Goal: Task Accomplishment & Management: Manage account settings

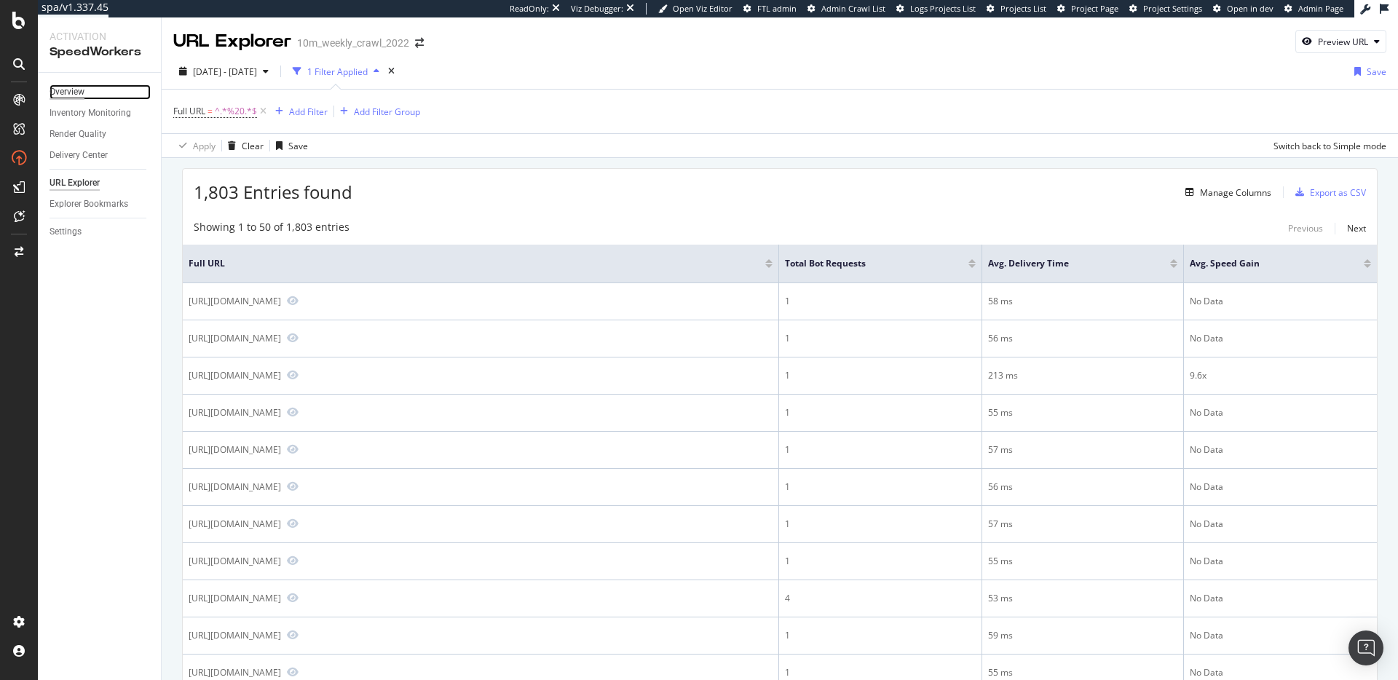
click at [74, 90] on div "Overview" at bounding box center [67, 91] width 35 height 15
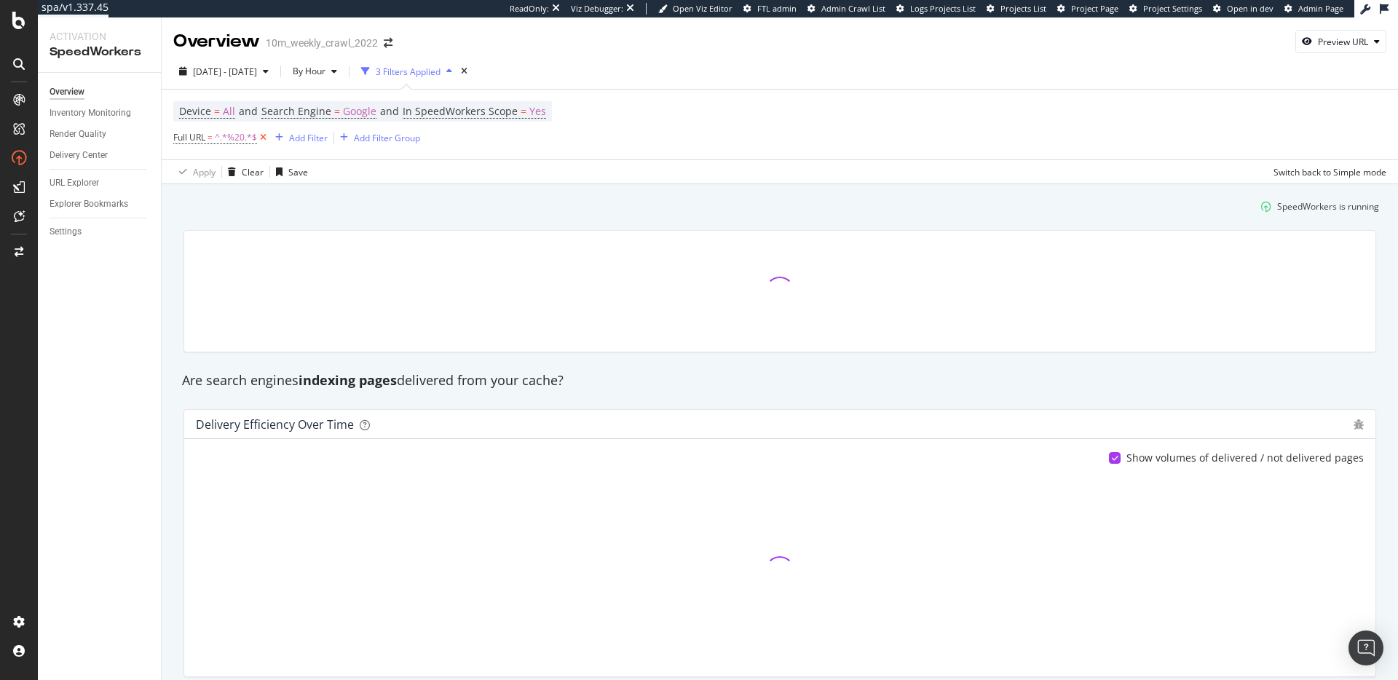
click at [268, 134] on icon at bounding box center [263, 137] width 12 height 15
click at [384, 210] on div "SpeedWorkers is running" at bounding box center [780, 205] width 1210 height 24
click at [99, 111] on div "Inventory Monitoring" at bounding box center [91, 113] width 82 height 15
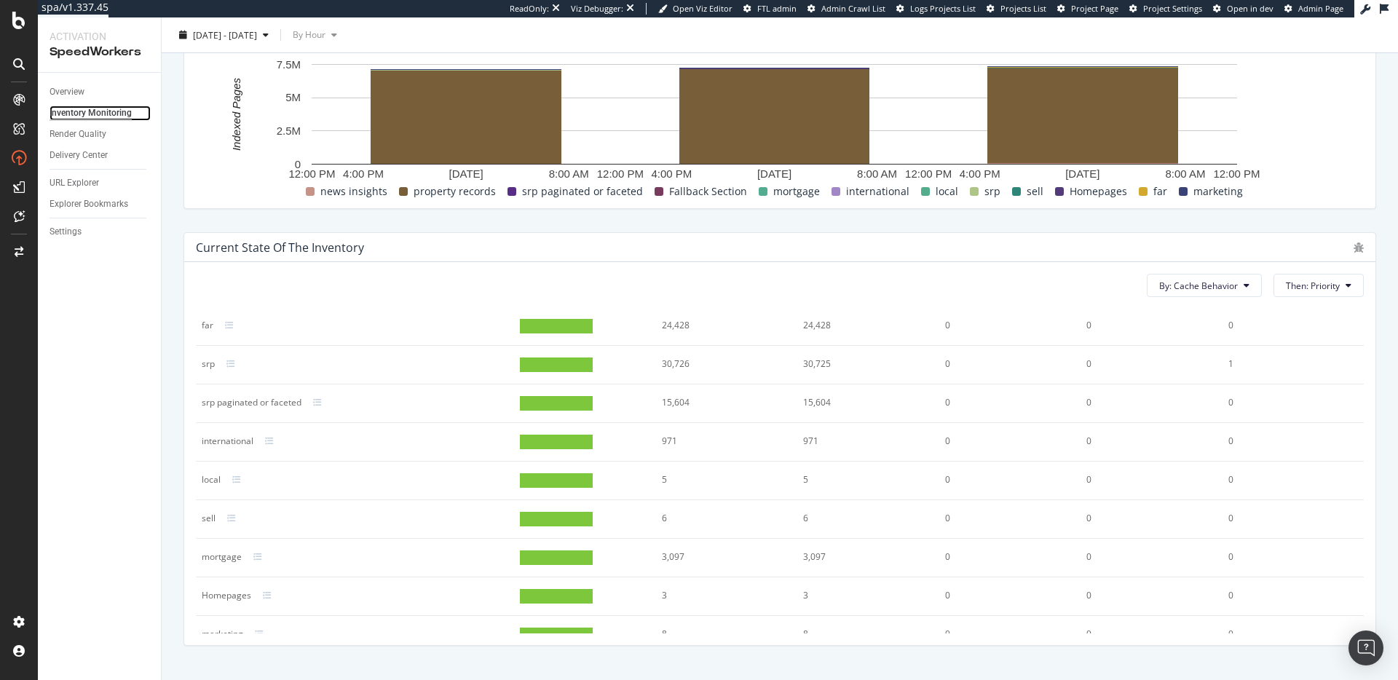
scroll to position [157, 0]
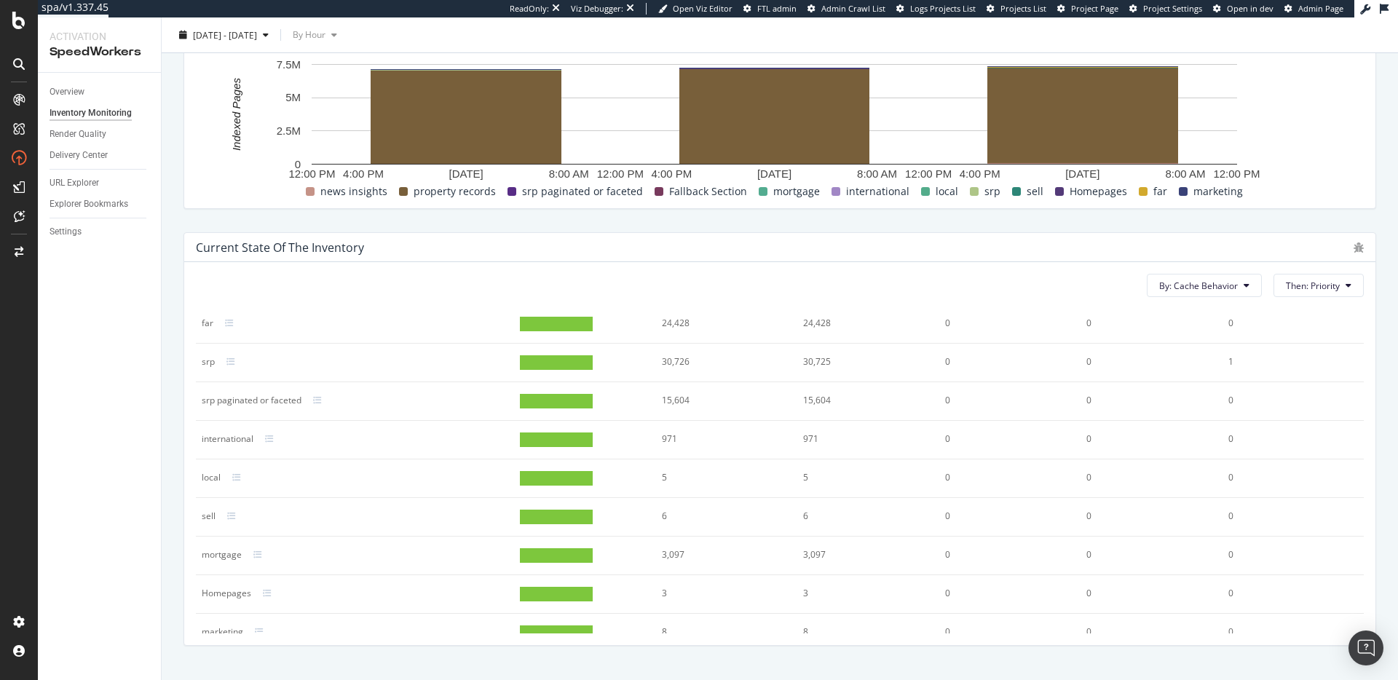
click at [179, 299] on div "Current state of the inventory By: Cache Behavior Then: Priority Cache Behavior…" at bounding box center [780, 439] width 1210 height 437
click at [76, 234] on div "Settings" at bounding box center [66, 231] width 32 height 15
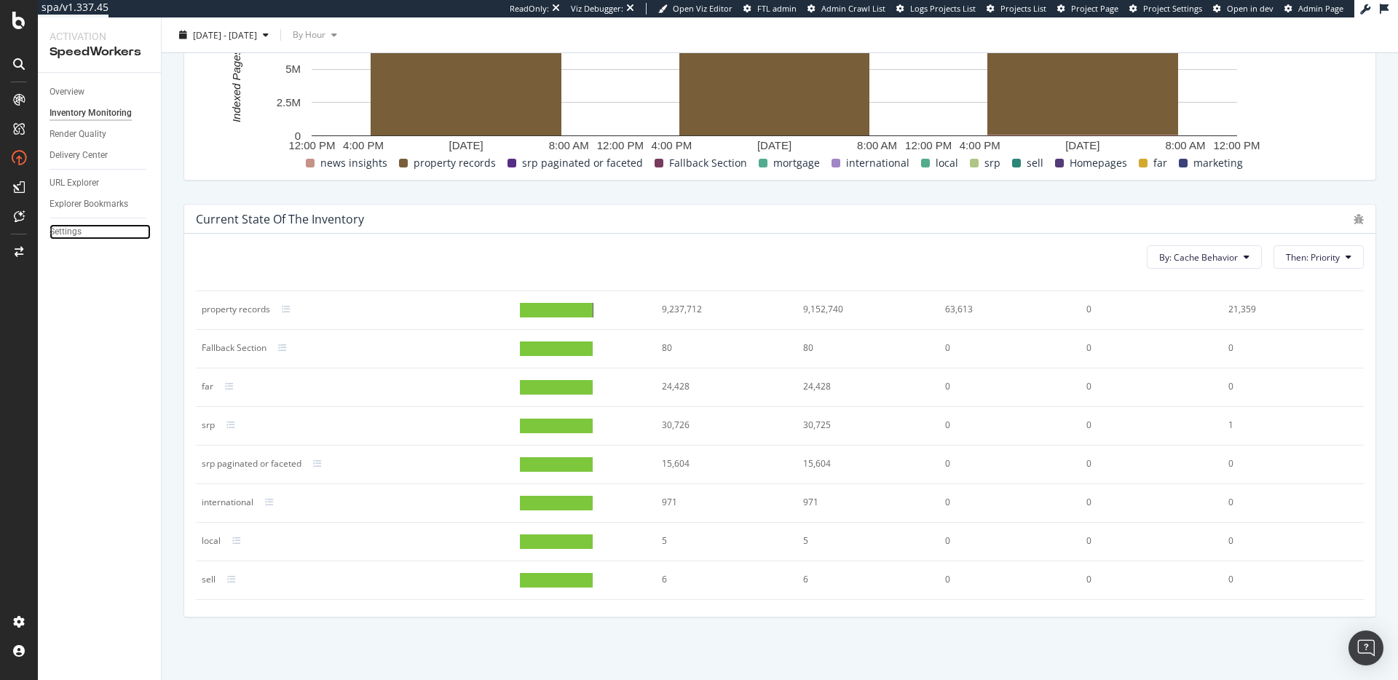
scroll to position [175, 0]
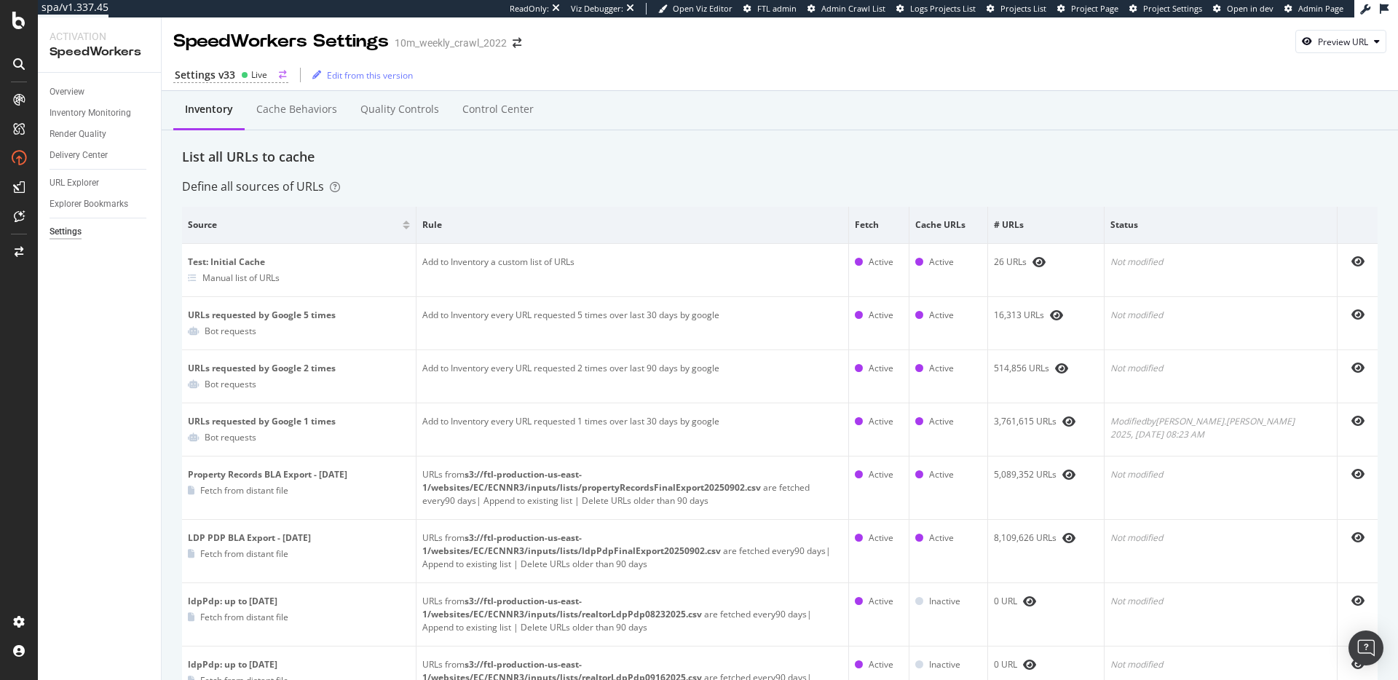
click at [254, 80] on div "Live" at bounding box center [259, 74] width 16 height 12
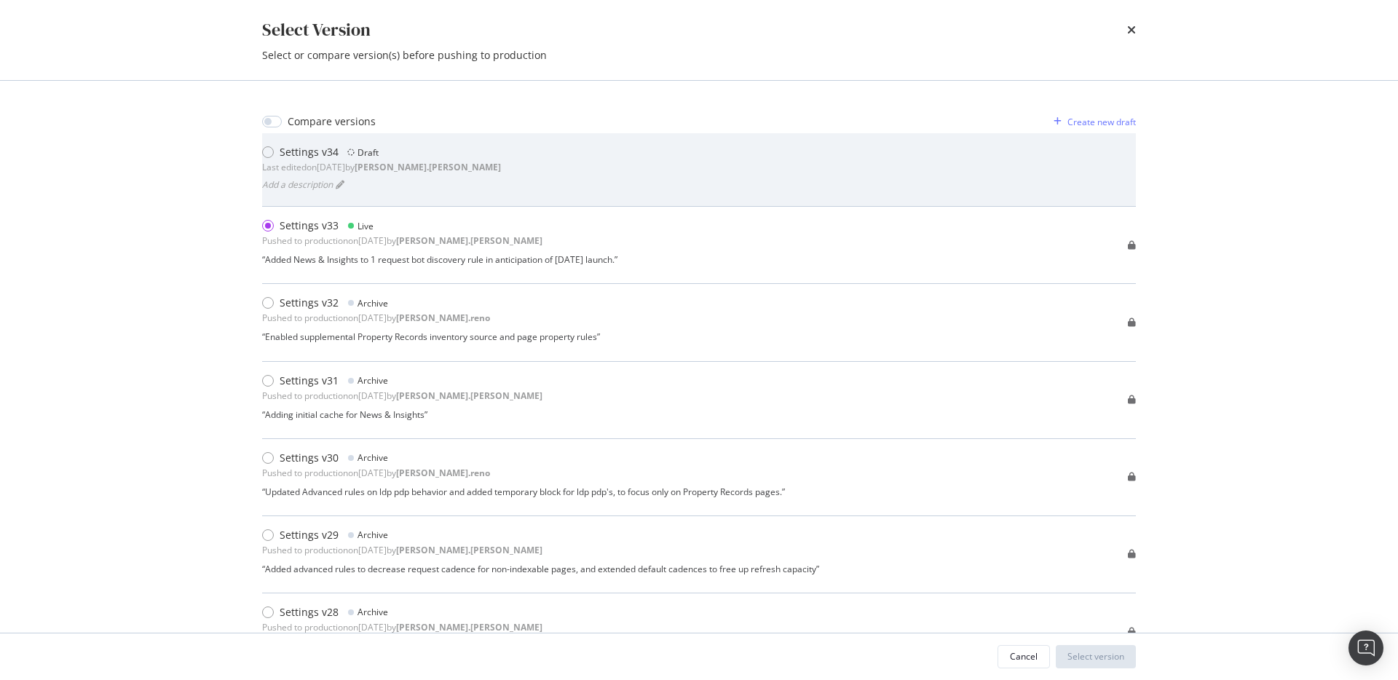
click at [489, 152] on div "Settings v34 Draft Last edited on 2025 Sep 26th by robert.salerno Add a descrip…" at bounding box center [699, 170] width 874 height 50
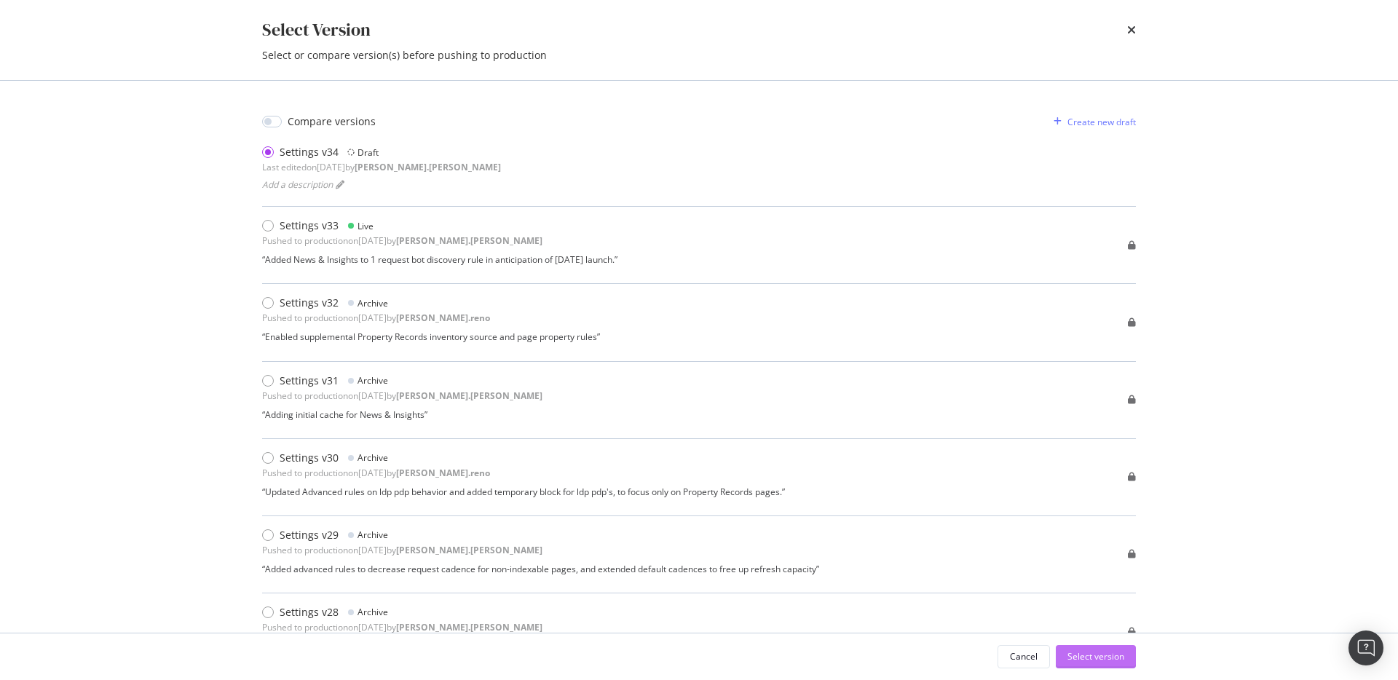
click at [1110, 661] on div "Select version" at bounding box center [1095, 656] width 57 height 12
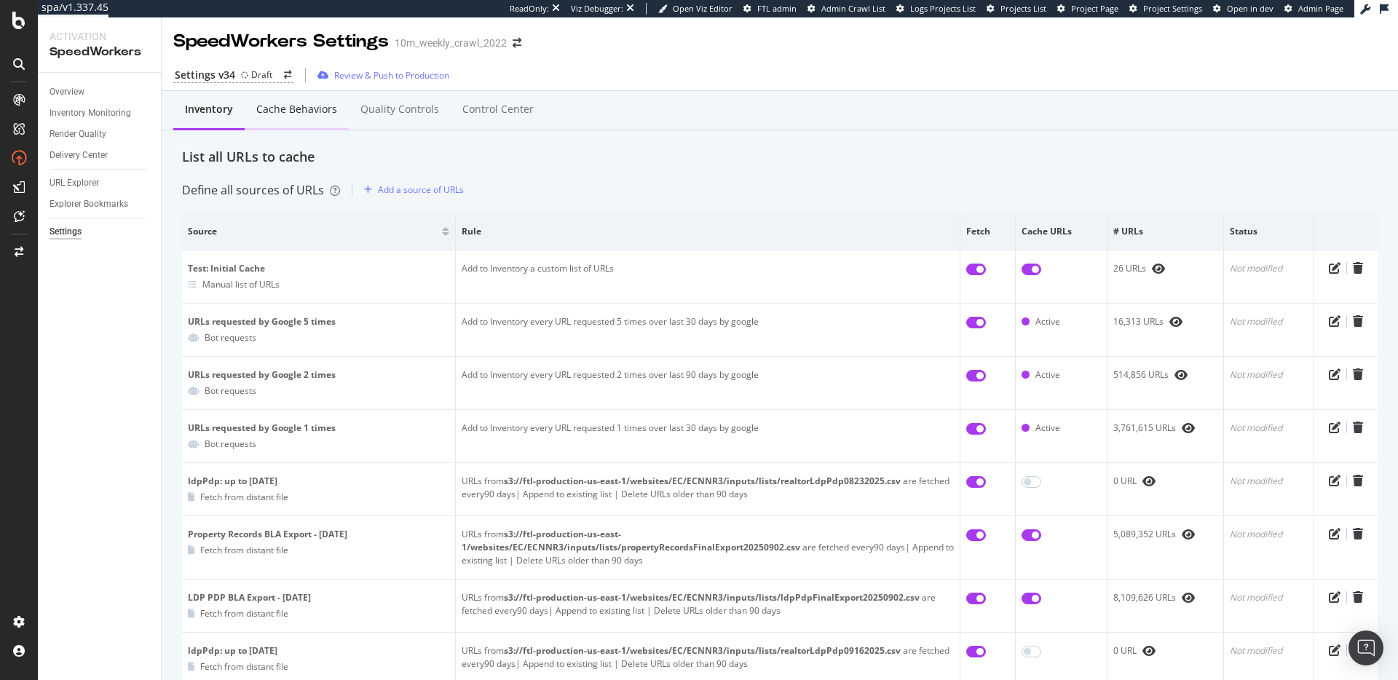
click at [289, 116] on div "Cache behaviors" at bounding box center [296, 109] width 81 height 15
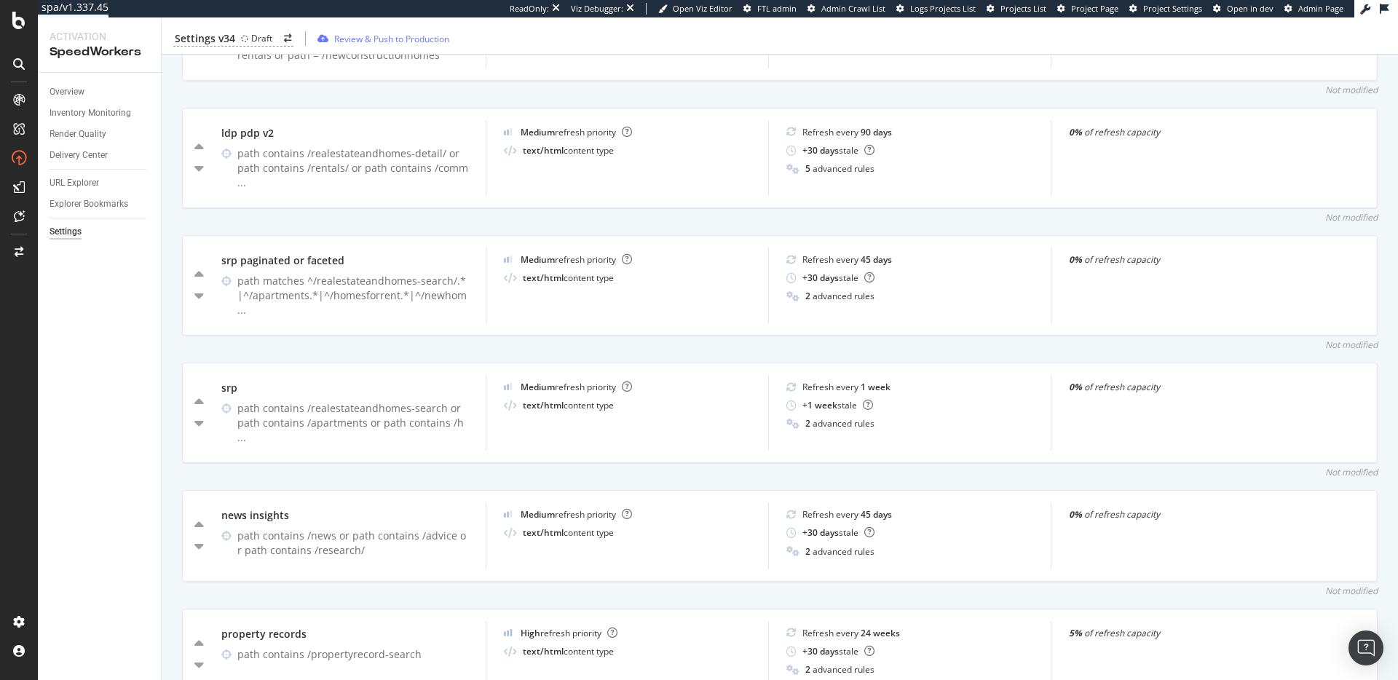
scroll to position [606, 0]
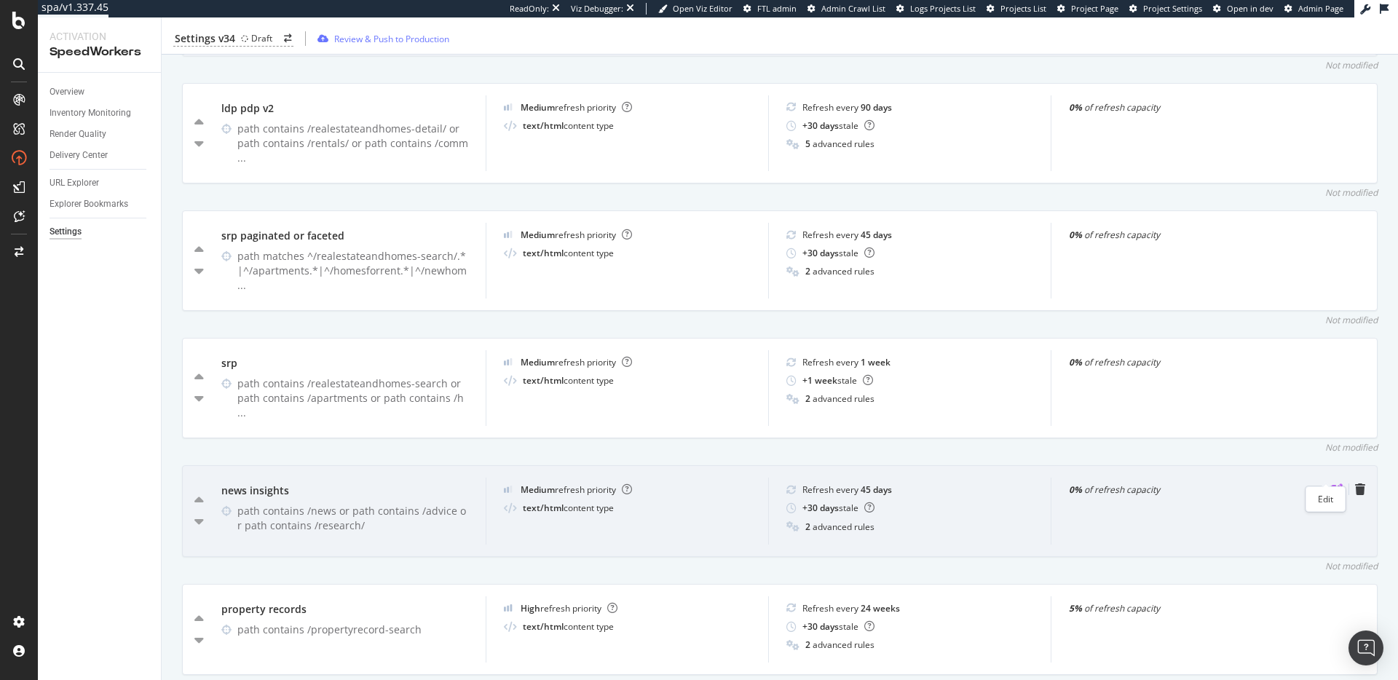
click at [1331, 483] on icon "pen-to-square" at bounding box center [1337, 489] width 12 height 12
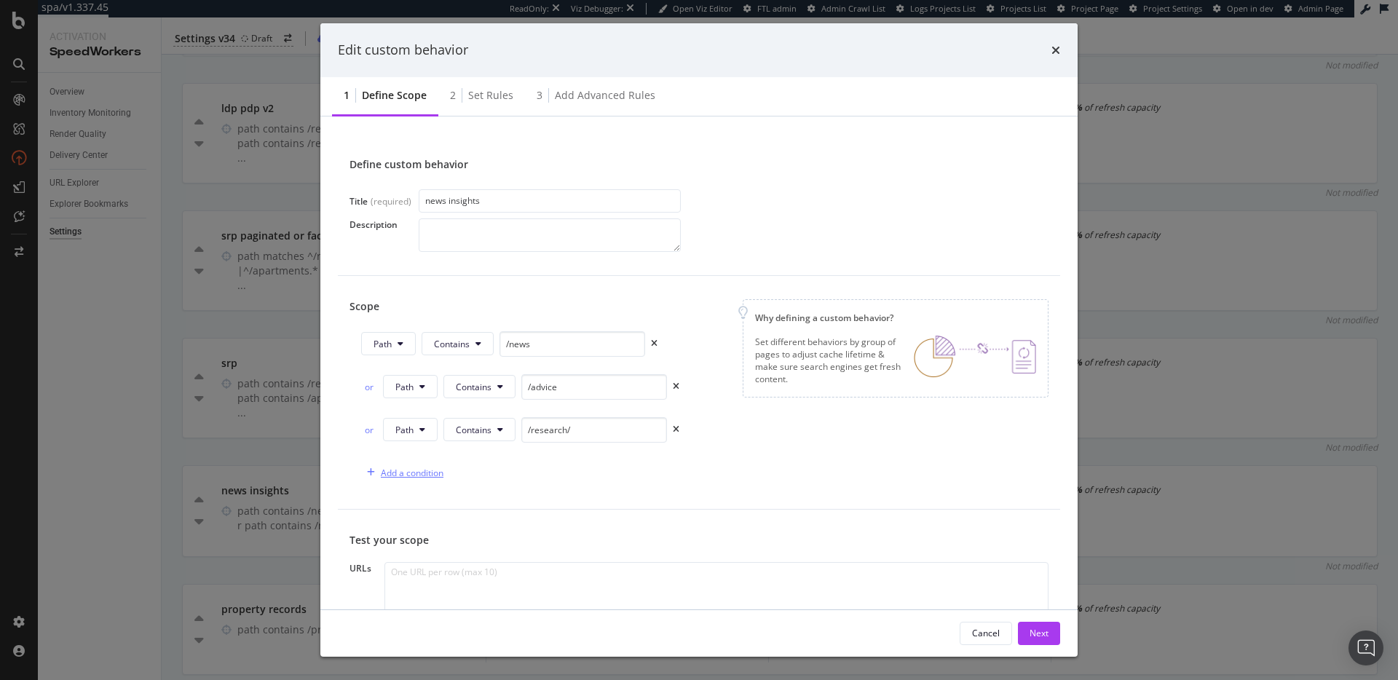
click at [417, 473] on div "Add a condition" at bounding box center [412, 473] width 63 height 12
click at [419, 473] on icon "modal" at bounding box center [420, 472] width 6 height 9
click at [421, 577] on span "Path" at bounding box center [420, 582] width 51 height 13
click at [483, 468] on button "Equals" at bounding box center [474, 472] width 63 height 23
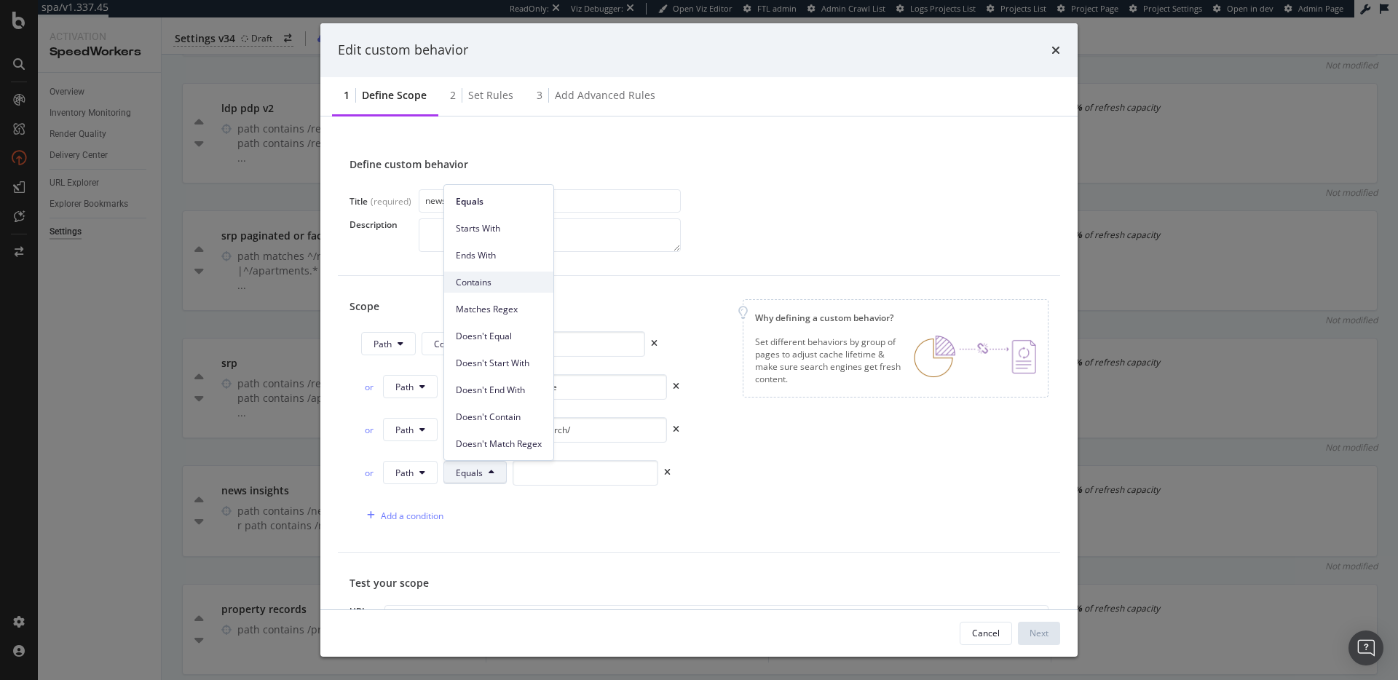
click at [508, 277] on span "Contains" at bounding box center [499, 282] width 86 height 13
click at [596, 475] on input "modal" at bounding box center [594, 472] width 146 height 25
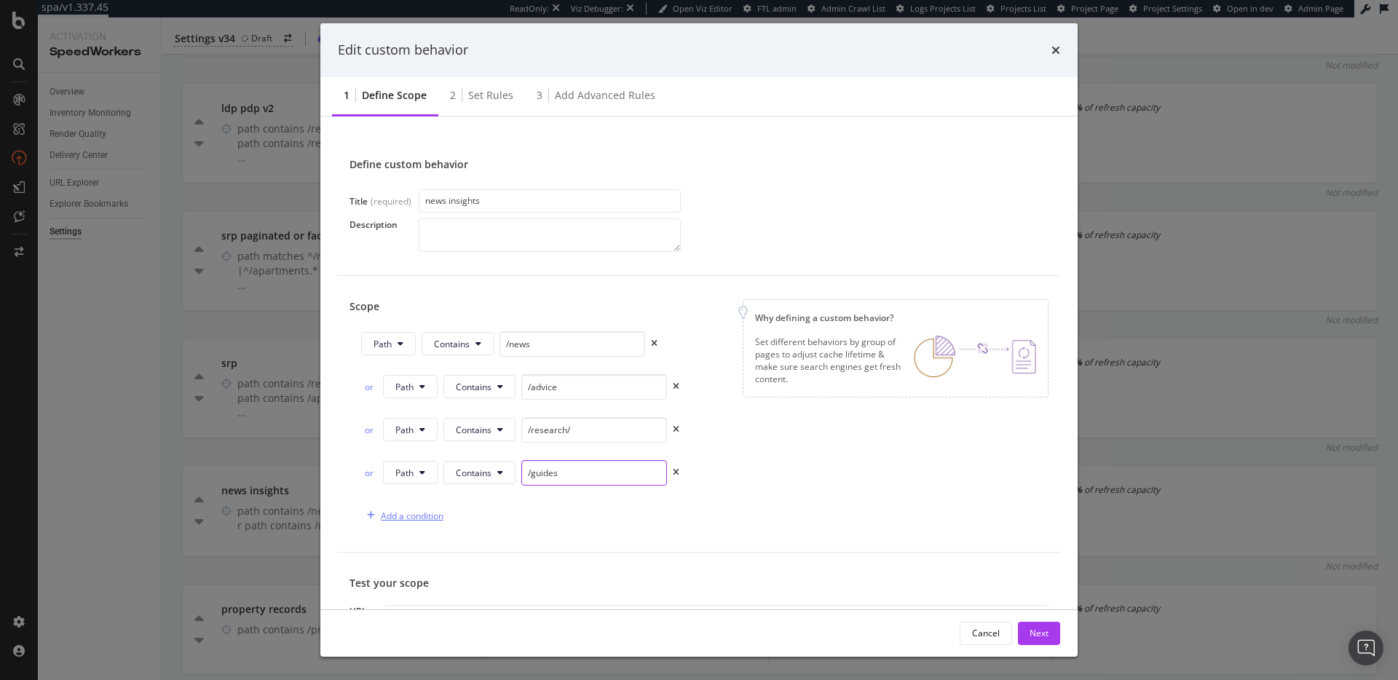
type input "/guides"
click at [403, 515] on div "Add a condition" at bounding box center [412, 516] width 63 height 12
click at [417, 516] on icon "modal" at bounding box center [420, 515] width 6 height 9
click at [422, 623] on span "Path" at bounding box center [420, 625] width 51 height 13
click at [475, 518] on span "Equals" at bounding box center [469, 516] width 27 height 12
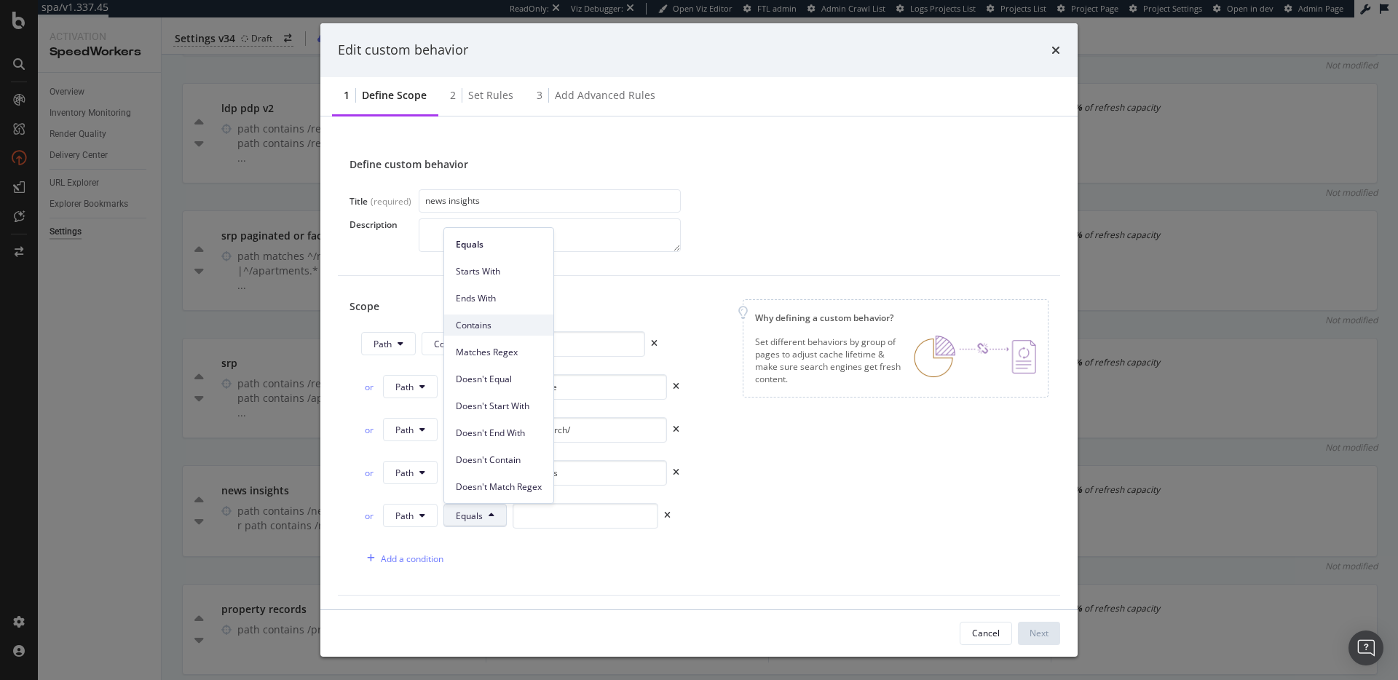
click at [520, 323] on span "Contains" at bounding box center [499, 325] width 86 height 13
click at [584, 518] on input "modal" at bounding box center [594, 515] width 146 height 25
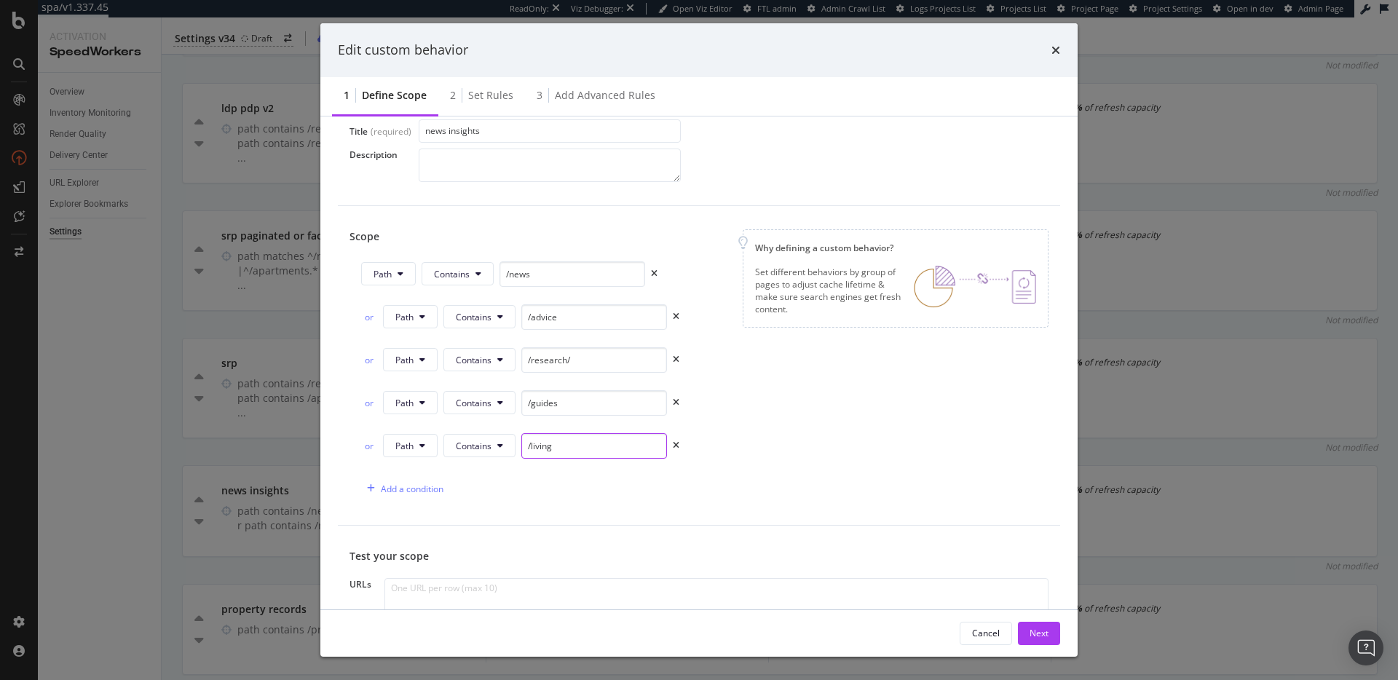
scroll to position [82, 0]
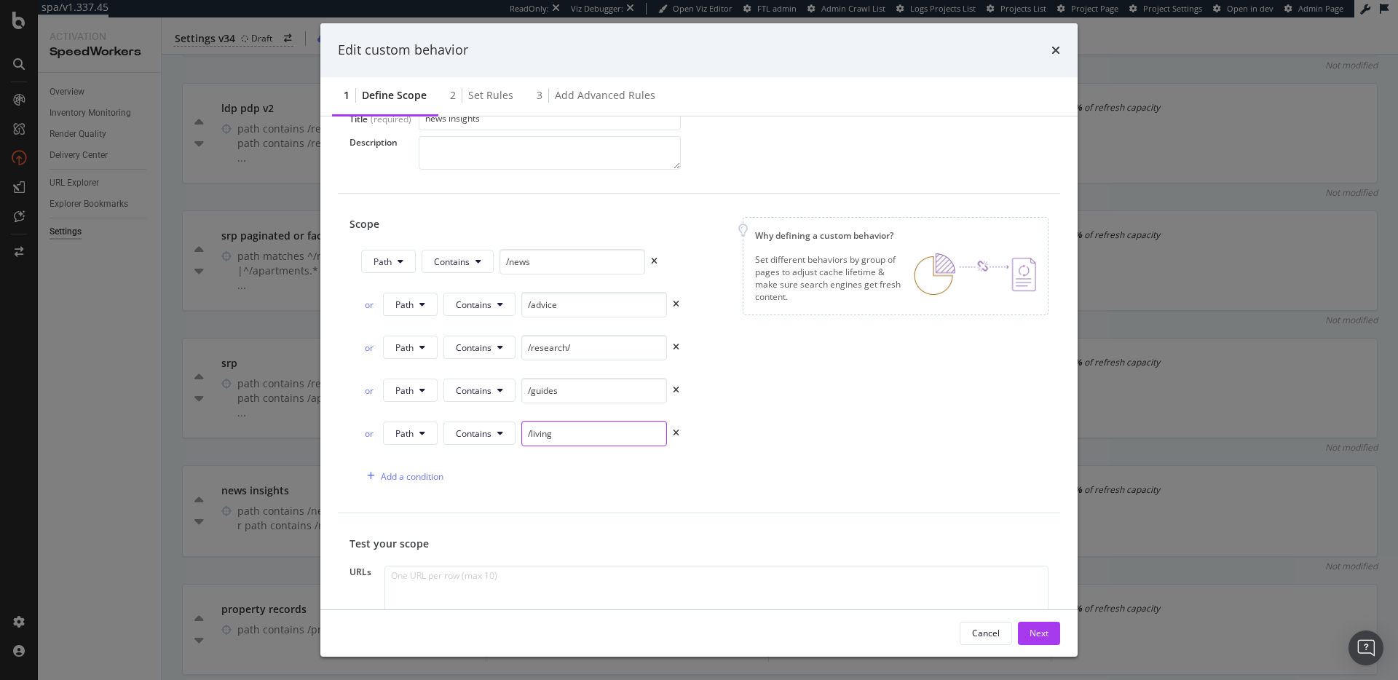
type input "/living"
click at [811, 417] on div "Scope Path Contains /news or Path Contains /advice or Path Contains /research/ …" at bounding box center [699, 353] width 699 height 272
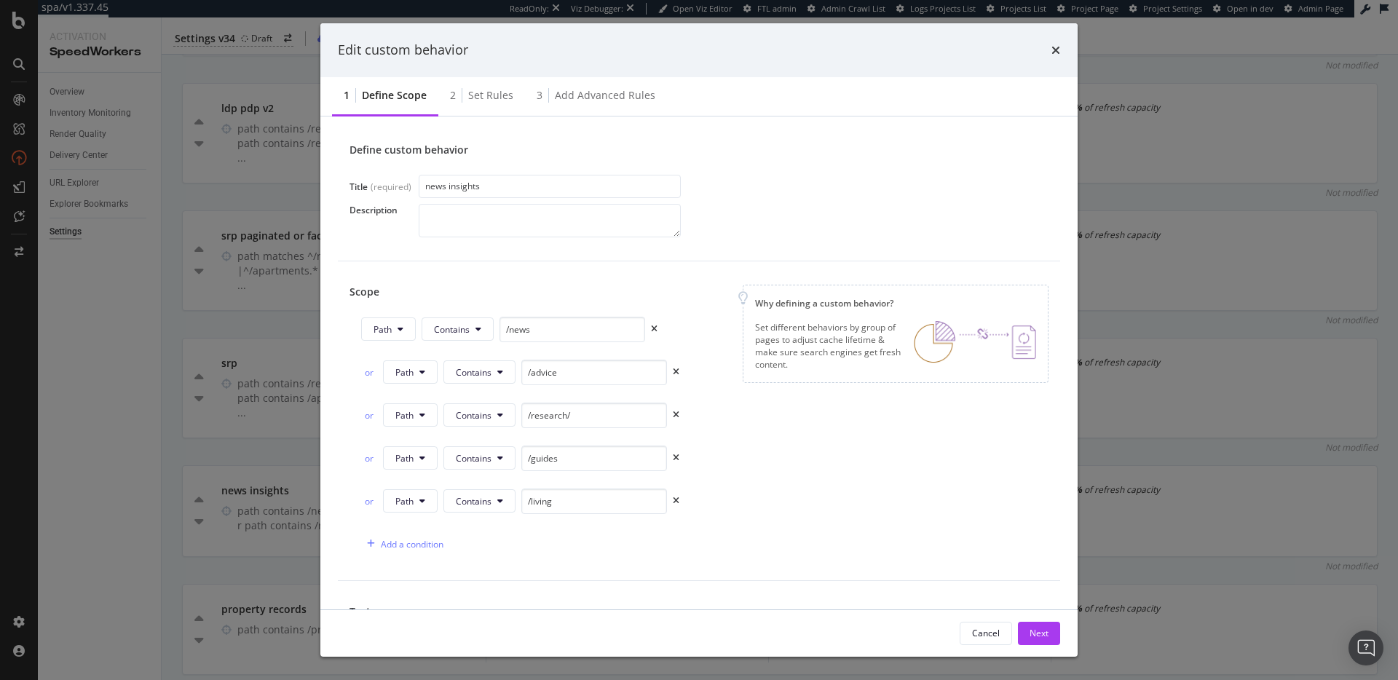
scroll to position [0, 0]
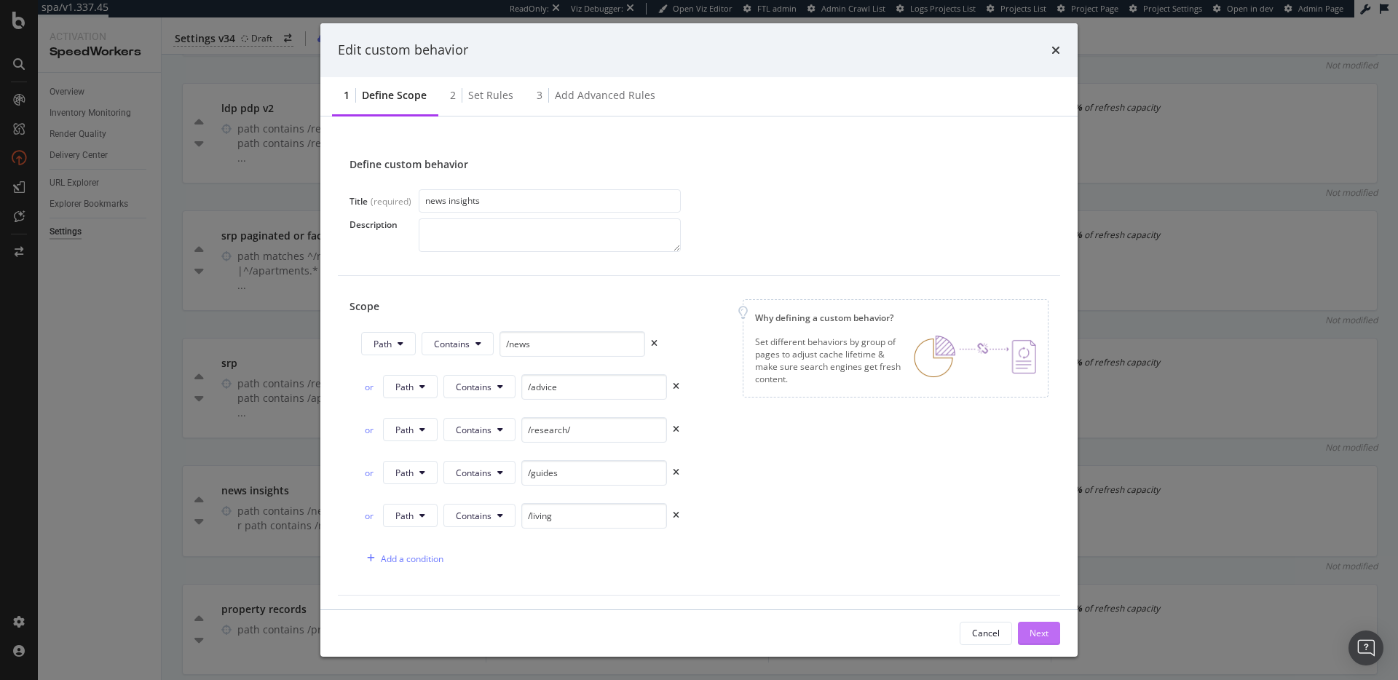
click at [1046, 631] on div "Next" at bounding box center [1039, 633] width 19 height 12
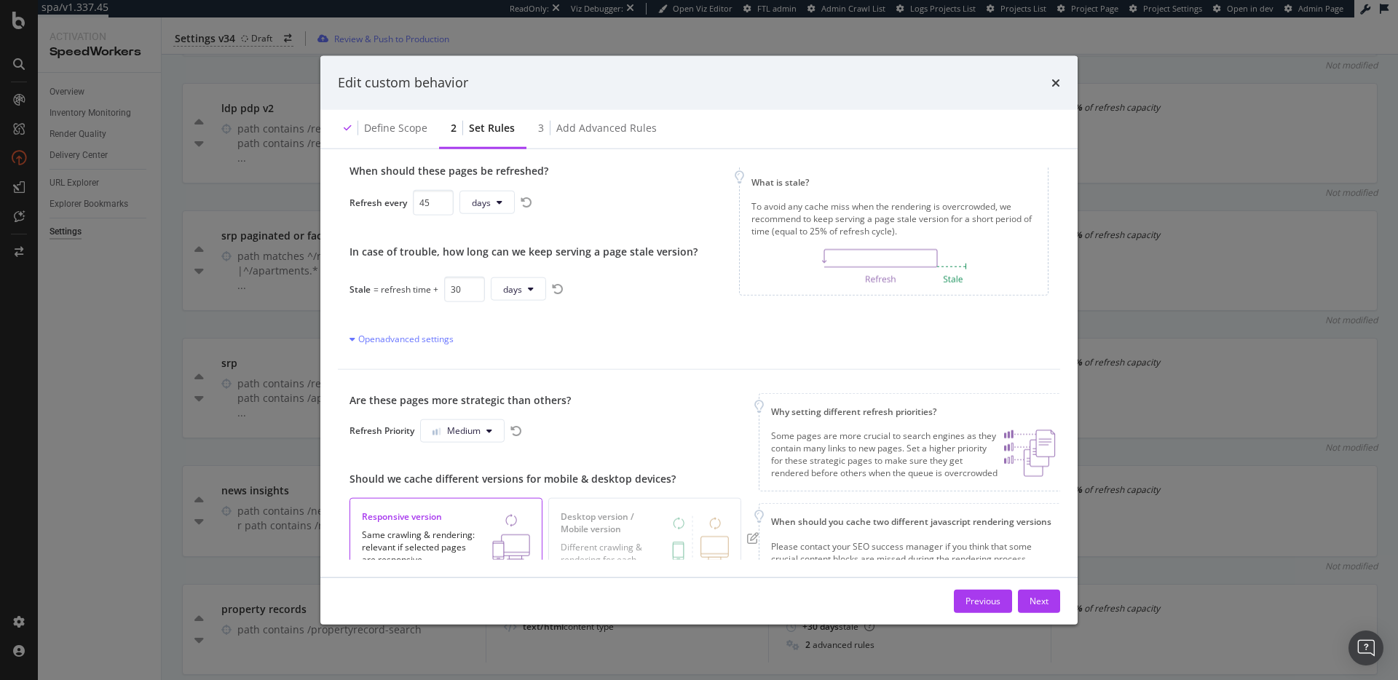
scroll to position [146, 0]
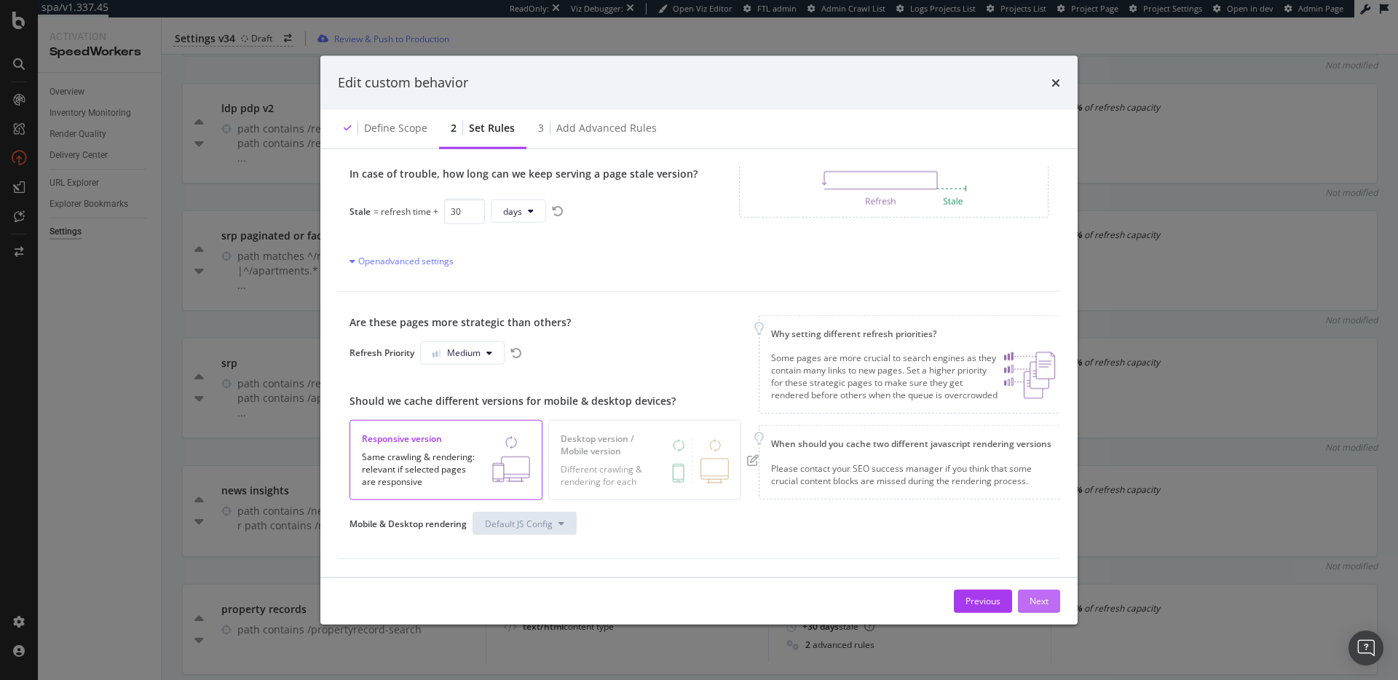
click at [1038, 598] on div "Next" at bounding box center [1039, 601] width 19 height 12
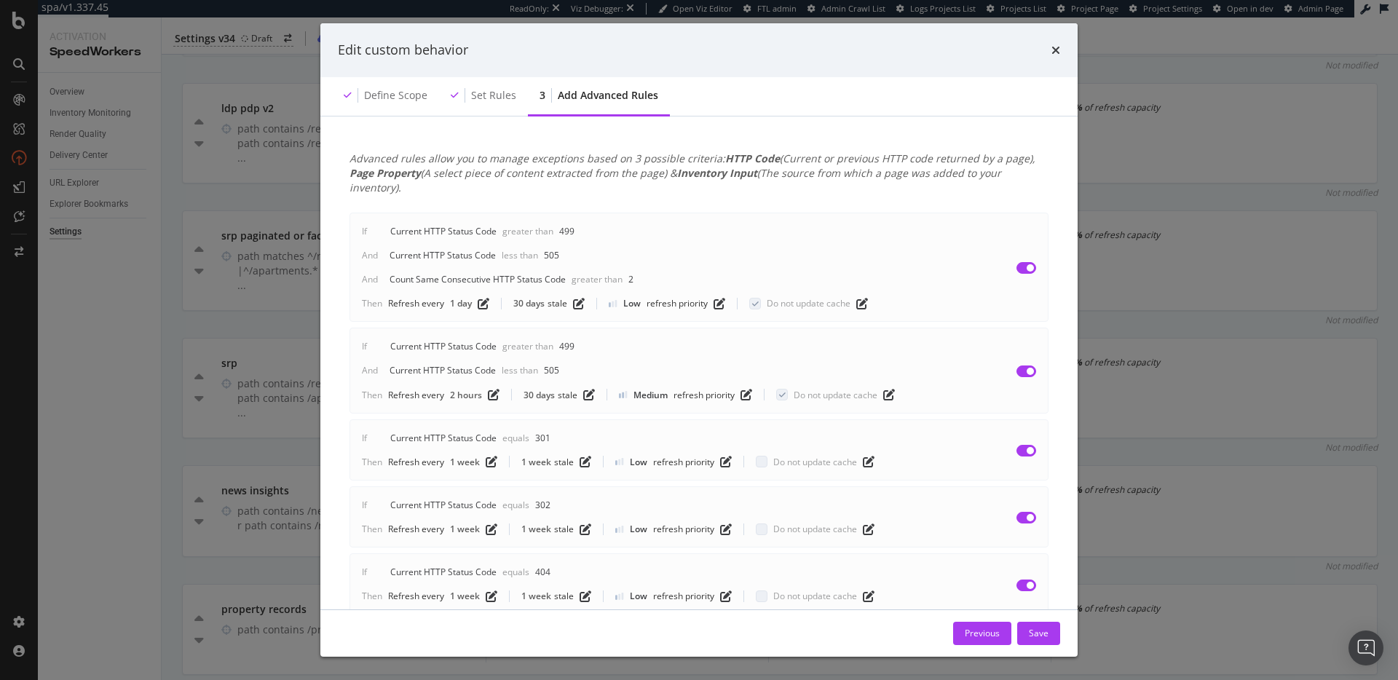
scroll to position [460, 0]
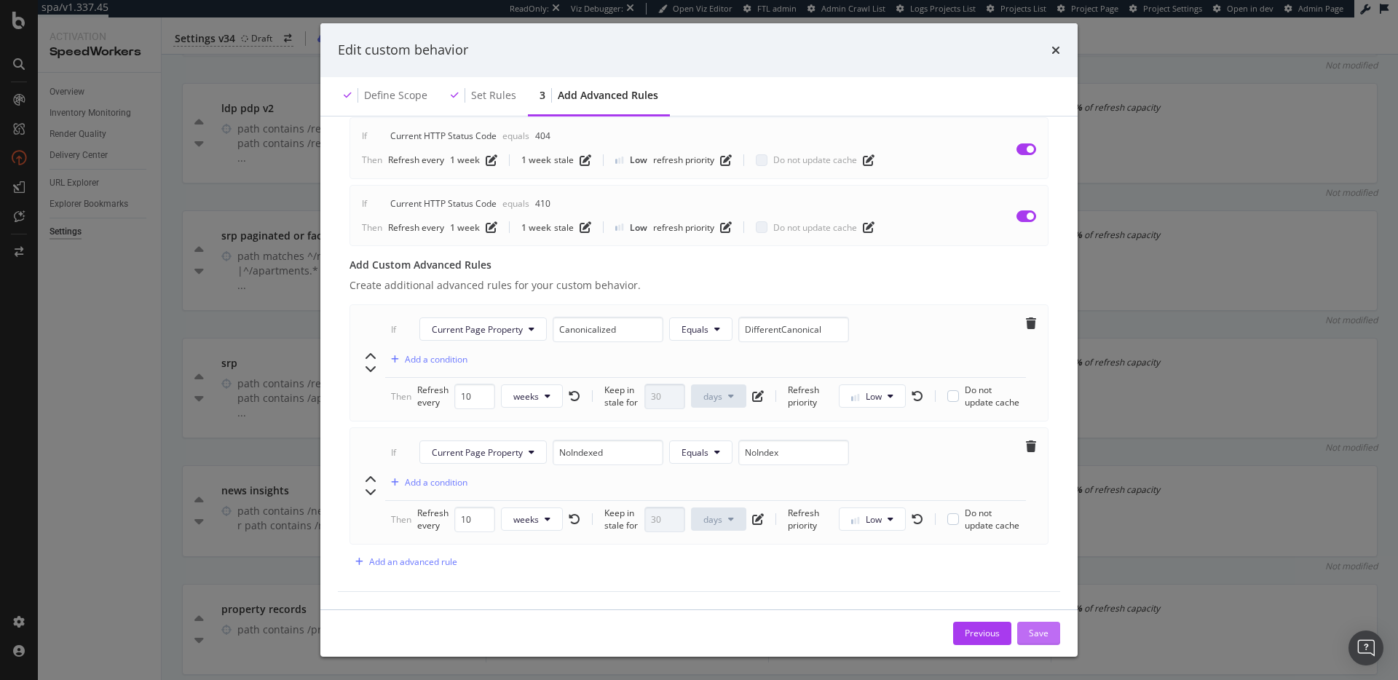
click at [1038, 637] on div "Save" at bounding box center [1039, 633] width 20 height 12
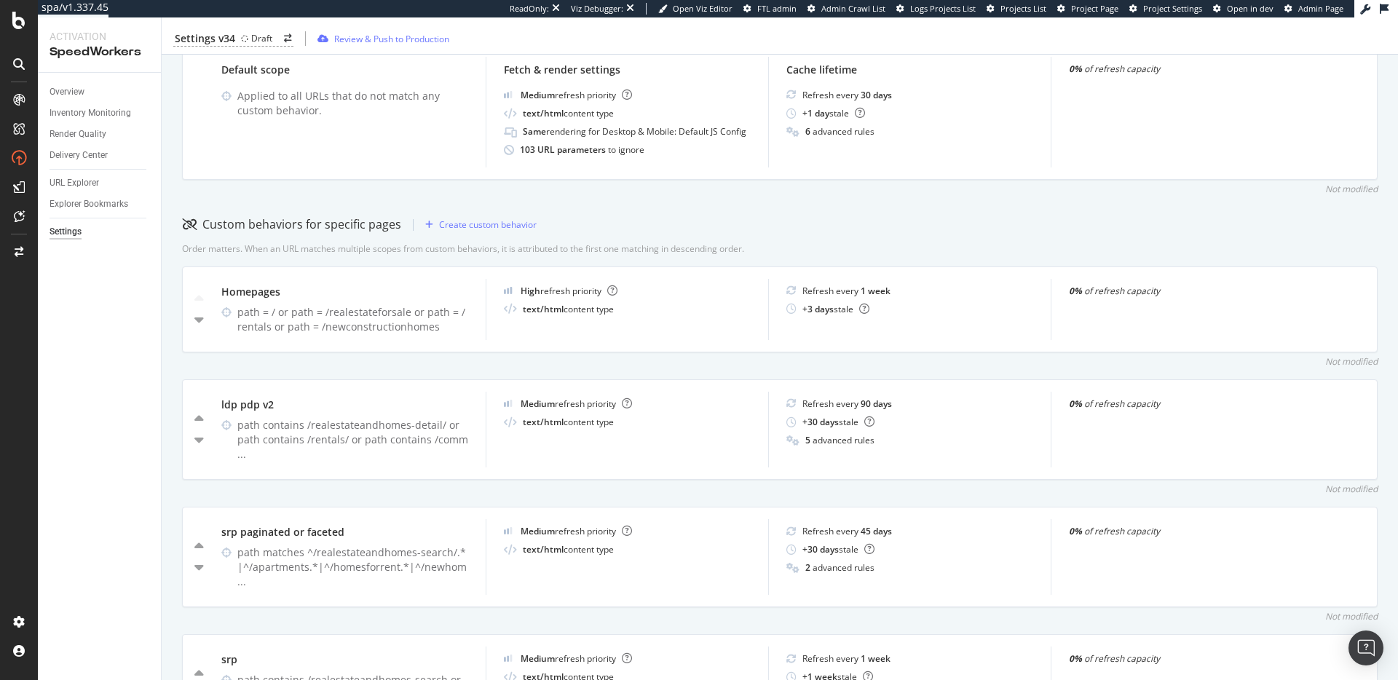
scroll to position [143, 0]
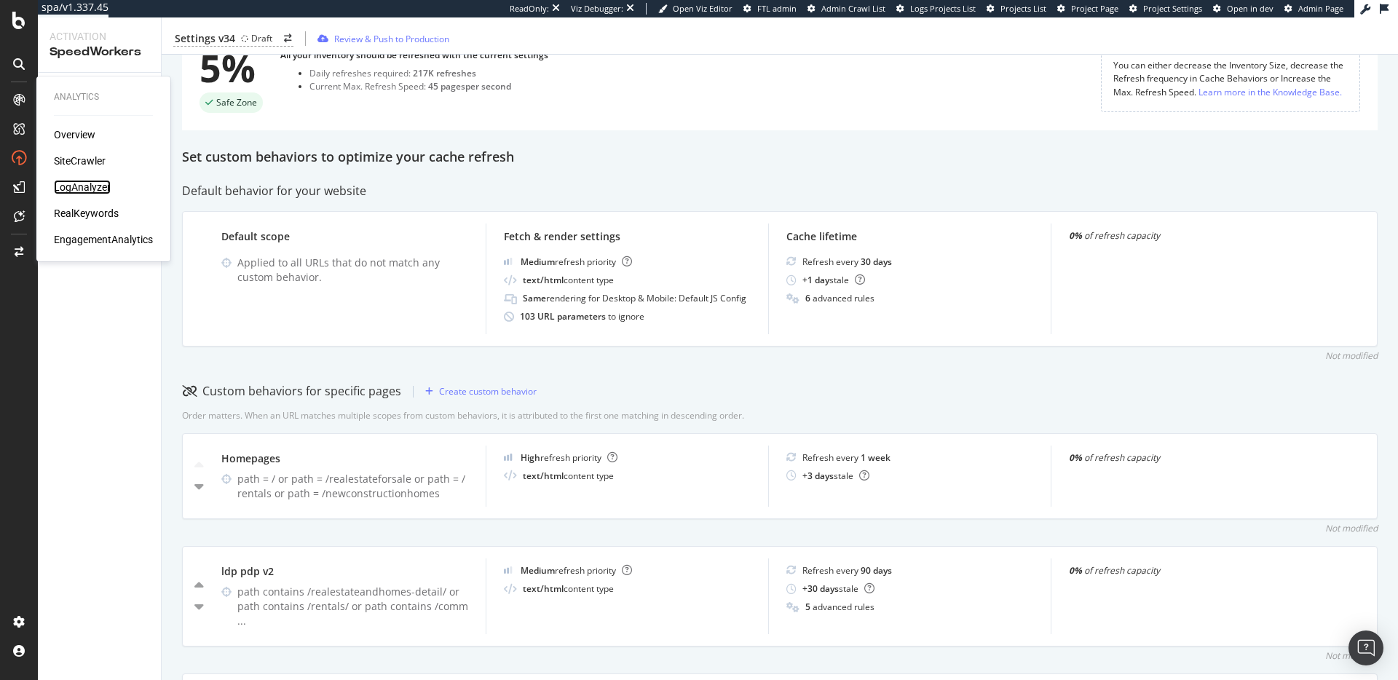
click at [95, 188] on div "LogAnalyzer" at bounding box center [82, 187] width 57 height 15
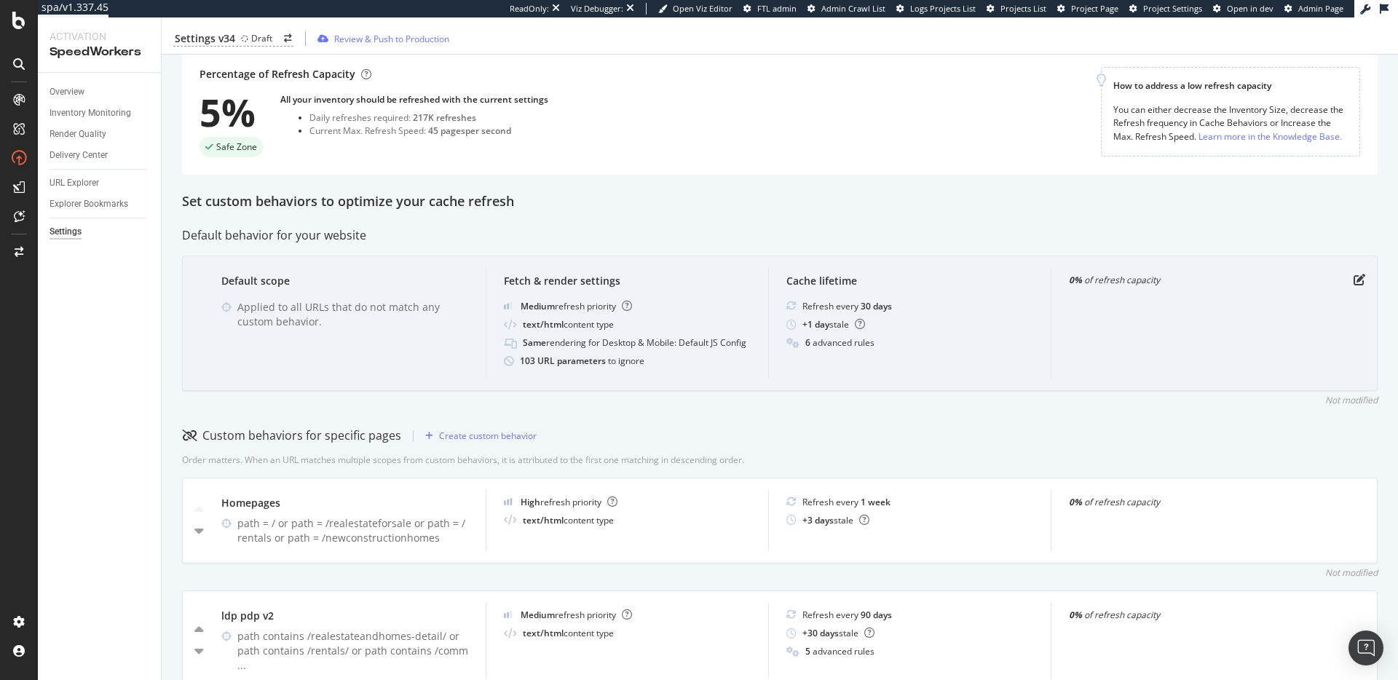
scroll to position [0, 0]
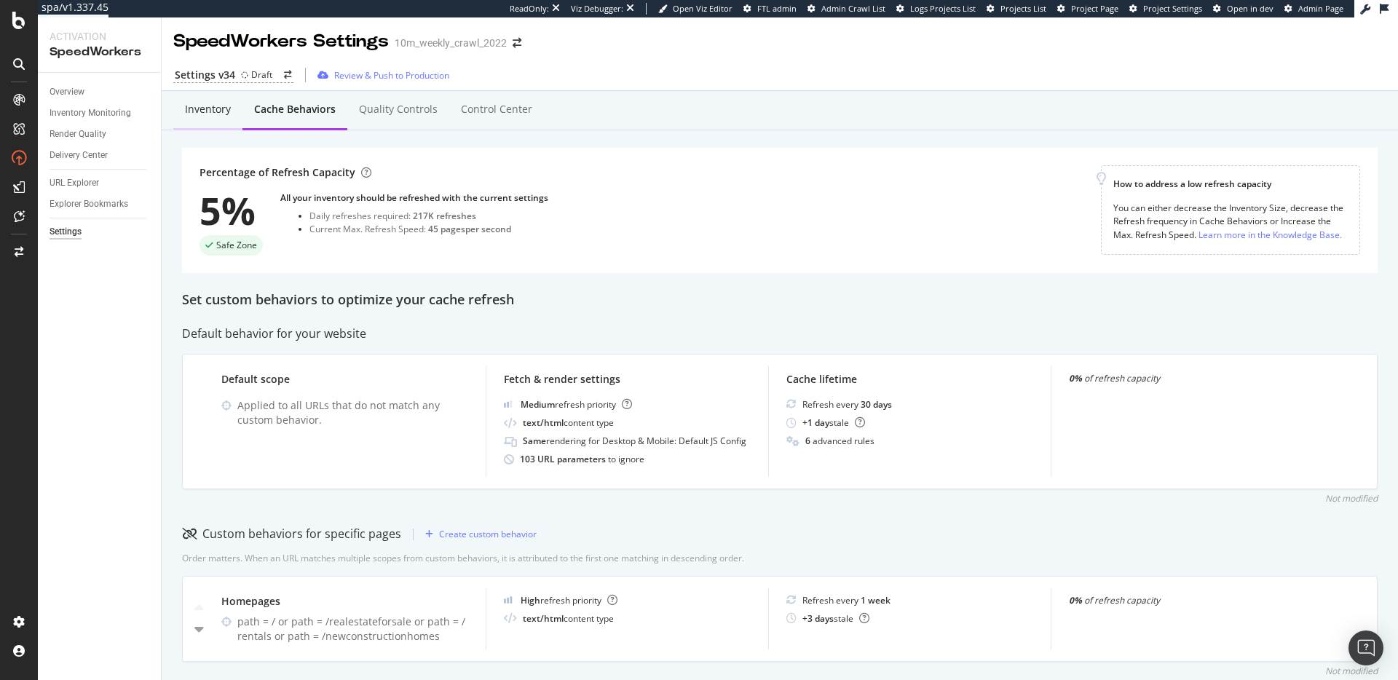
click at [214, 112] on div "Inventory" at bounding box center [208, 109] width 46 height 15
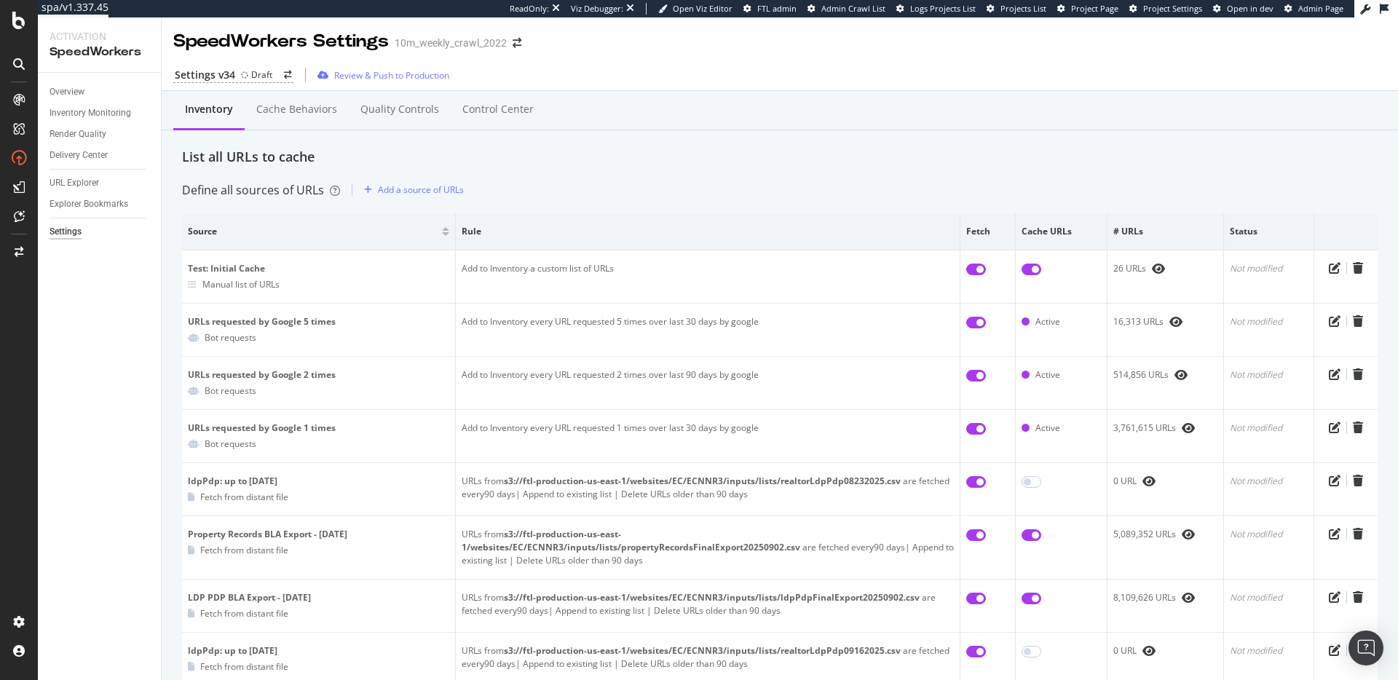
drag, startPoint x: 635, startPoint y: 190, endPoint x: 482, endPoint y: 196, distance: 153.0
click at [635, 190] on div "Define all sources of URLs Add a source of URLs" at bounding box center [780, 189] width 1196 height 23
drag, startPoint x: 600, startPoint y: 155, endPoint x: 512, endPoint y: 157, distance: 88.1
click at [600, 154] on div "List all URLs to cache" at bounding box center [780, 157] width 1196 height 19
click at [91, 183] on div "URL Explorer" at bounding box center [75, 182] width 50 height 15
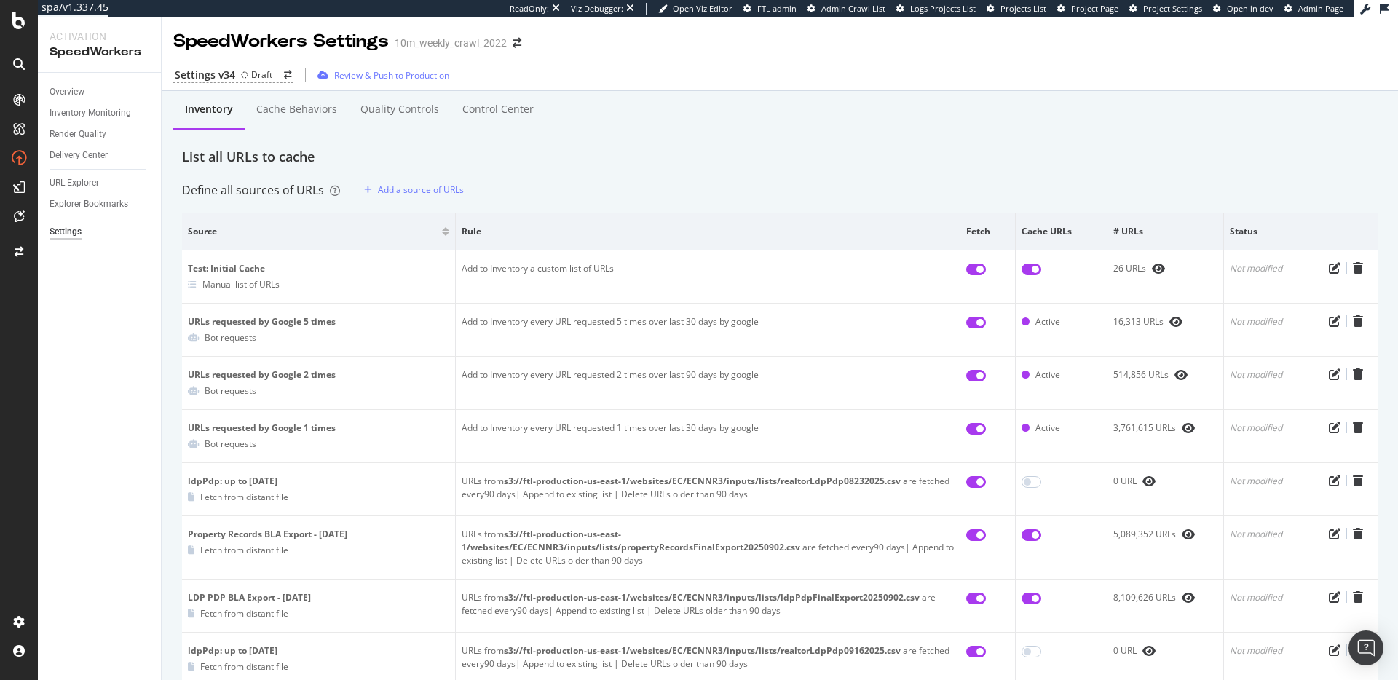
click at [408, 180] on div "Add a source of URLs" at bounding box center [411, 190] width 106 height 22
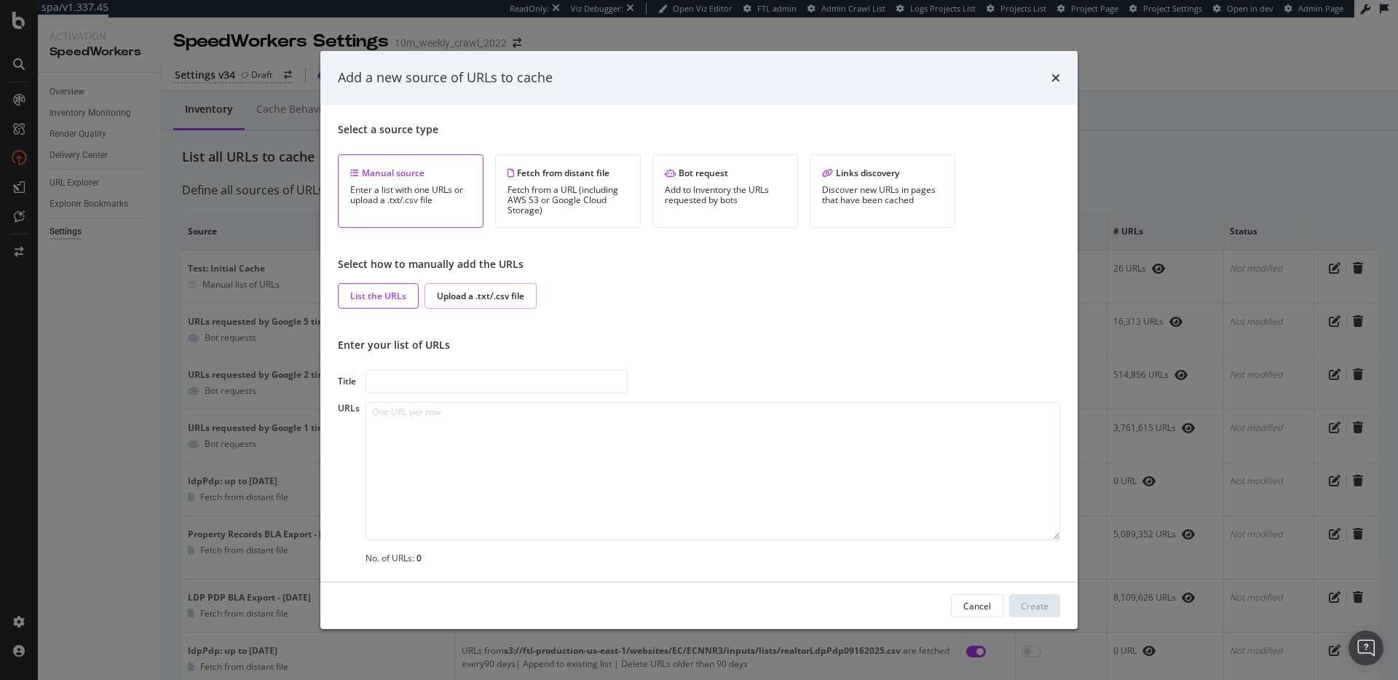
click at [473, 296] on div "Upload a .txt/.csv file" at bounding box center [480, 296] width 87 height 12
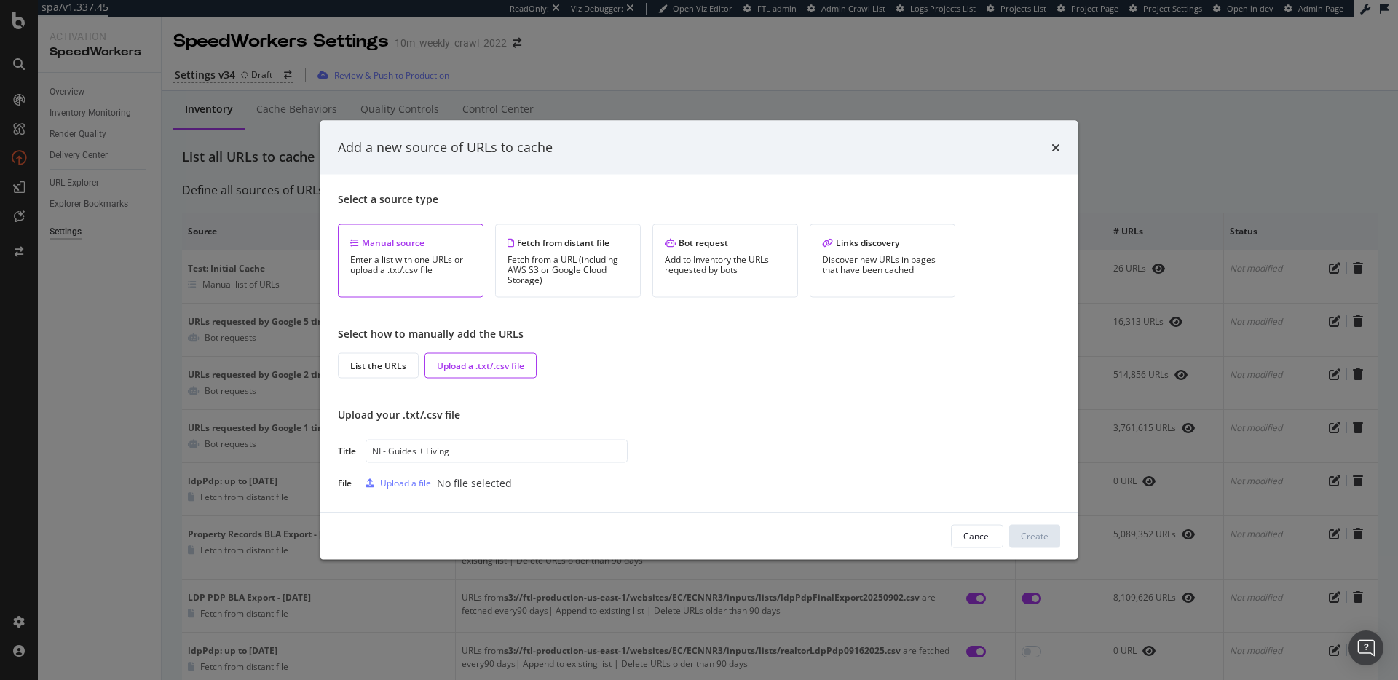
click at [502, 451] on input "NI - Guides + Living" at bounding box center [497, 450] width 262 height 23
type input "NI - Guides + Living"
click at [396, 488] on div "Upload a file" at bounding box center [405, 483] width 51 height 12
click at [1035, 542] on div "Create" at bounding box center [1035, 536] width 28 height 12
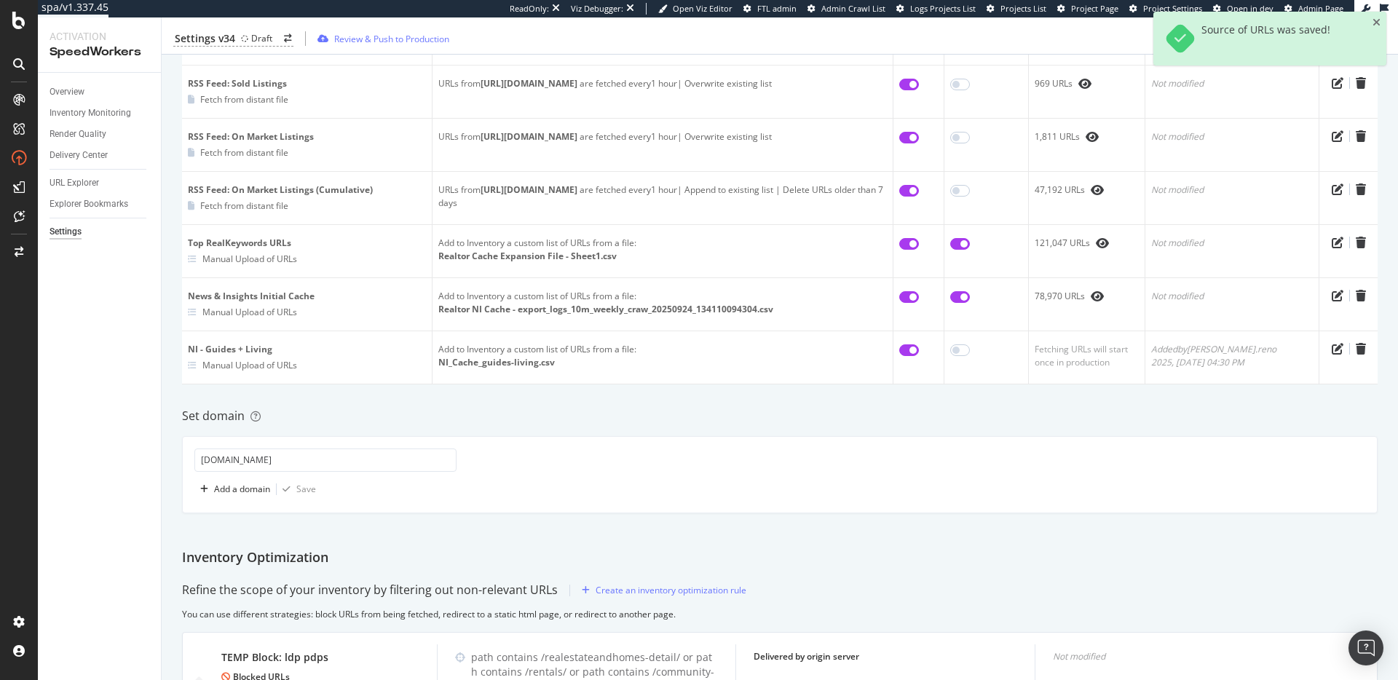
scroll to position [826, 0]
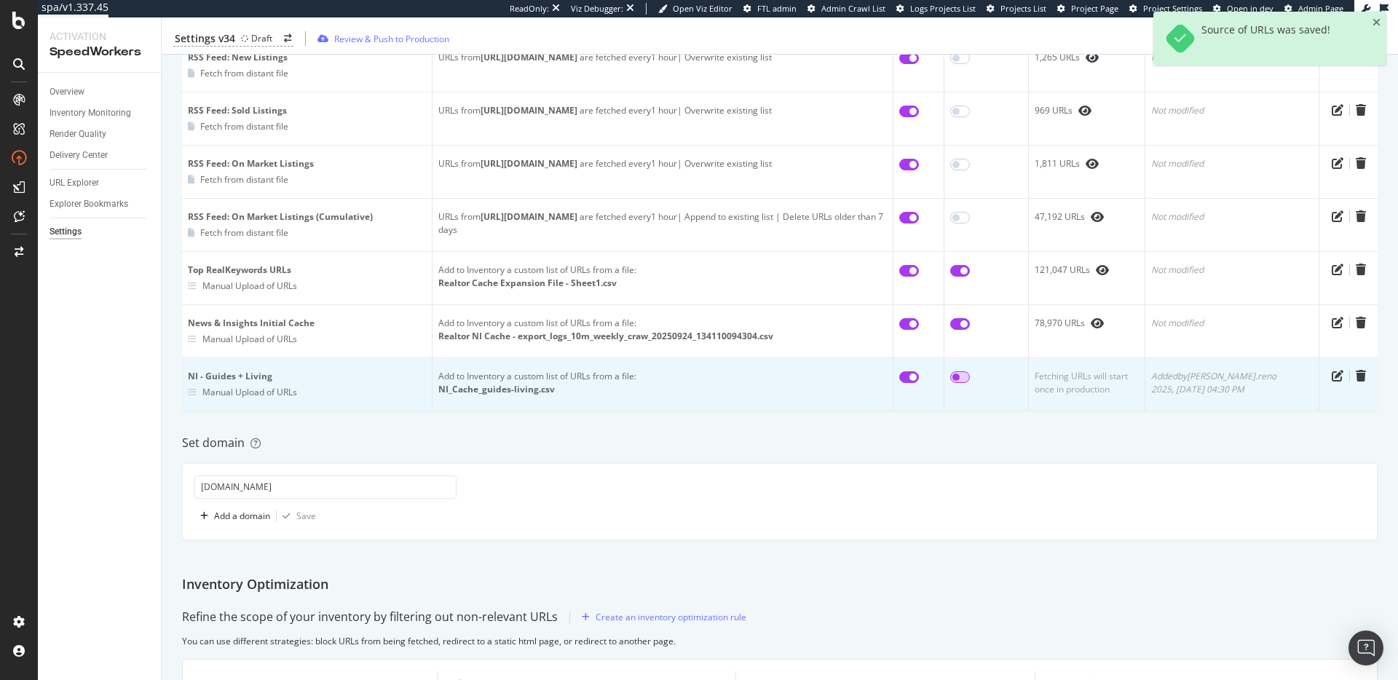
click at [970, 371] on input "checkbox" at bounding box center [960, 377] width 20 height 12
checkbox input "true"
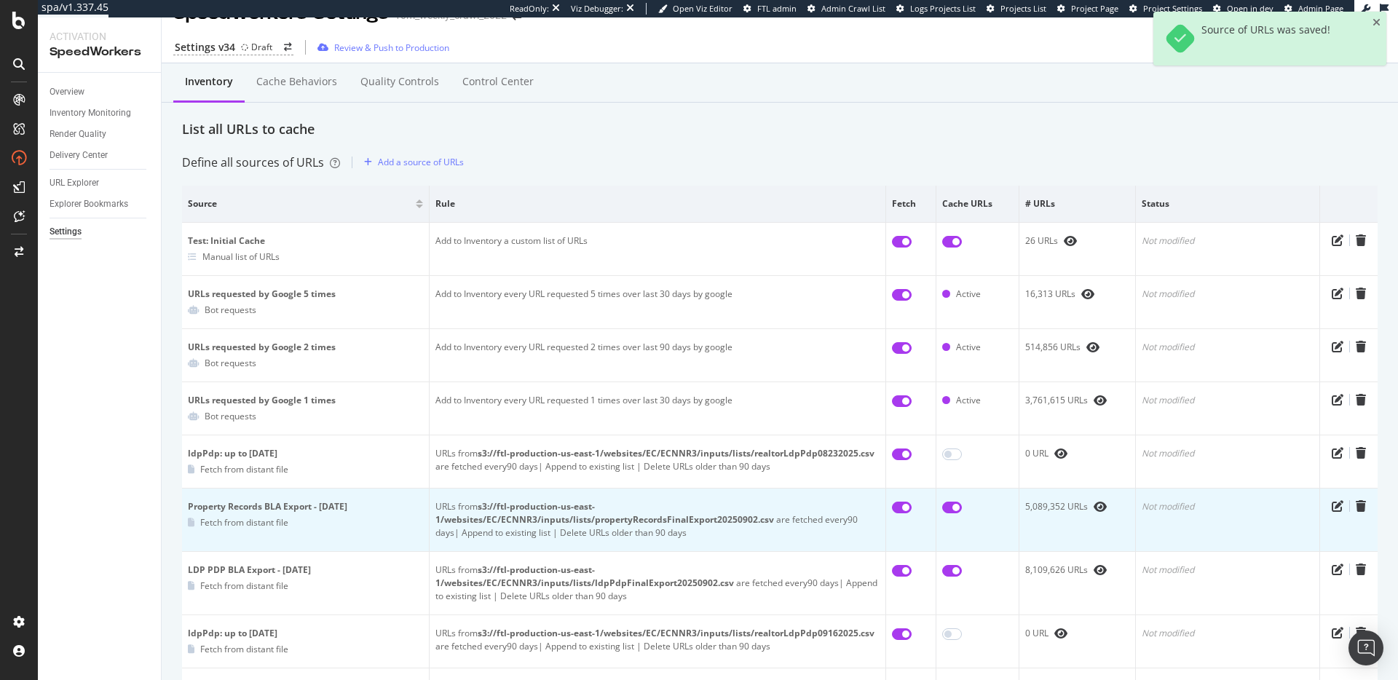
scroll to position [0, 0]
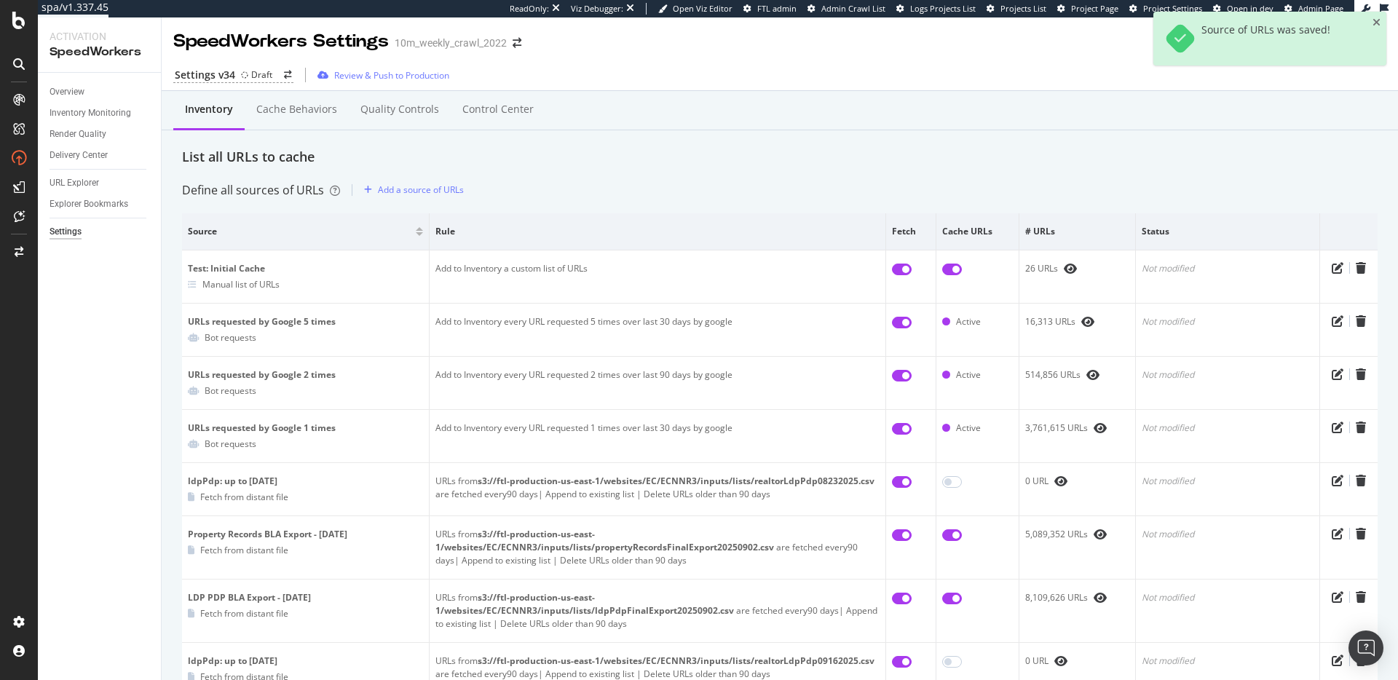
click at [485, 151] on div "List all URLs to cache" at bounding box center [780, 157] width 1196 height 19
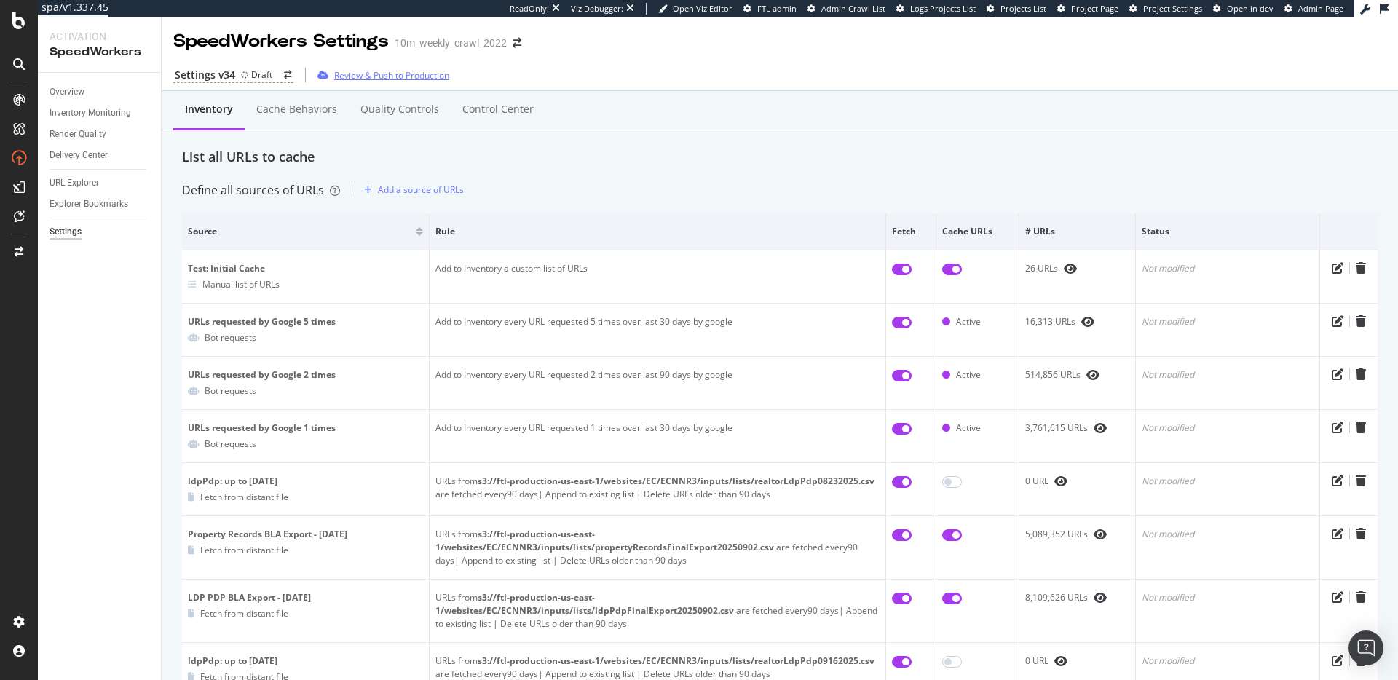
click at [411, 74] on div "Review & Push to Production" at bounding box center [391, 75] width 115 height 12
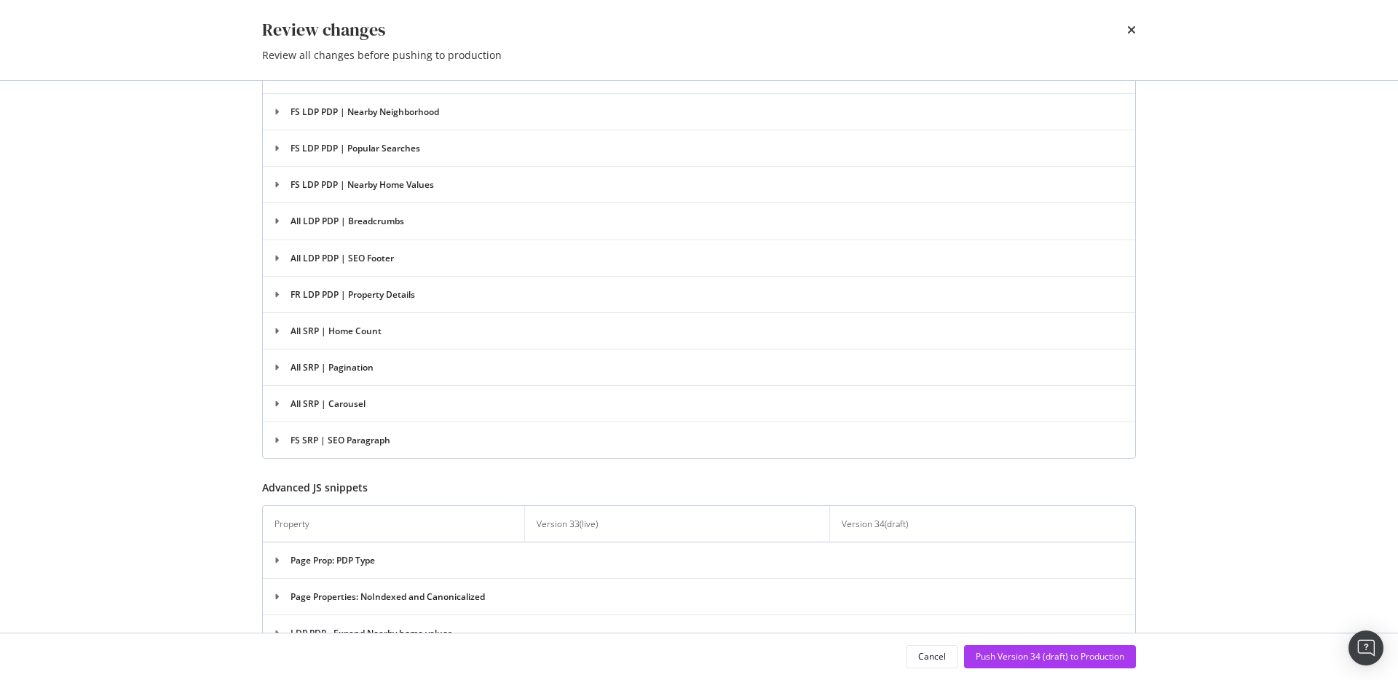
scroll to position [3302, 0]
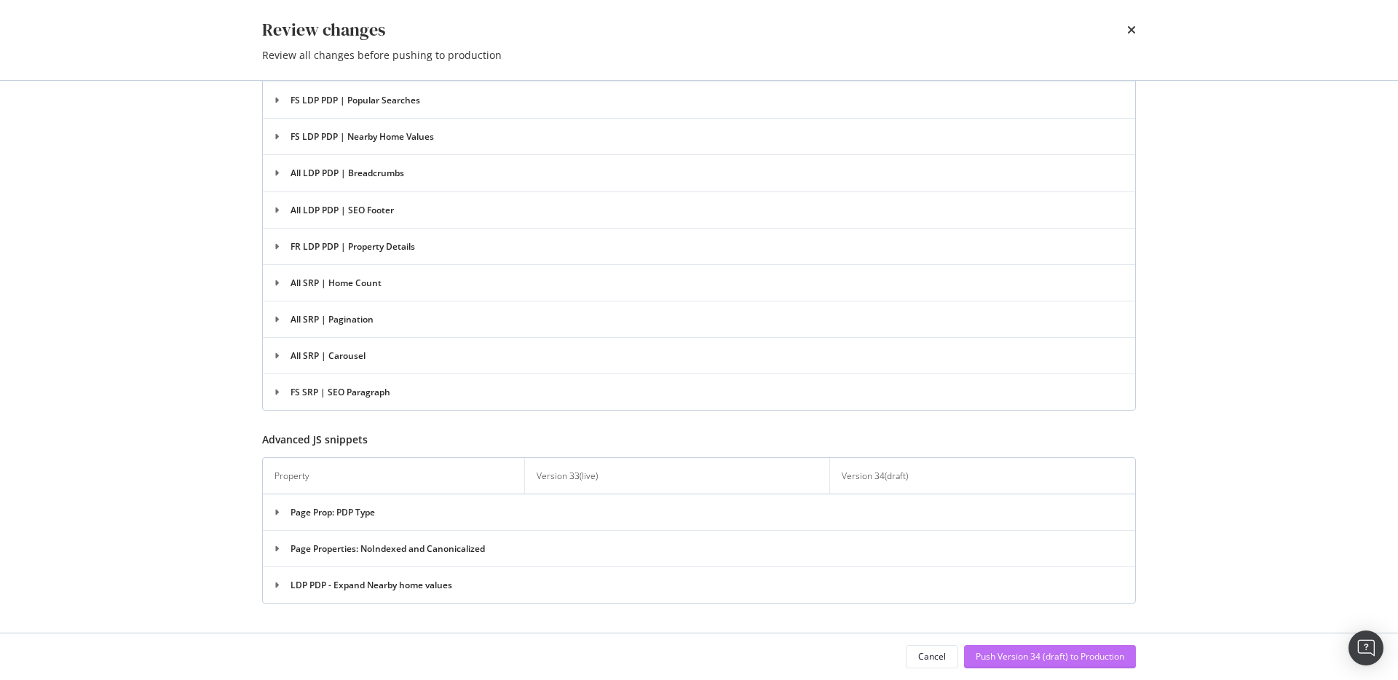
click at [1059, 645] on button "Push Version 34 (draft) to Production" at bounding box center [1050, 656] width 172 height 23
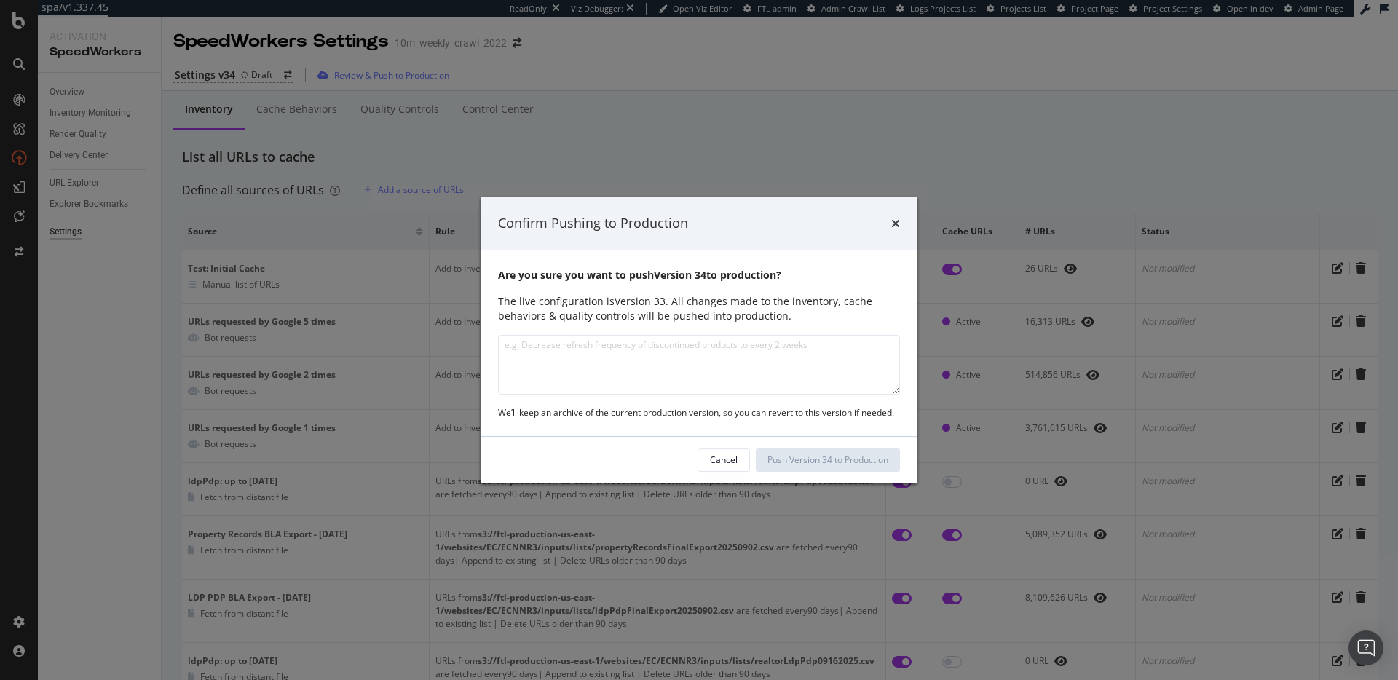
click at [693, 383] on textarea "modal" at bounding box center [699, 365] width 402 height 60
type textarea "Updated News & Insights behavior scope to include /guides and /living, added in…"
click at [832, 461] on div "Push Version 34 to Production" at bounding box center [827, 460] width 121 height 12
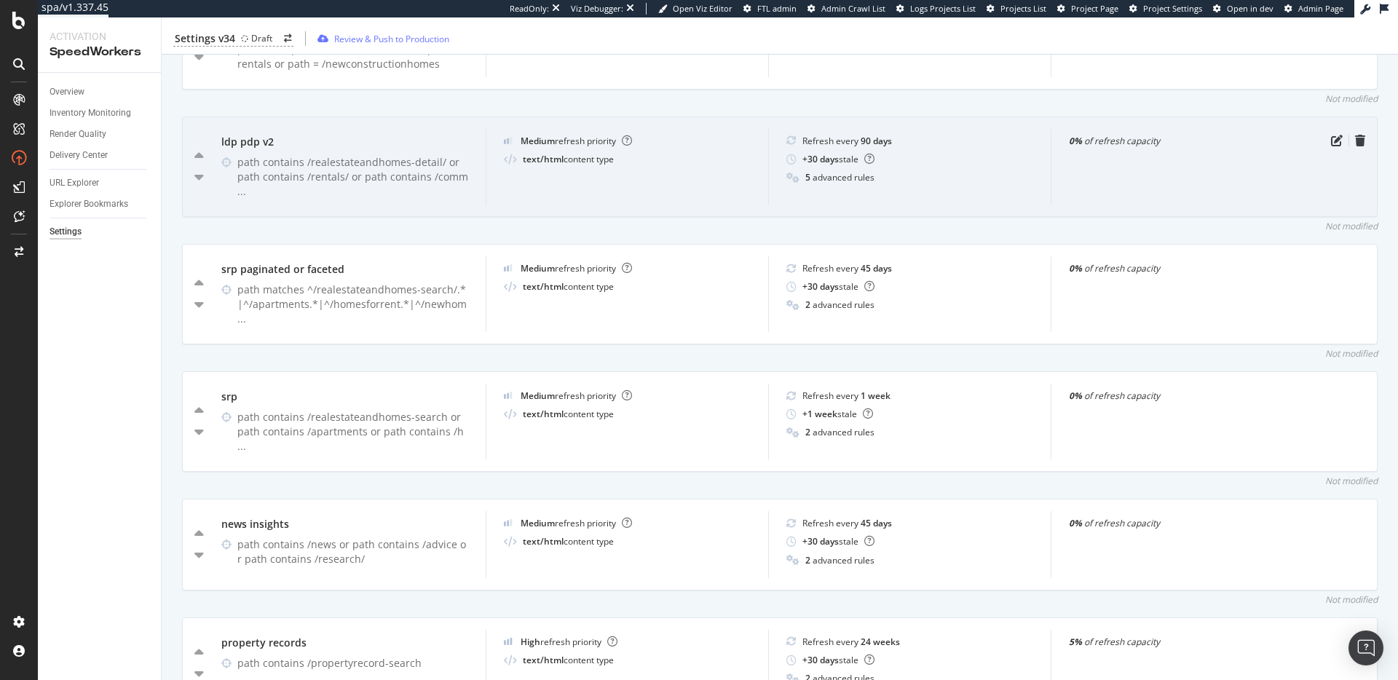
scroll to position [591, 0]
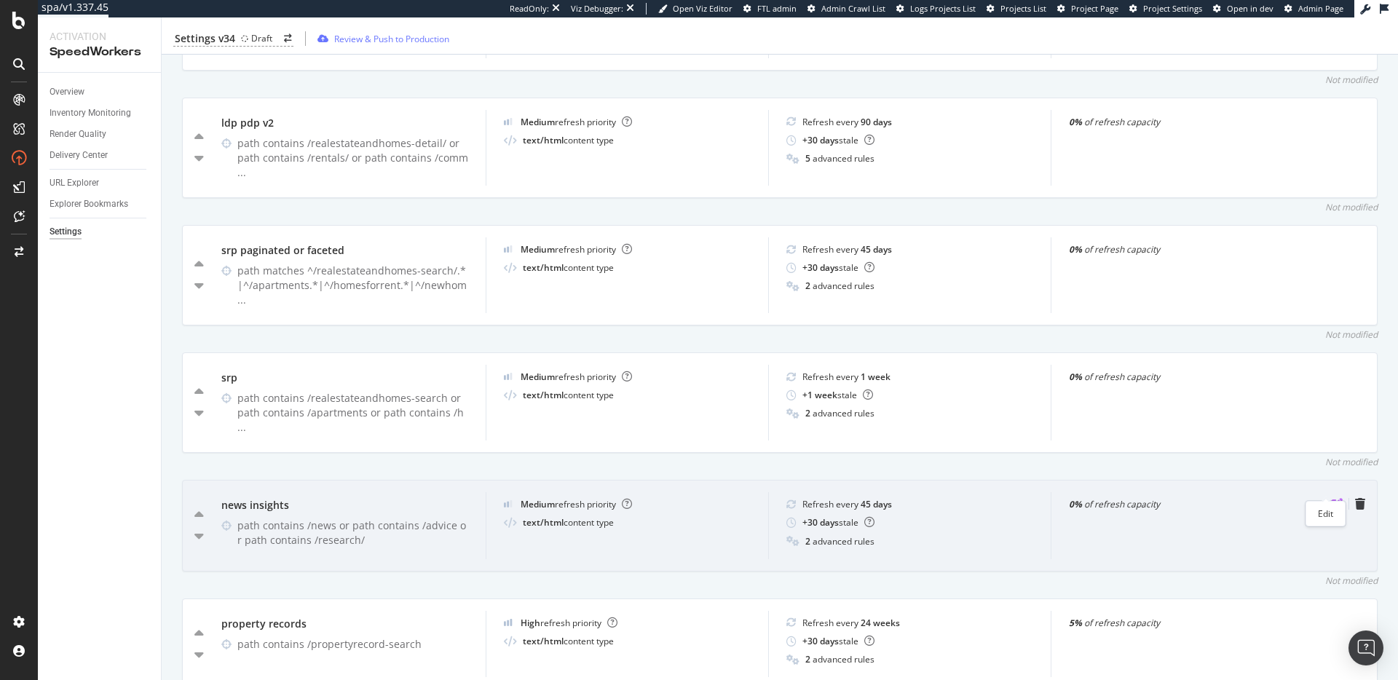
click at [1331, 498] on icon "pen-to-square" at bounding box center [1337, 504] width 12 height 12
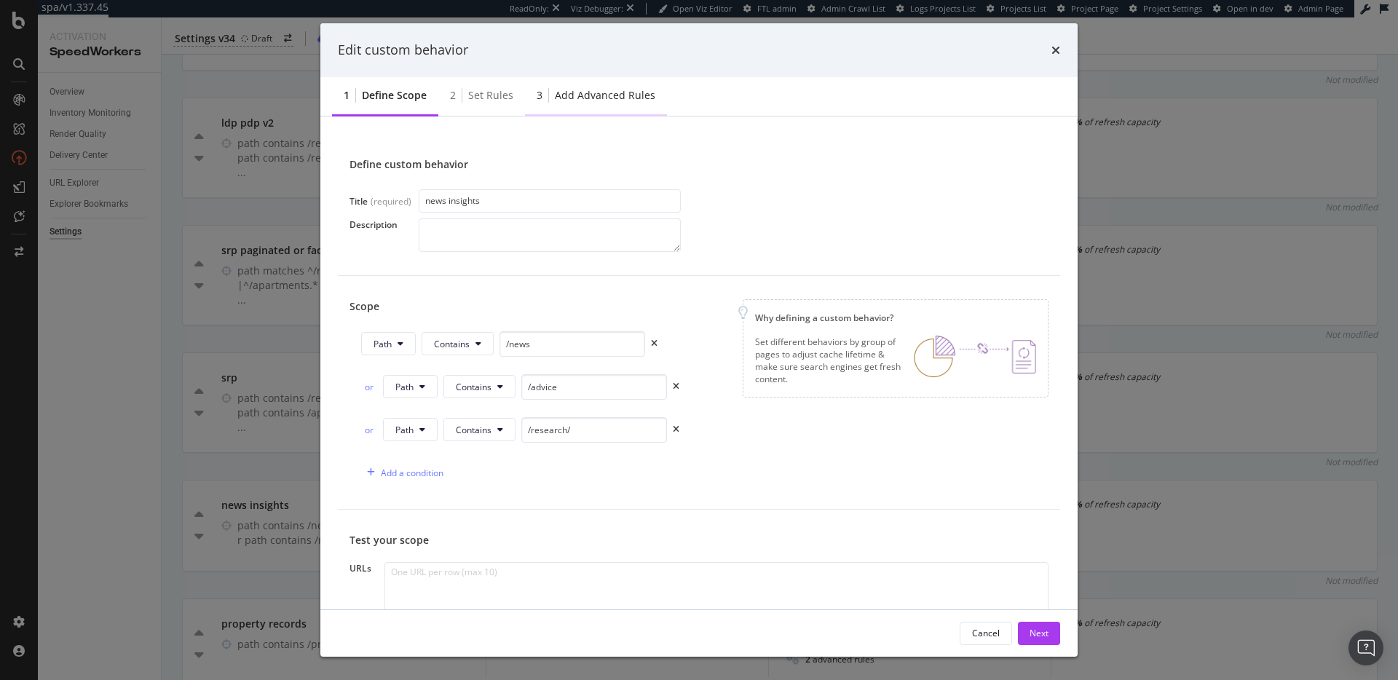
click at [628, 98] on div "Add advanced rules" at bounding box center [605, 95] width 100 height 15
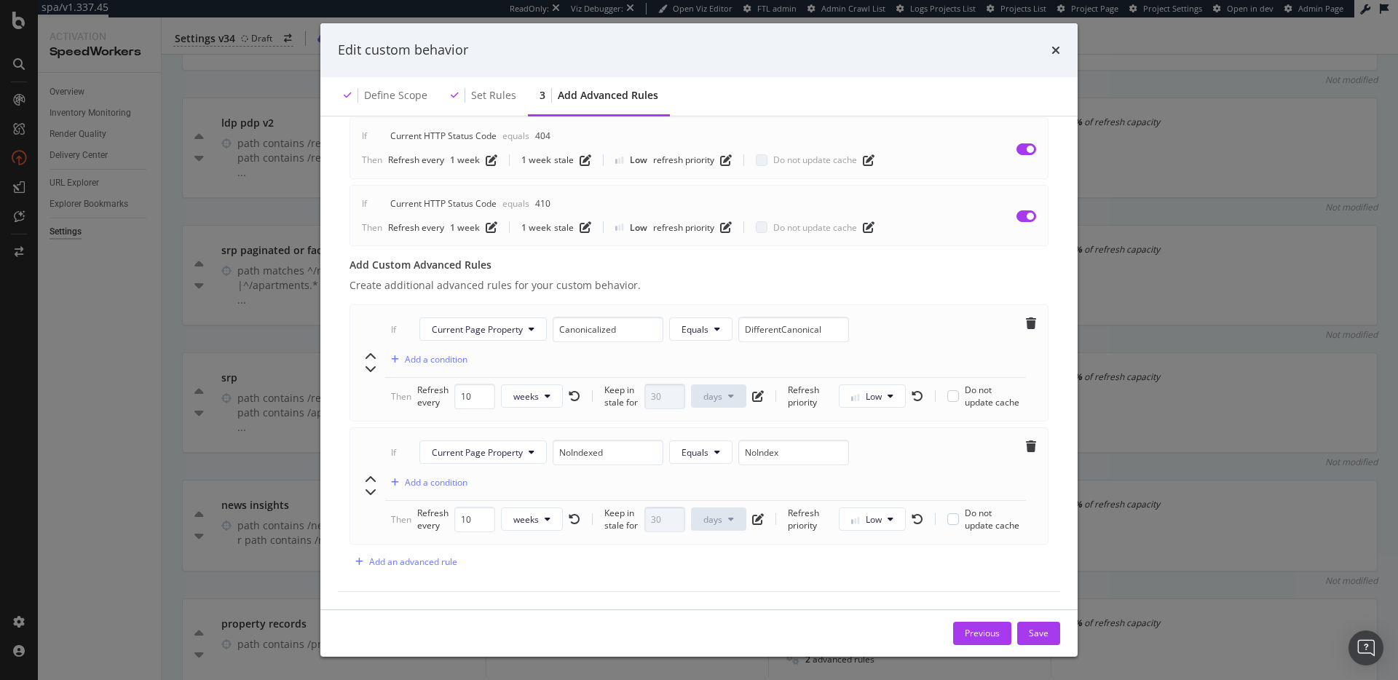
scroll to position [0, 0]
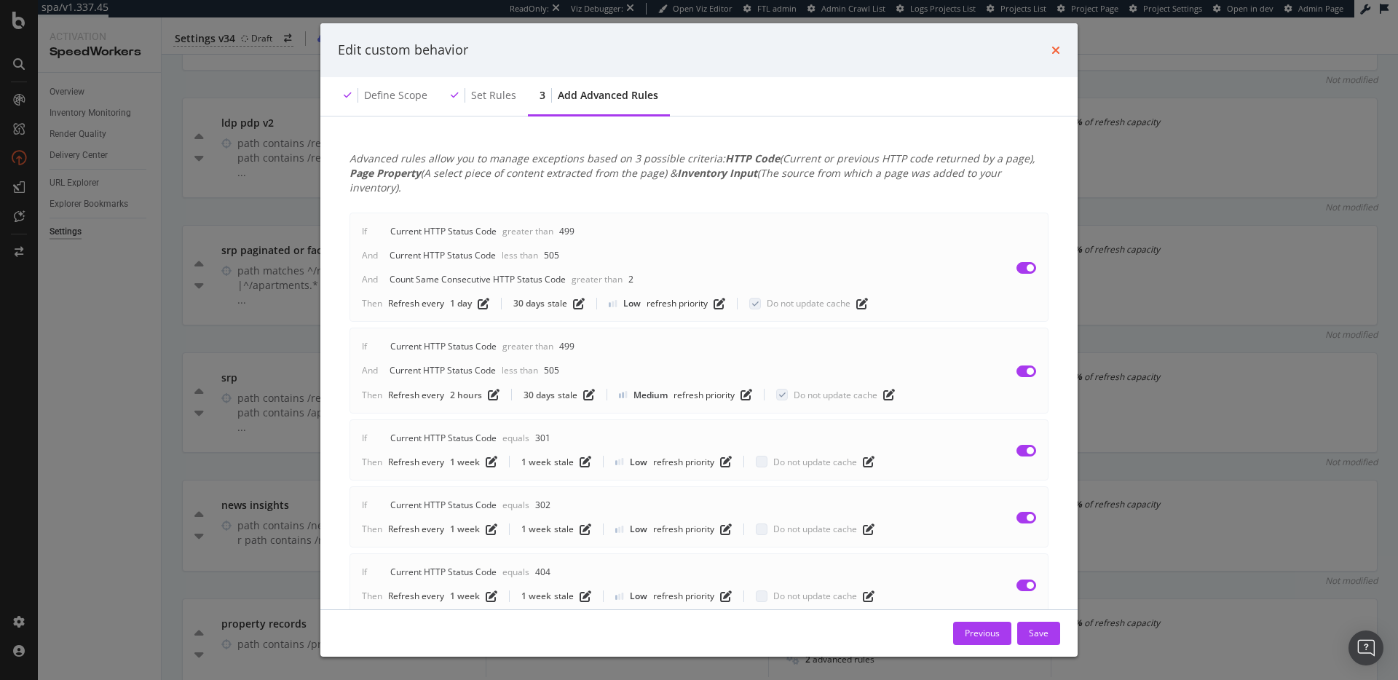
click at [1059, 55] on icon "times" at bounding box center [1055, 50] width 9 height 12
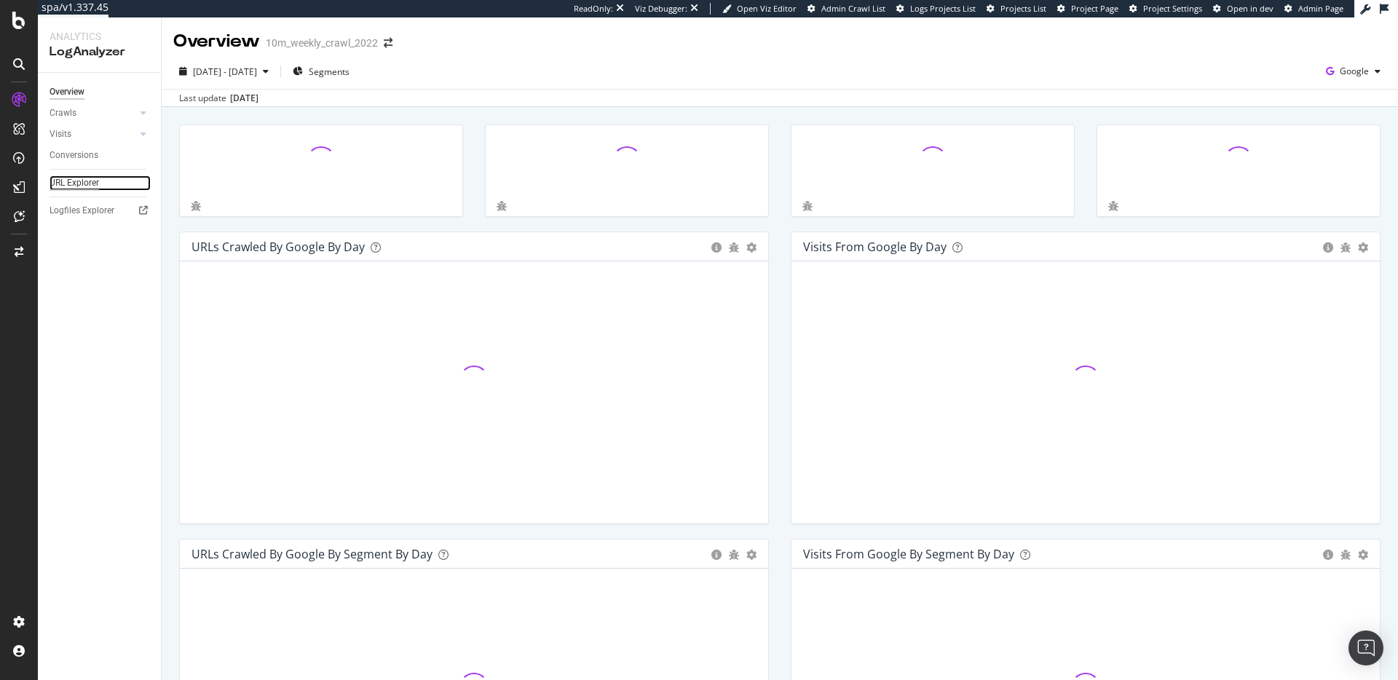
click at [78, 181] on div "URL Explorer" at bounding box center [75, 182] width 50 height 15
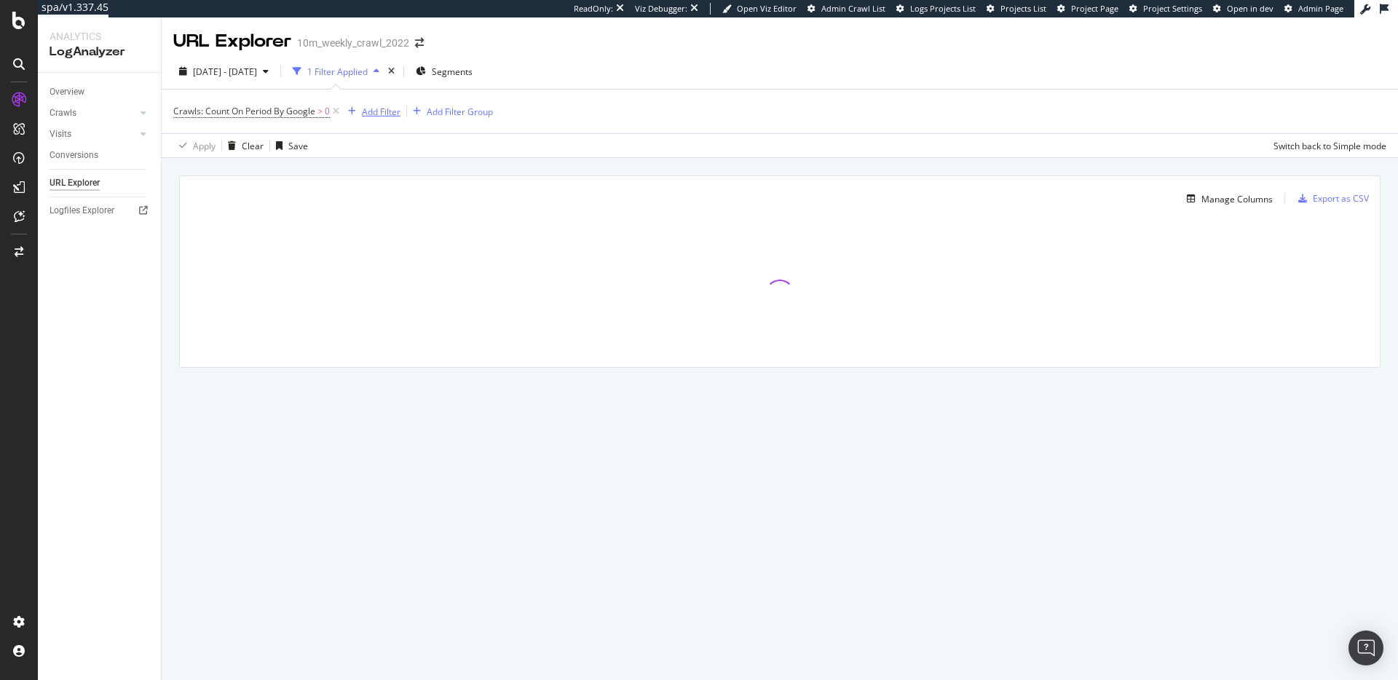
click at [384, 110] on div "Add Filter" at bounding box center [381, 112] width 39 height 12
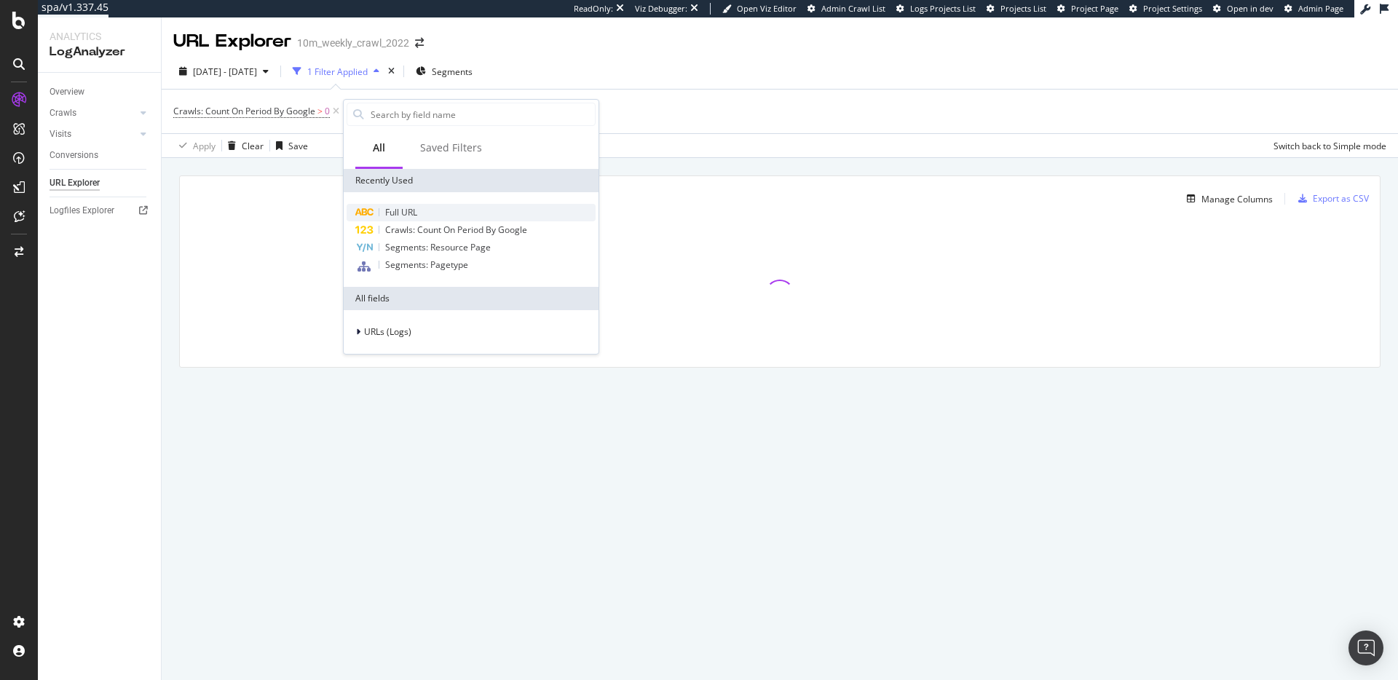
click at [426, 209] on div "Full URL" at bounding box center [471, 212] width 249 height 17
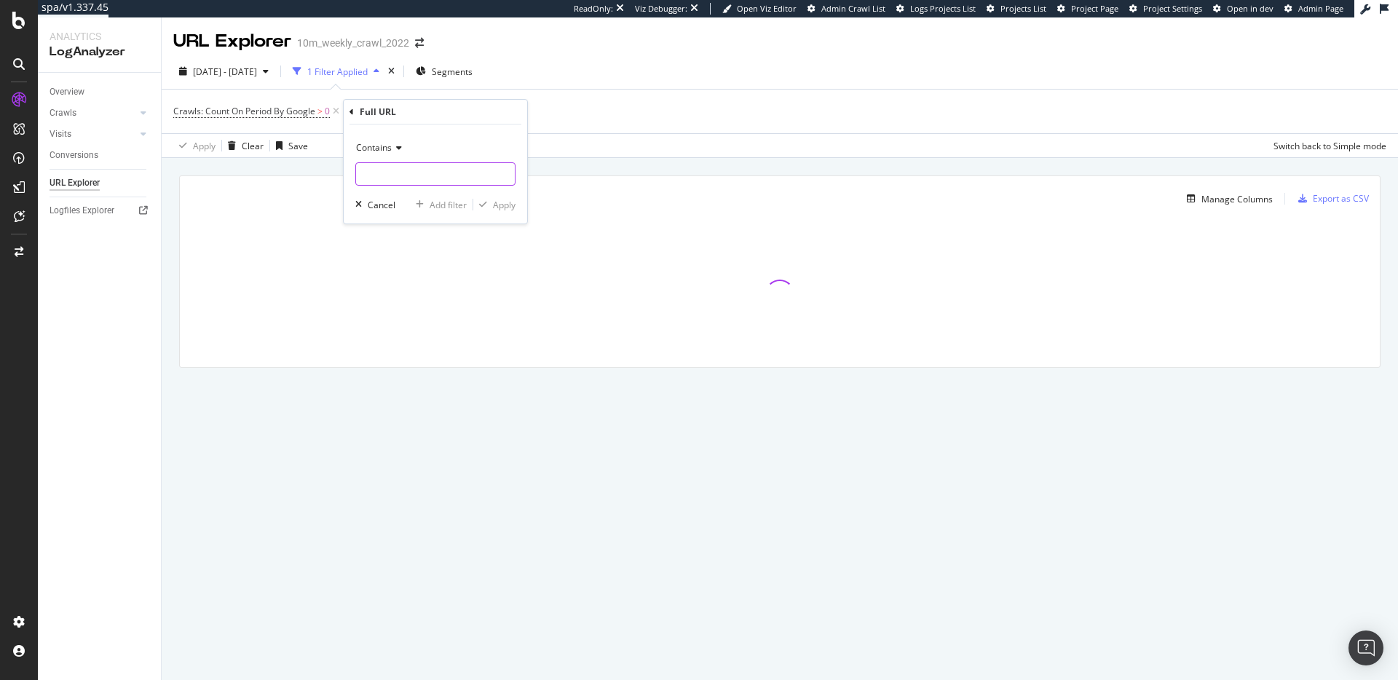
click at [406, 170] on input "text" at bounding box center [435, 173] width 159 height 23
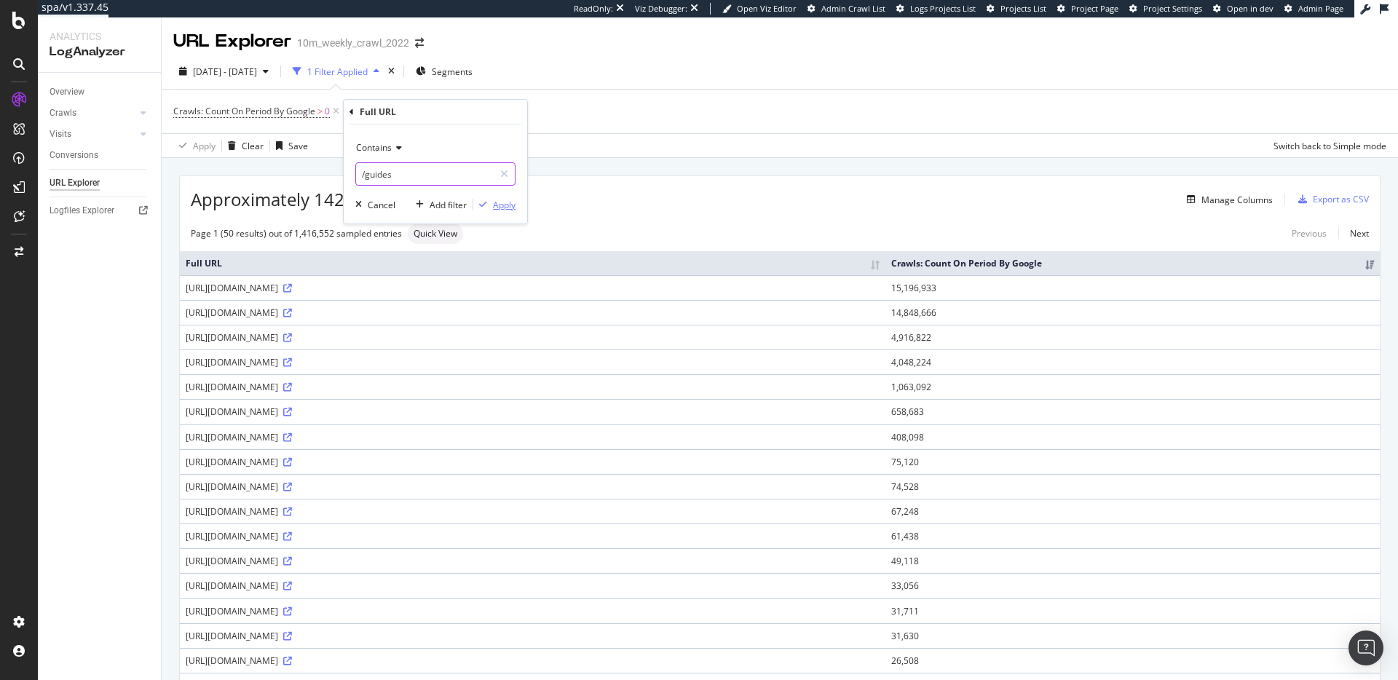
type input "/guides"
click at [505, 208] on div "Apply" at bounding box center [504, 205] width 23 height 12
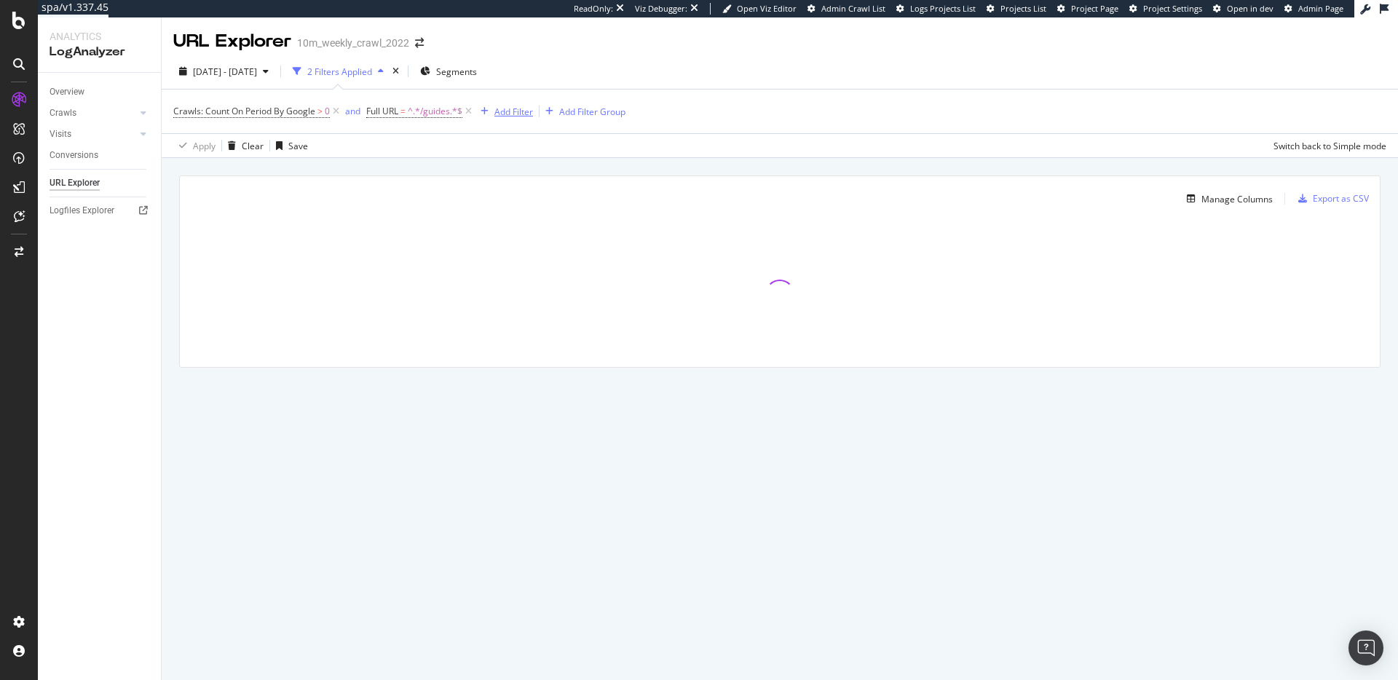
click at [523, 114] on div "Add Filter" at bounding box center [513, 112] width 39 height 12
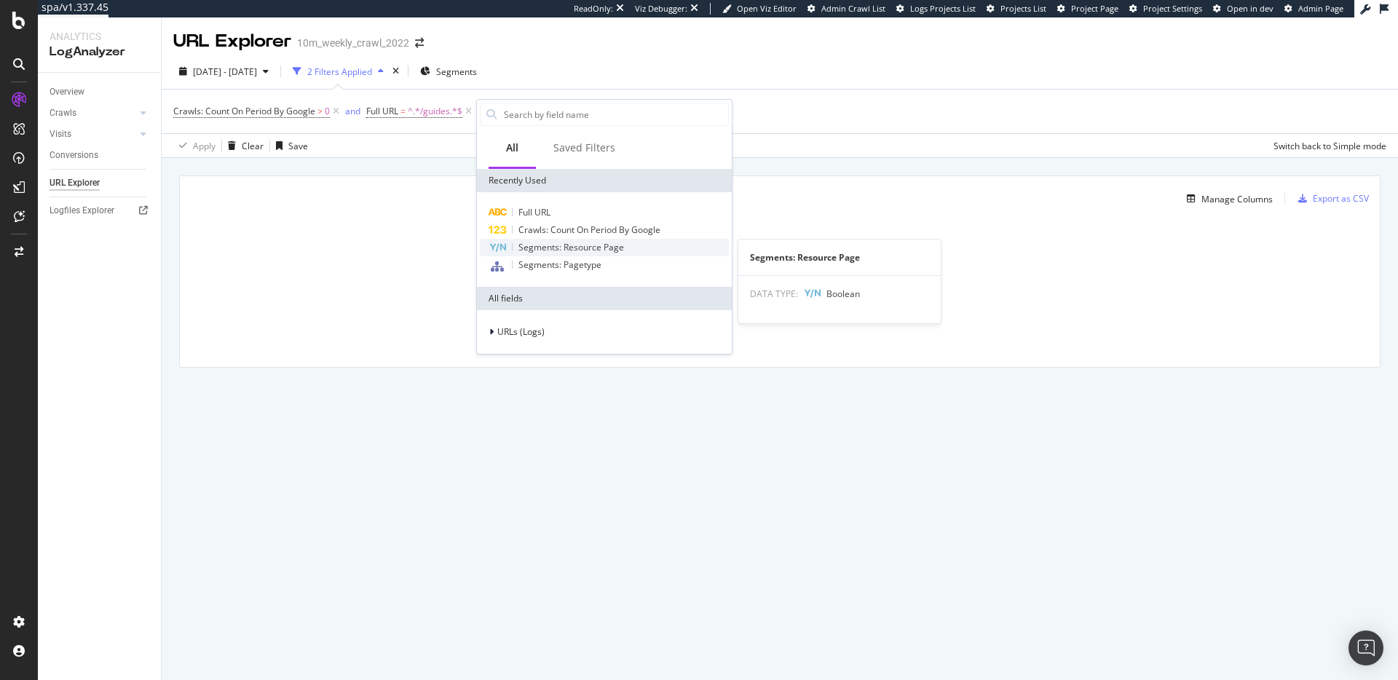
click at [628, 250] on div "Segments: Resource Page" at bounding box center [604, 247] width 249 height 17
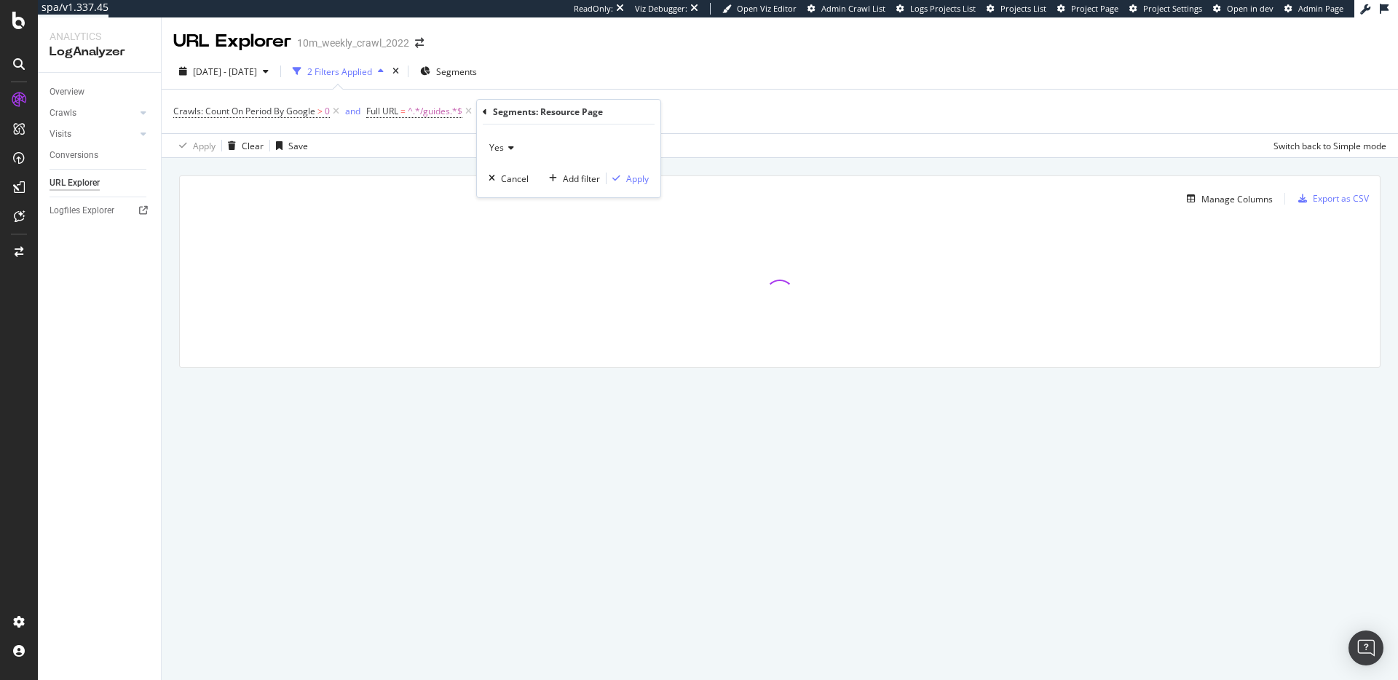
click at [511, 144] on icon at bounding box center [509, 147] width 10 height 9
click at [537, 199] on div "No" at bounding box center [570, 196] width 156 height 19
click at [640, 179] on div "Apply" at bounding box center [637, 179] width 23 height 12
click at [633, 111] on icon at bounding box center [631, 111] width 12 height 15
click at [521, 112] on div "Add Filter" at bounding box center [513, 112] width 39 height 12
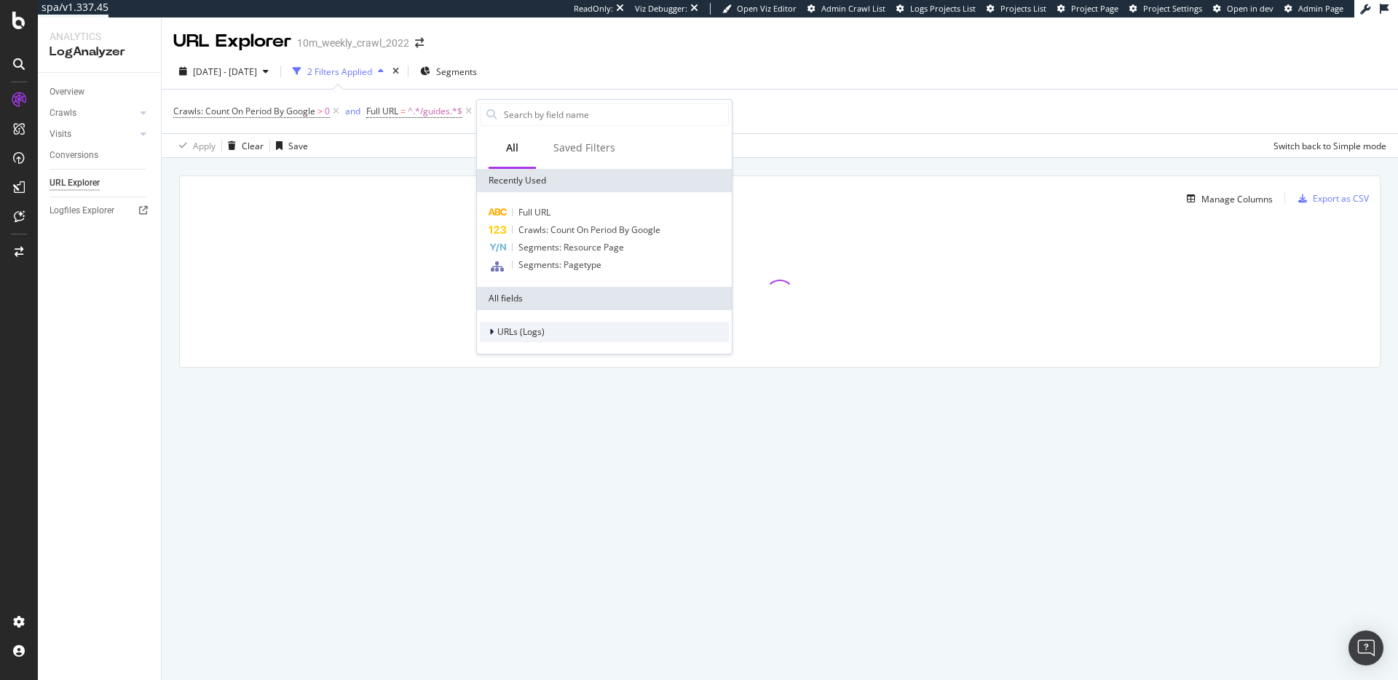
click at [580, 325] on div "URLs (Logs)" at bounding box center [604, 332] width 249 height 20
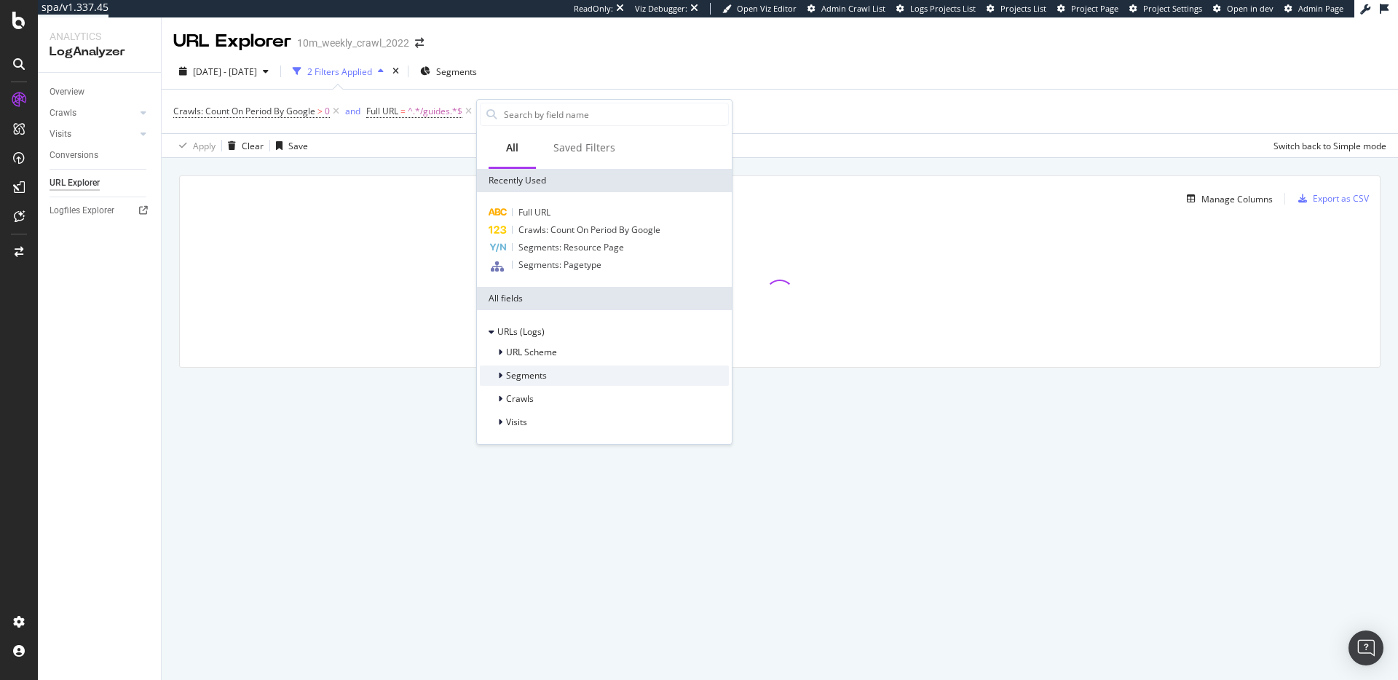
click at [561, 377] on div "Segments" at bounding box center [604, 376] width 249 height 20
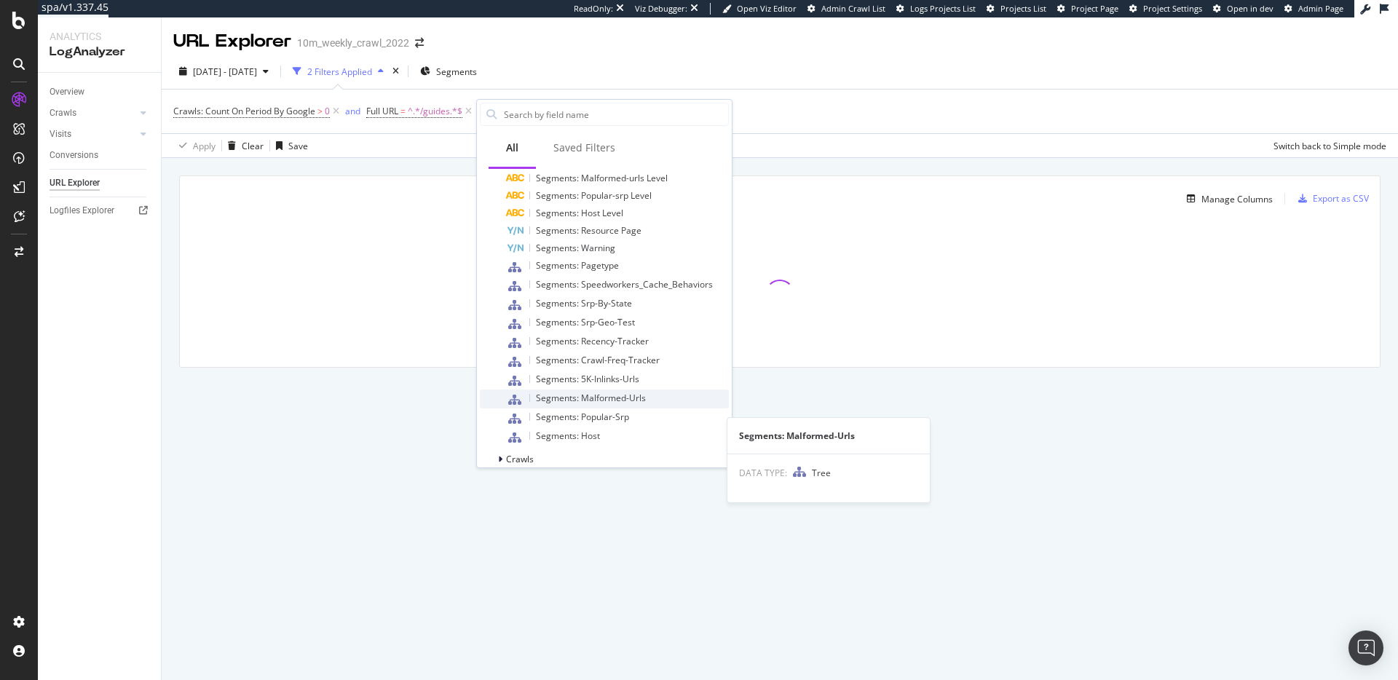
scroll to position [275, 0]
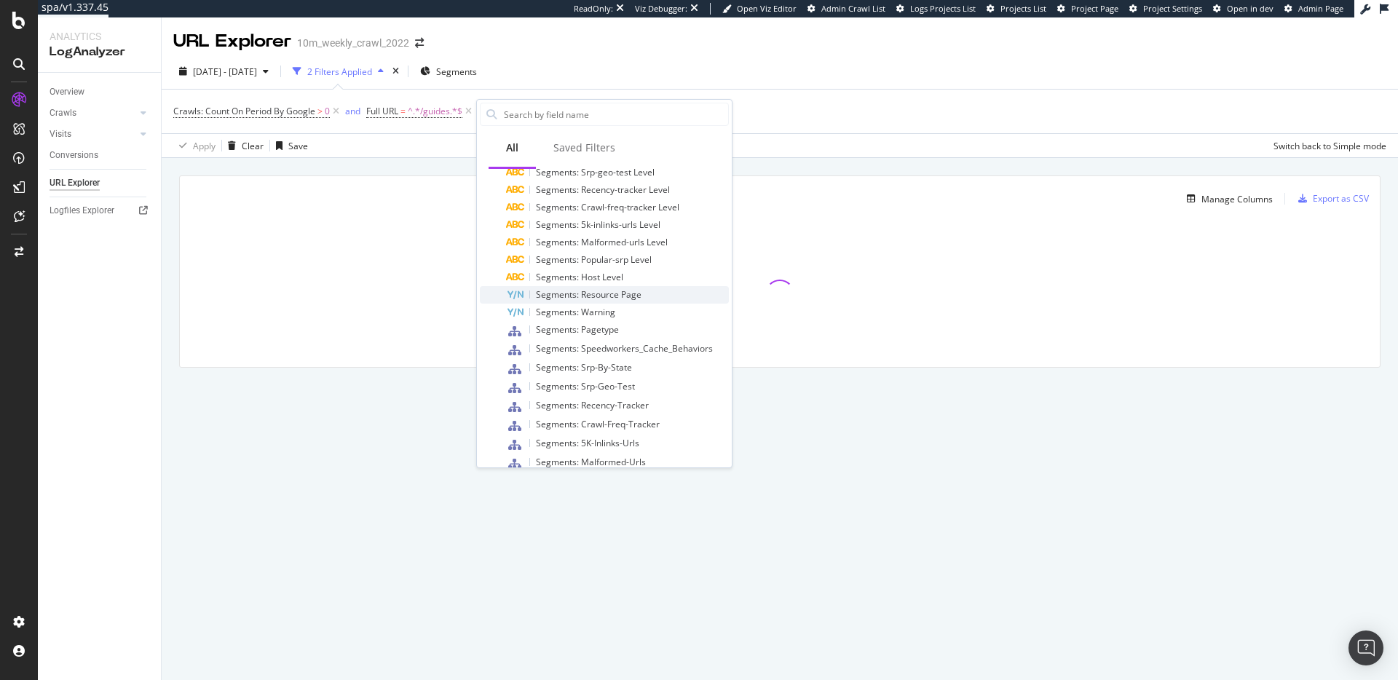
click at [593, 296] on span "Segments: Resource Page" at bounding box center [589, 294] width 106 height 12
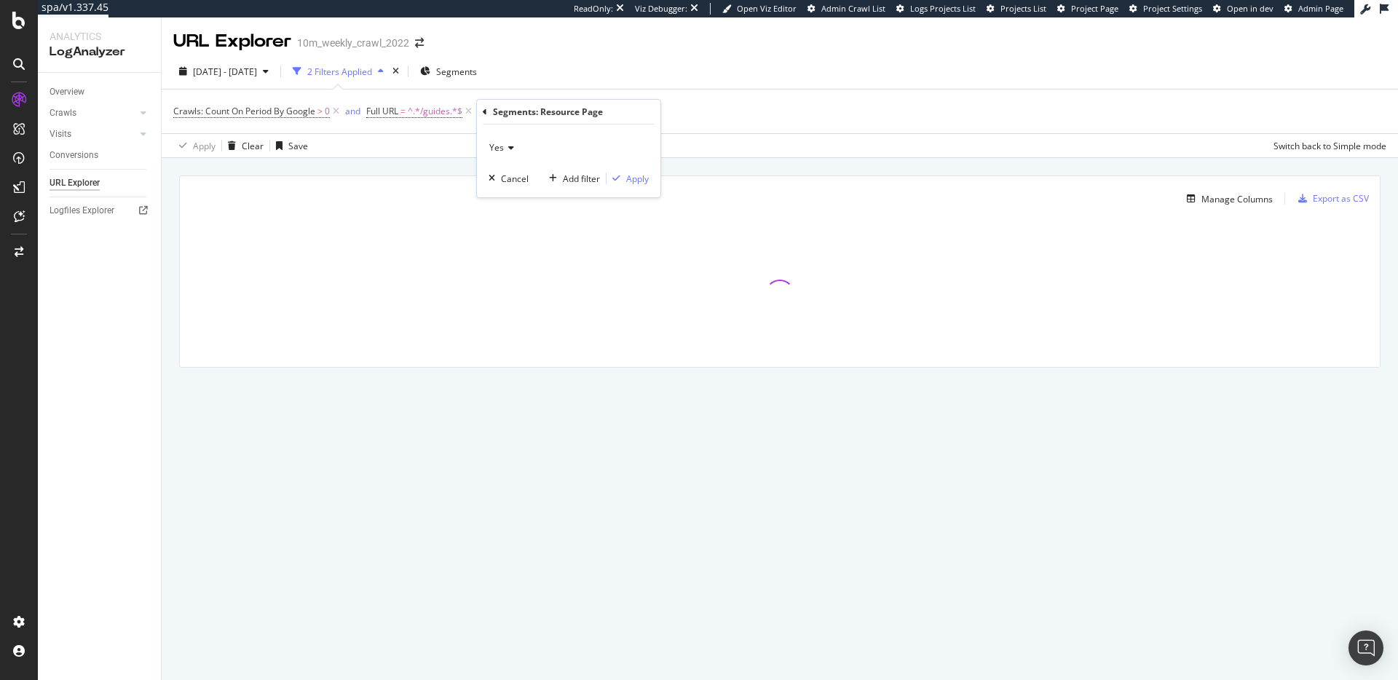
click at [500, 143] on span "Yes" at bounding box center [496, 147] width 15 height 12
click at [507, 194] on span "No" at bounding box center [502, 197] width 12 height 12
click at [631, 178] on div "Apply" at bounding box center [637, 179] width 23 height 12
click at [469, 167] on div "Manage Columns Export as CSV Full URL Crawls: Count On Period By Google" at bounding box center [780, 288] width 1236 height 261
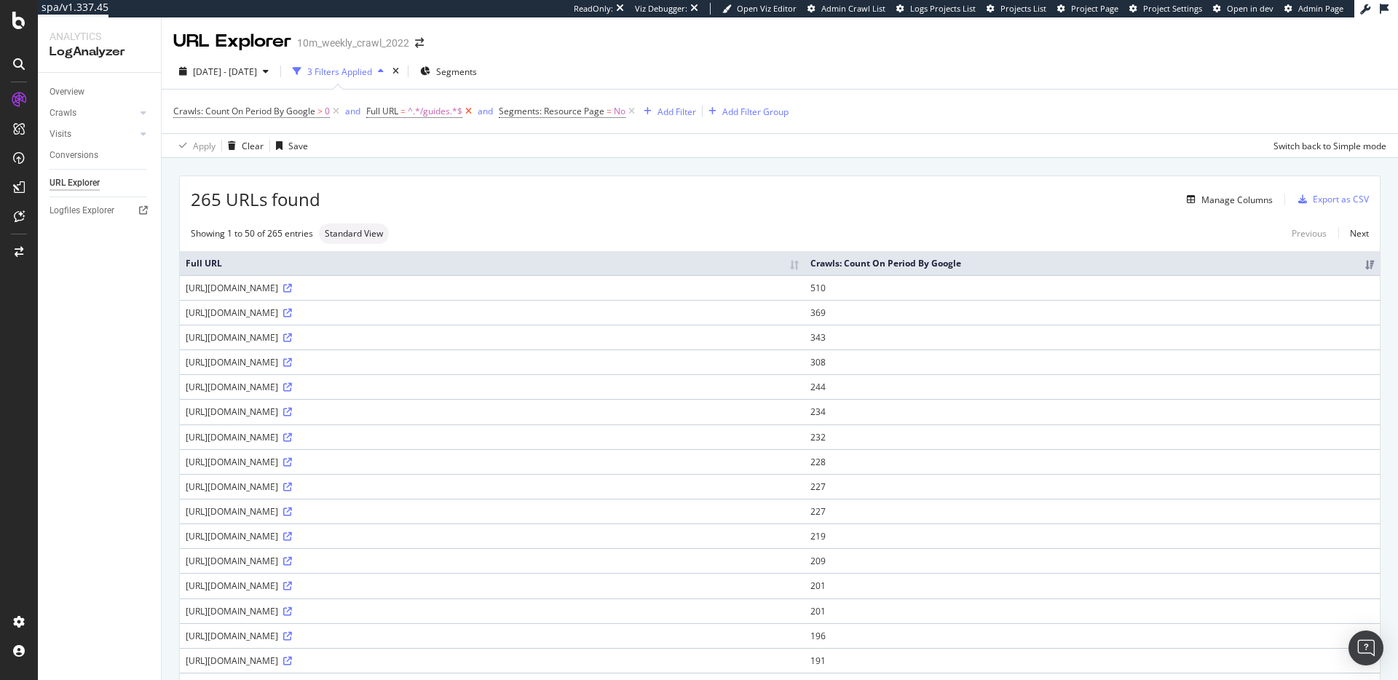
click at [468, 112] on icon at bounding box center [468, 111] width 12 height 15
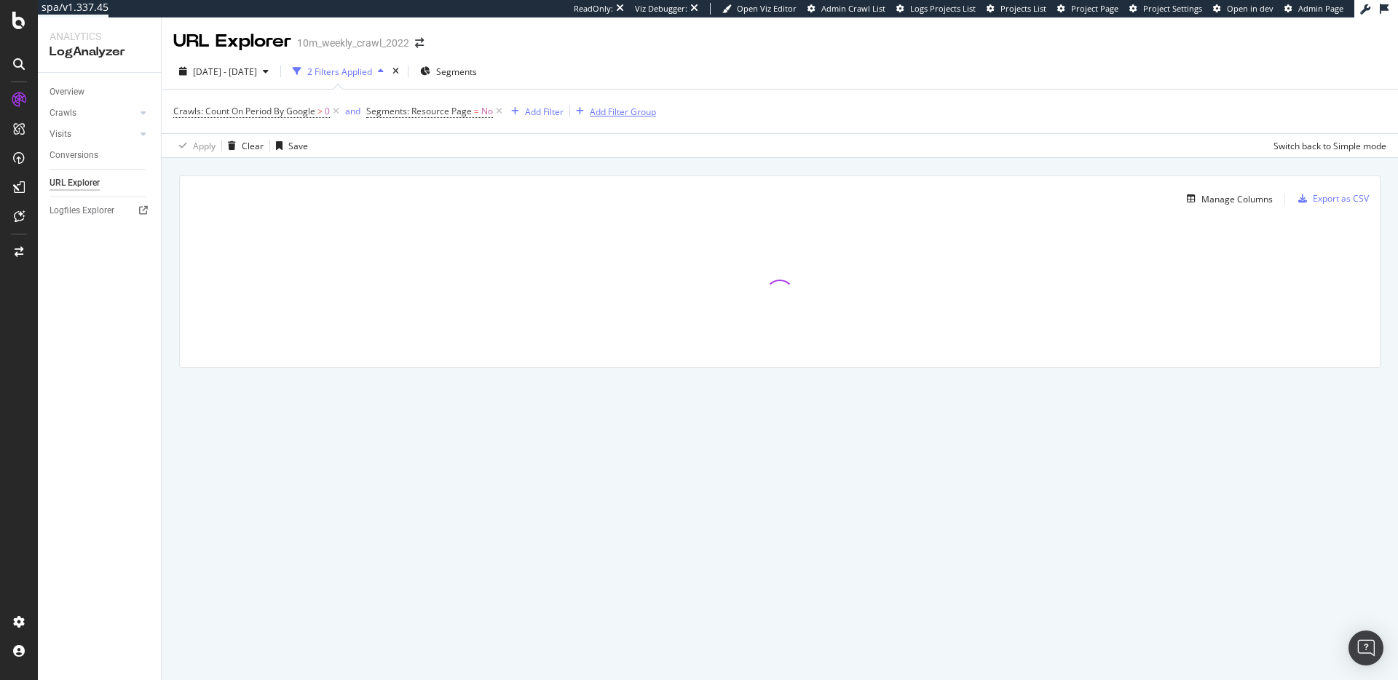
click at [614, 112] on div "Add Filter Group" at bounding box center [623, 112] width 66 height 12
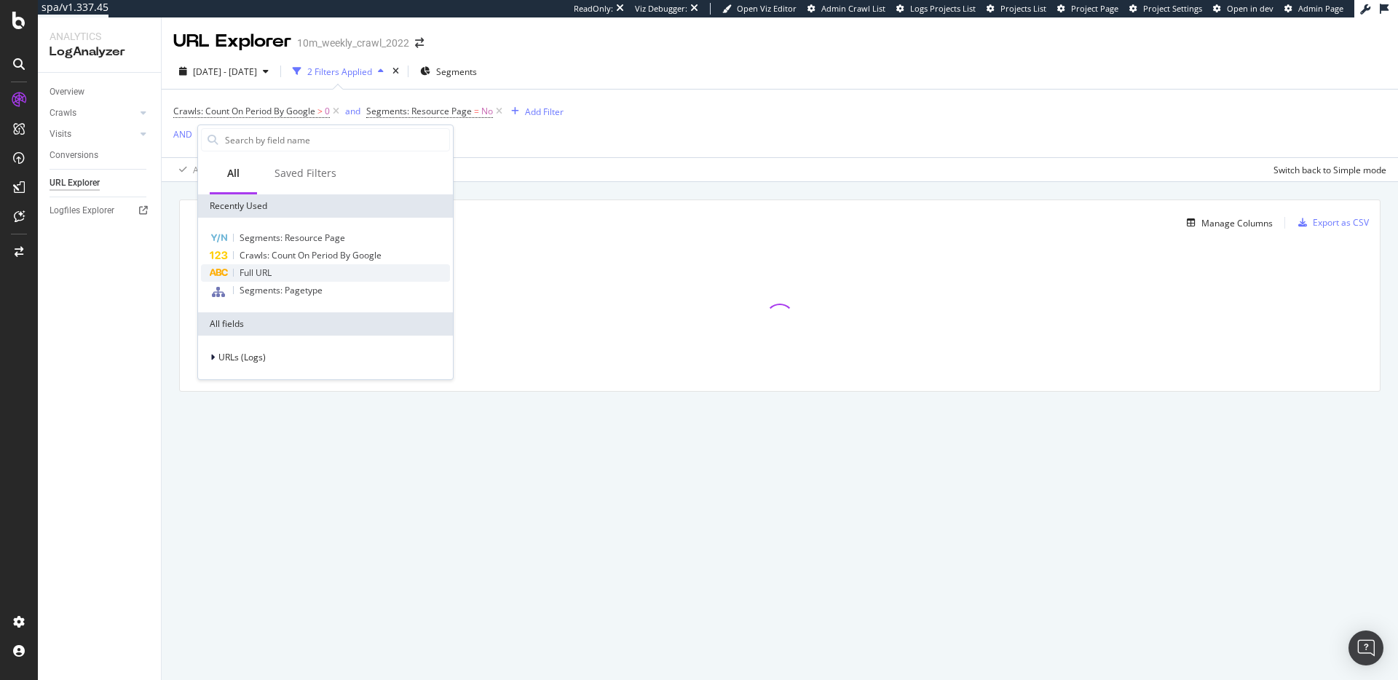
click at [279, 277] on div "Full URL" at bounding box center [325, 272] width 249 height 17
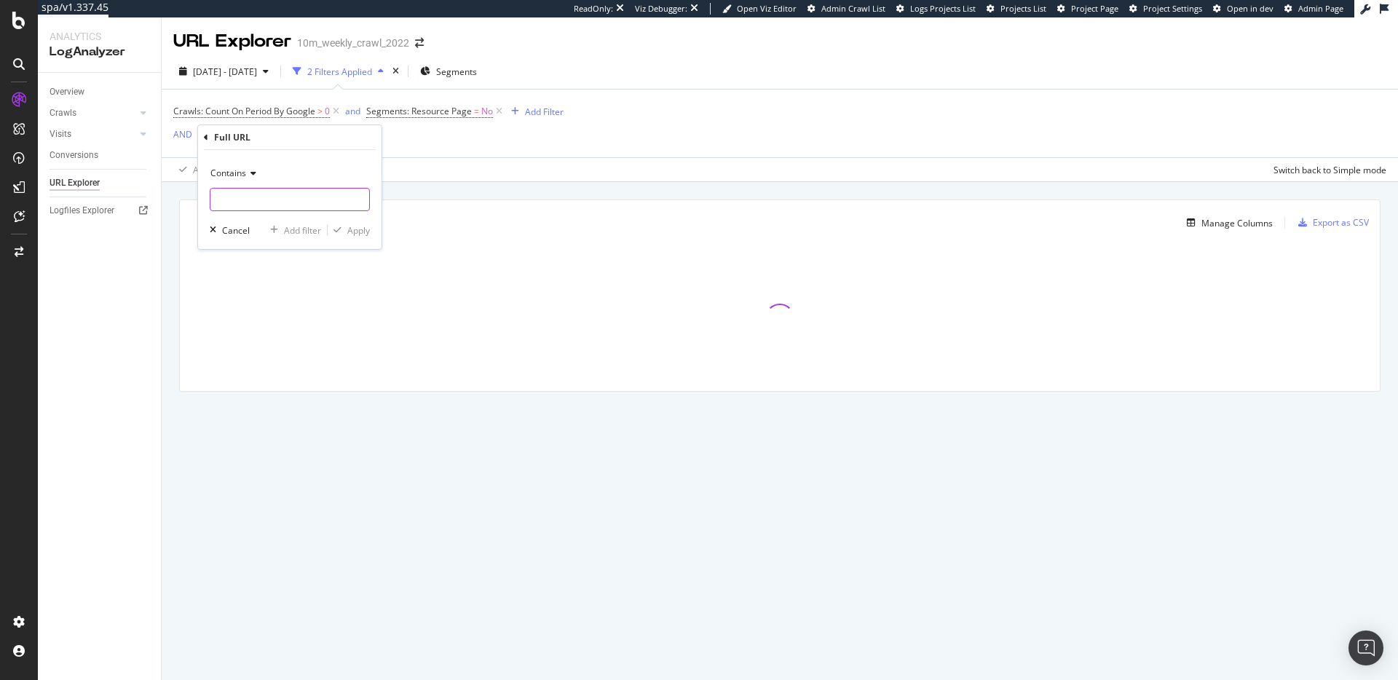
click at [269, 196] on input "text" at bounding box center [289, 199] width 159 height 23
type input "/guides"
click at [365, 231] on div "Apply" at bounding box center [358, 230] width 23 height 12
click at [354, 135] on div "Add Filter" at bounding box center [345, 138] width 39 height 12
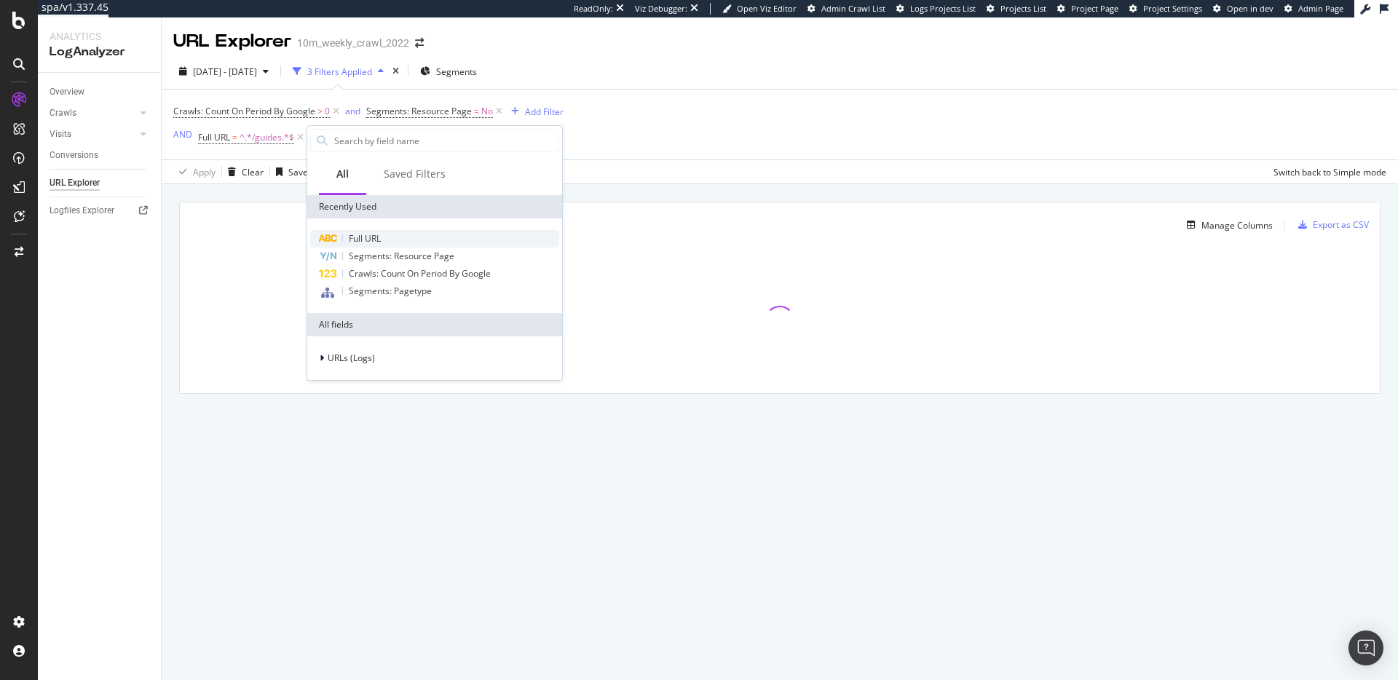
click at [387, 237] on div "Full URL" at bounding box center [434, 238] width 249 height 17
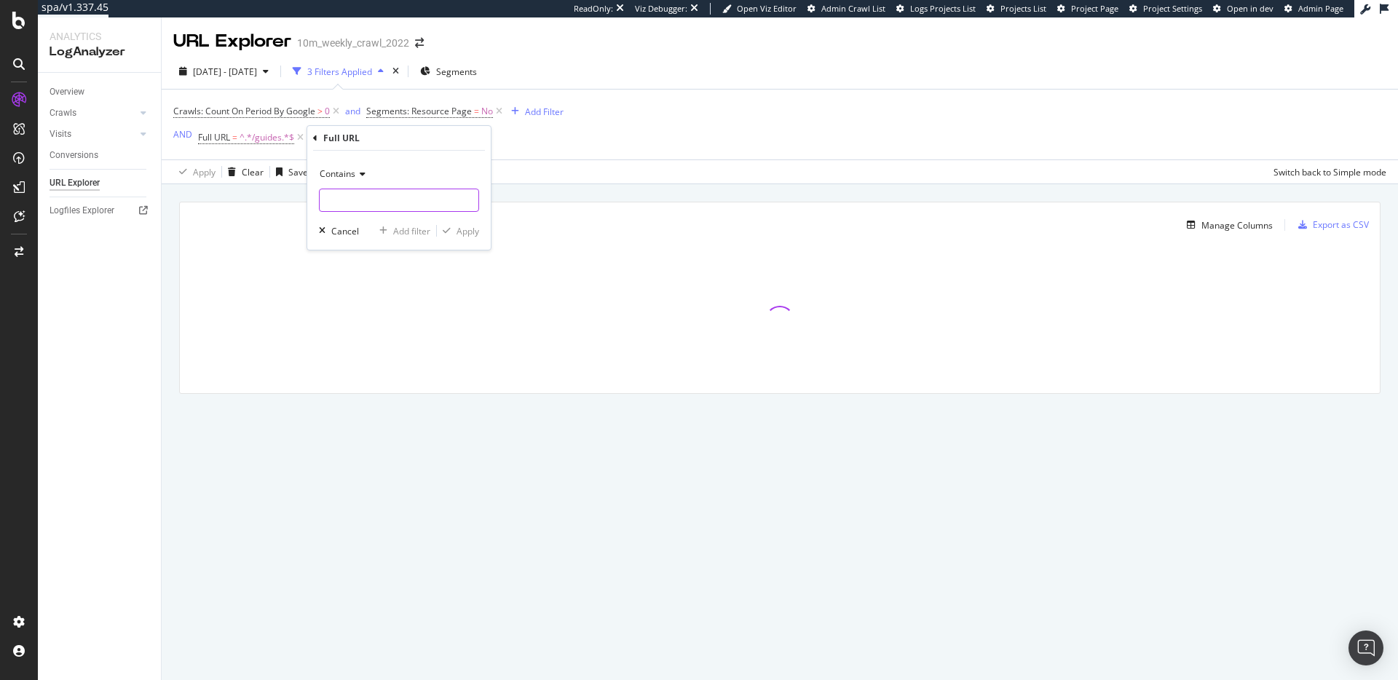
drag, startPoint x: 373, startPoint y: 202, endPoint x: 380, endPoint y: 203, distance: 7.4
click at [372, 200] on input "text" at bounding box center [399, 200] width 159 height 23
type input "/living"
click at [472, 228] on div "Apply" at bounding box center [468, 231] width 23 height 12
click at [320, 139] on div "and" at bounding box center [316, 137] width 15 height 12
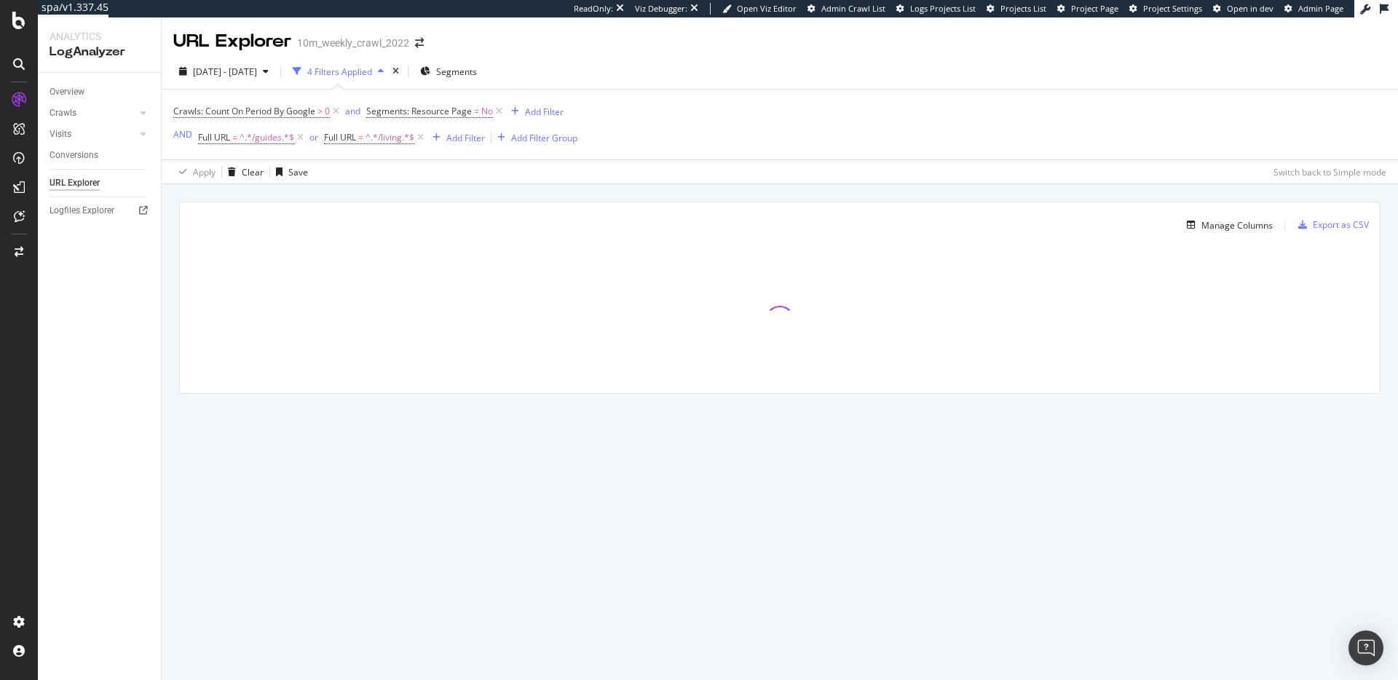
click at [781, 189] on div "Manage Columns Export as CSV Full URL Crawls: Count On Period By Google" at bounding box center [780, 314] width 1236 height 261
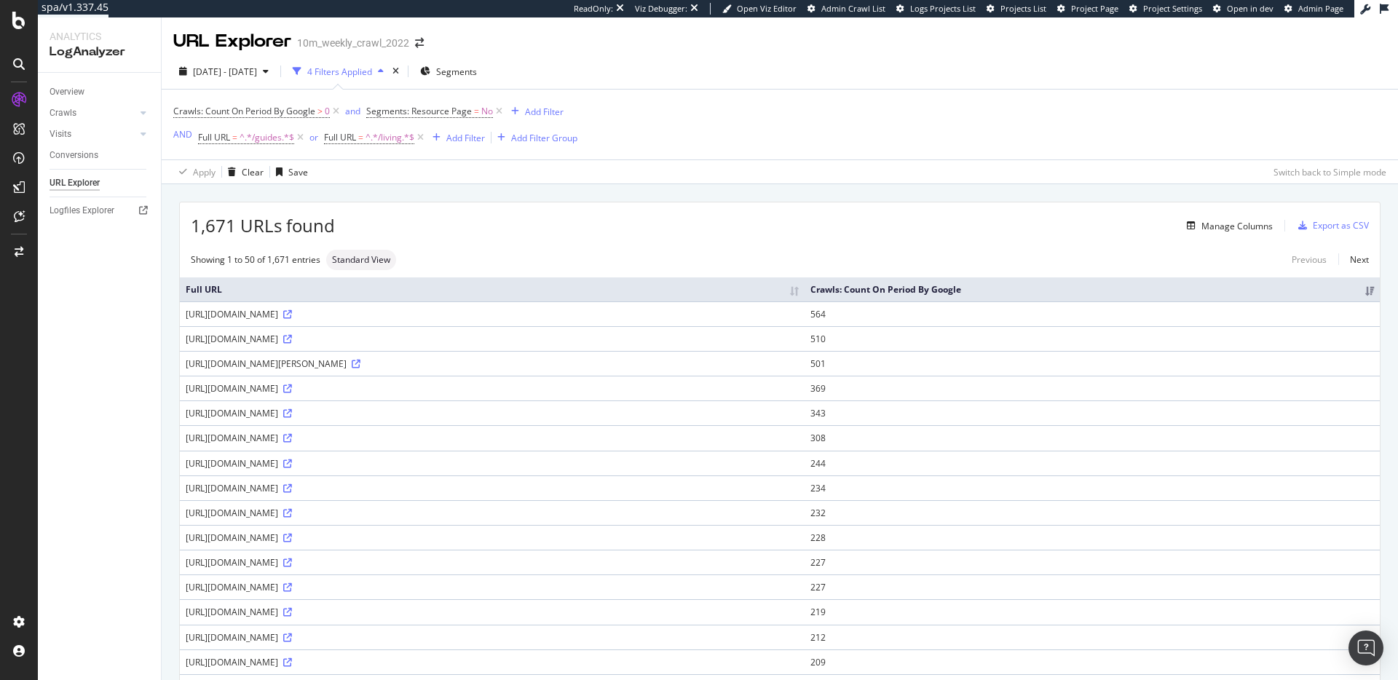
click at [523, 236] on div "1,671 URLs found Manage Columns Export as CSV" at bounding box center [780, 220] width 1200 height 36
click at [1319, 221] on div "Export as CSV" at bounding box center [1341, 225] width 56 height 12
click at [814, 224] on div "Manage Columns" at bounding box center [804, 225] width 938 height 17
click at [257, 74] on span "2025 Aug. 28th - Sep. 26th" at bounding box center [225, 72] width 64 height 12
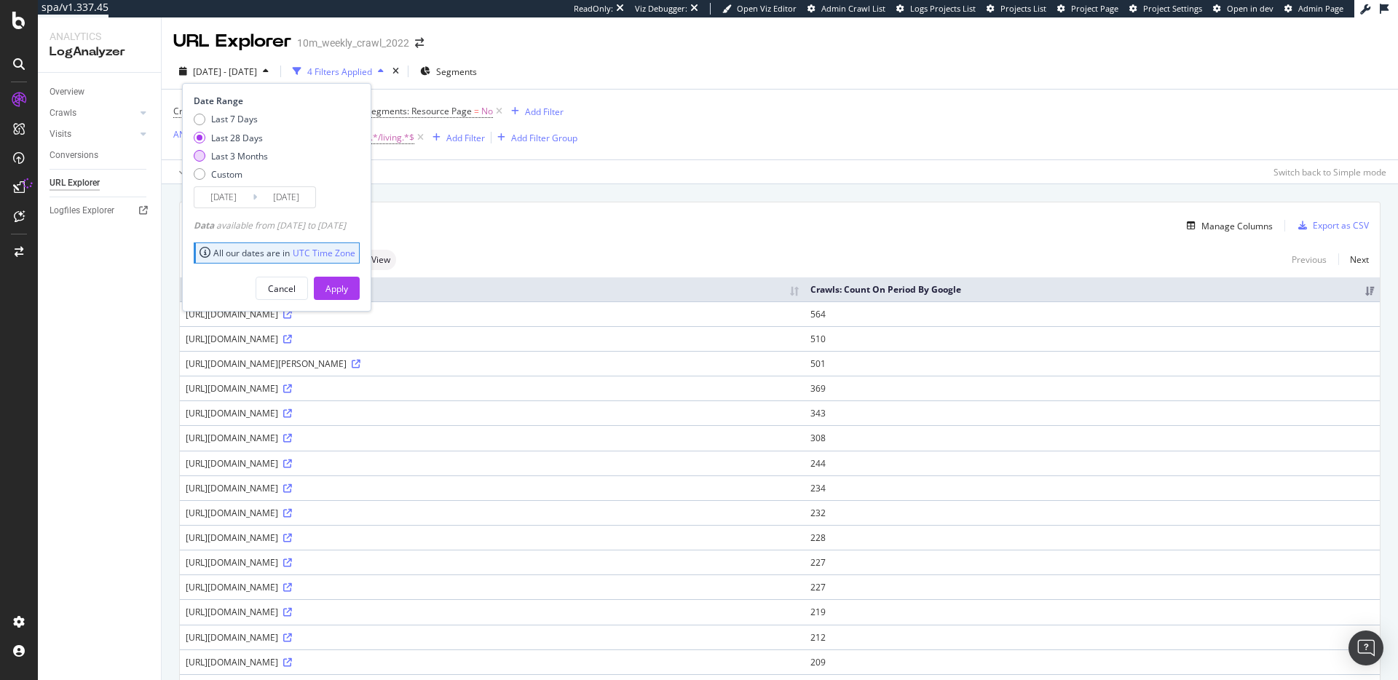
click at [242, 154] on div "Last 3 Months" at bounding box center [239, 156] width 57 height 12
type input "2025/06/27"
click at [348, 288] on div "Apply" at bounding box center [336, 289] width 23 height 12
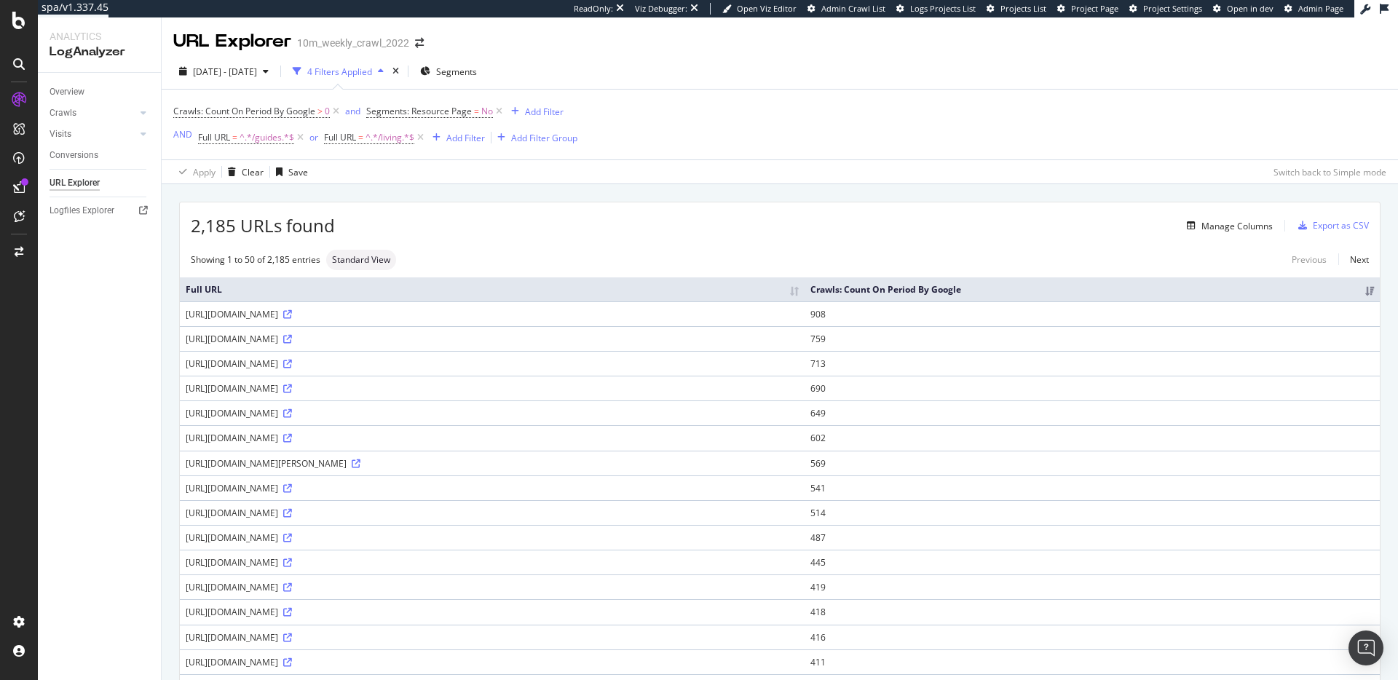
click at [599, 257] on div "Showing 1 to 50 of 2,185 entries Standard View Previous Next" at bounding box center [780, 260] width 1200 height 20
click at [350, 259] on span "Standard View" at bounding box center [361, 260] width 58 height 9
click at [1347, 223] on div "Export as CSV" at bounding box center [1341, 225] width 56 height 12
click at [494, 228] on div "Manage Columns" at bounding box center [804, 225] width 938 height 17
click at [451, 211] on div "2,185 URLs found Manage Columns Export as CSV" at bounding box center [780, 220] width 1200 height 36
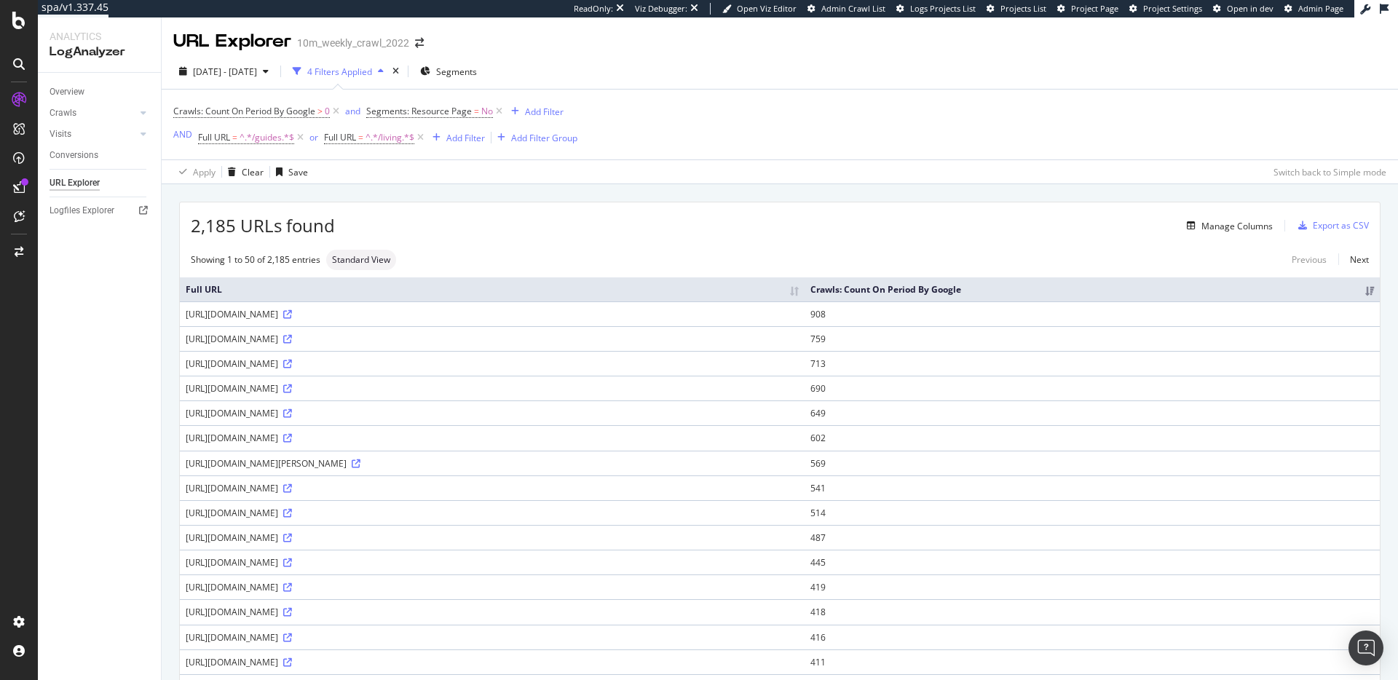
click at [434, 207] on div "2,185 URLs found Manage Columns Export as CSV" at bounding box center [780, 220] width 1200 height 36
click at [835, 149] on div "Crawls: Count On Period By Google > 0 and Segments: Resource Page = No Add Filt…" at bounding box center [779, 125] width 1213 height 70
click at [79, 247] on div "DataExports" at bounding box center [82, 248] width 57 height 15
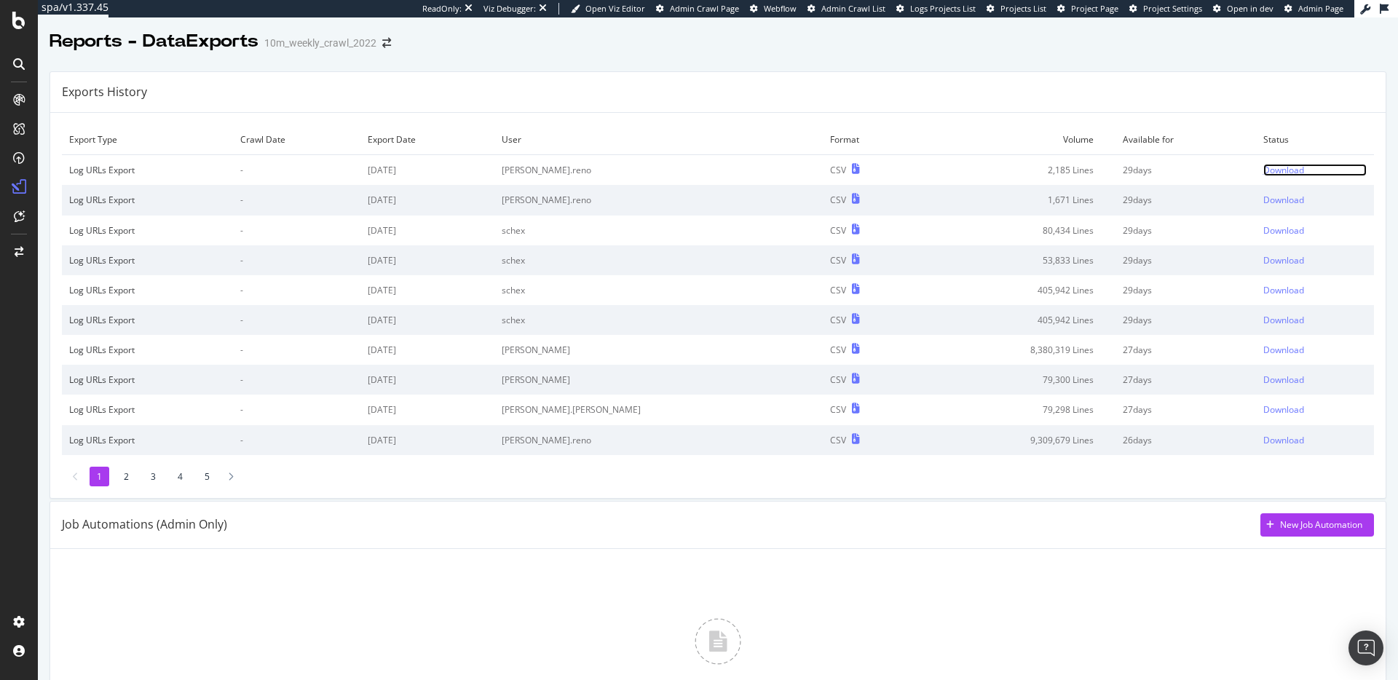
click at [1263, 165] on div "Download" at bounding box center [1283, 170] width 41 height 12
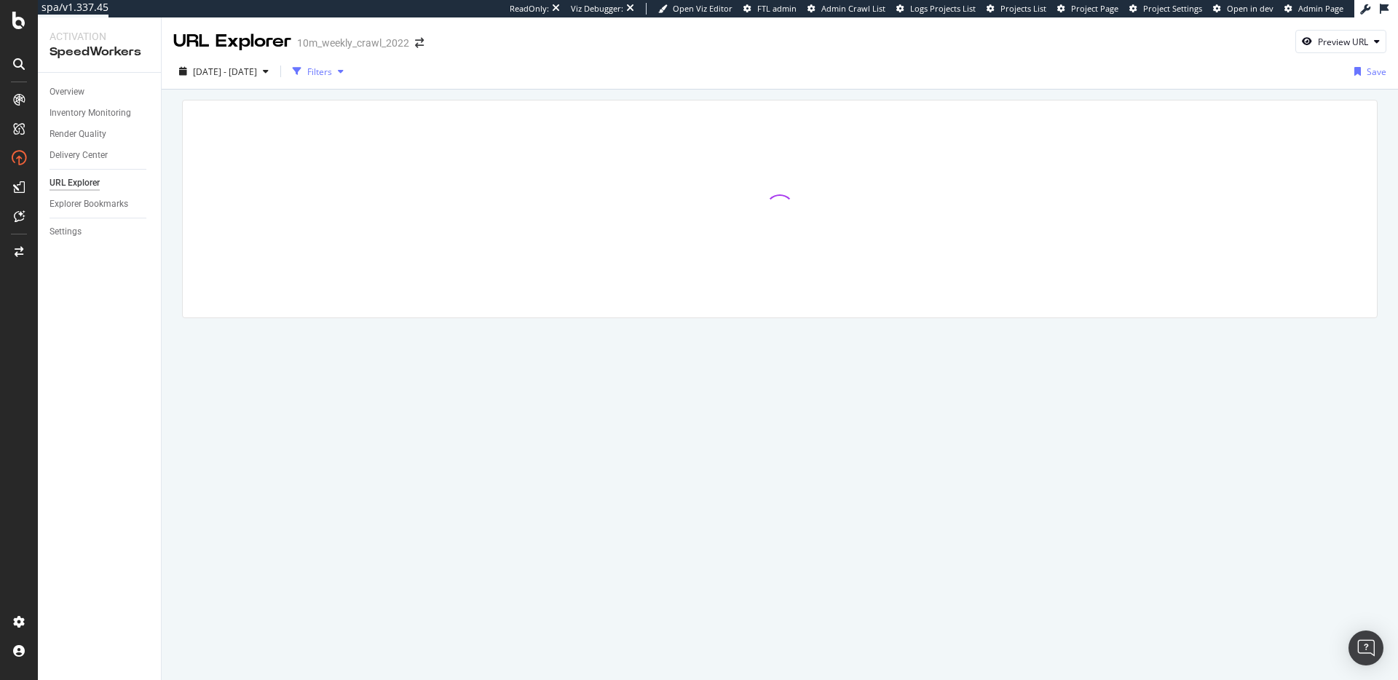
click at [332, 68] on div "Filters" at bounding box center [319, 72] width 25 height 12
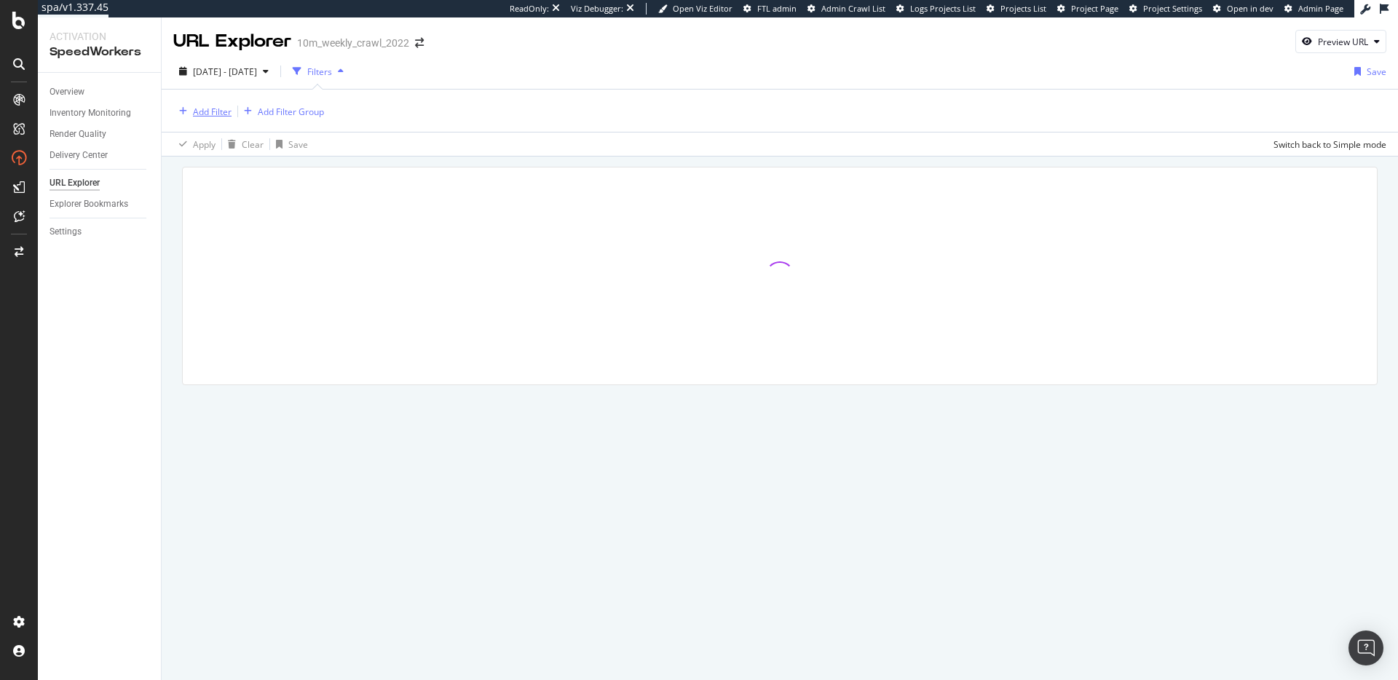
click at [218, 114] on div "Add Filter" at bounding box center [212, 112] width 39 height 12
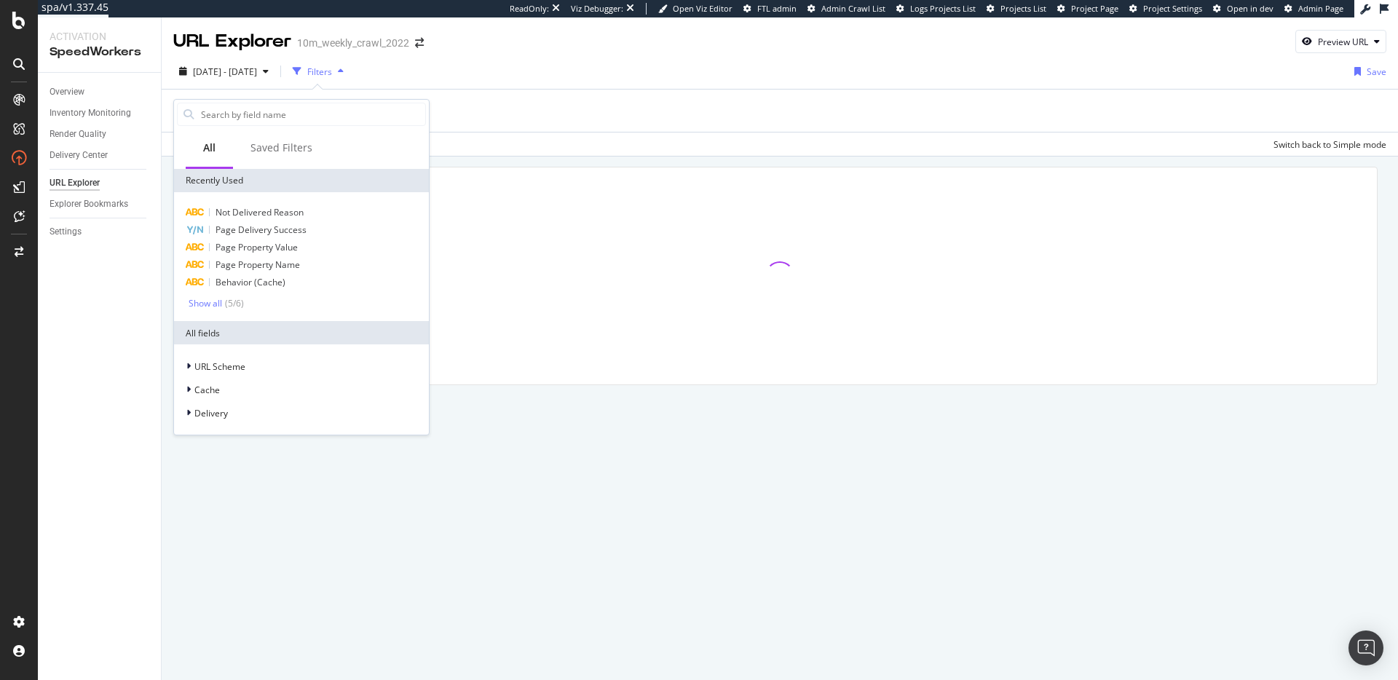
drag, startPoint x: 583, startPoint y: 127, endPoint x: 743, endPoint y: 165, distance: 163.9
click at [584, 127] on div "Add Filter Add Filter Group" at bounding box center [779, 111] width 1213 height 42
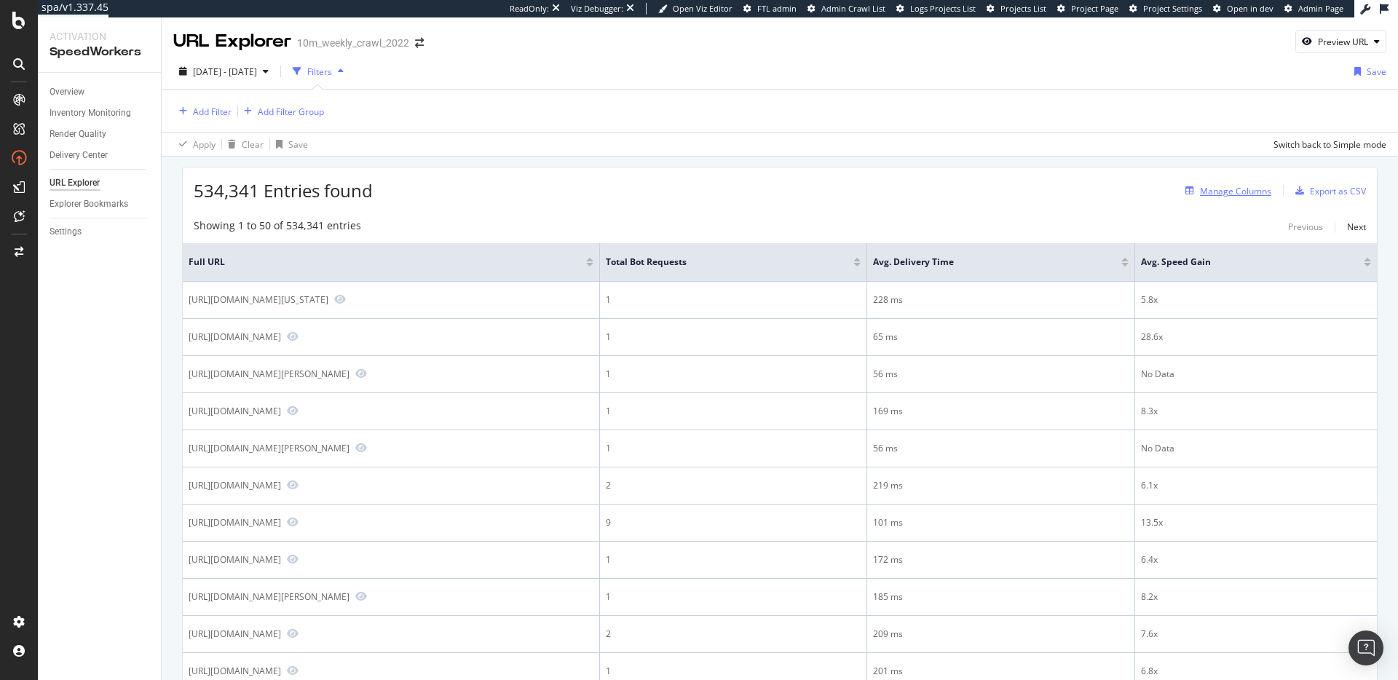
click at [1230, 193] on div "Manage Columns" at bounding box center [1235, 191] width 71 height 12
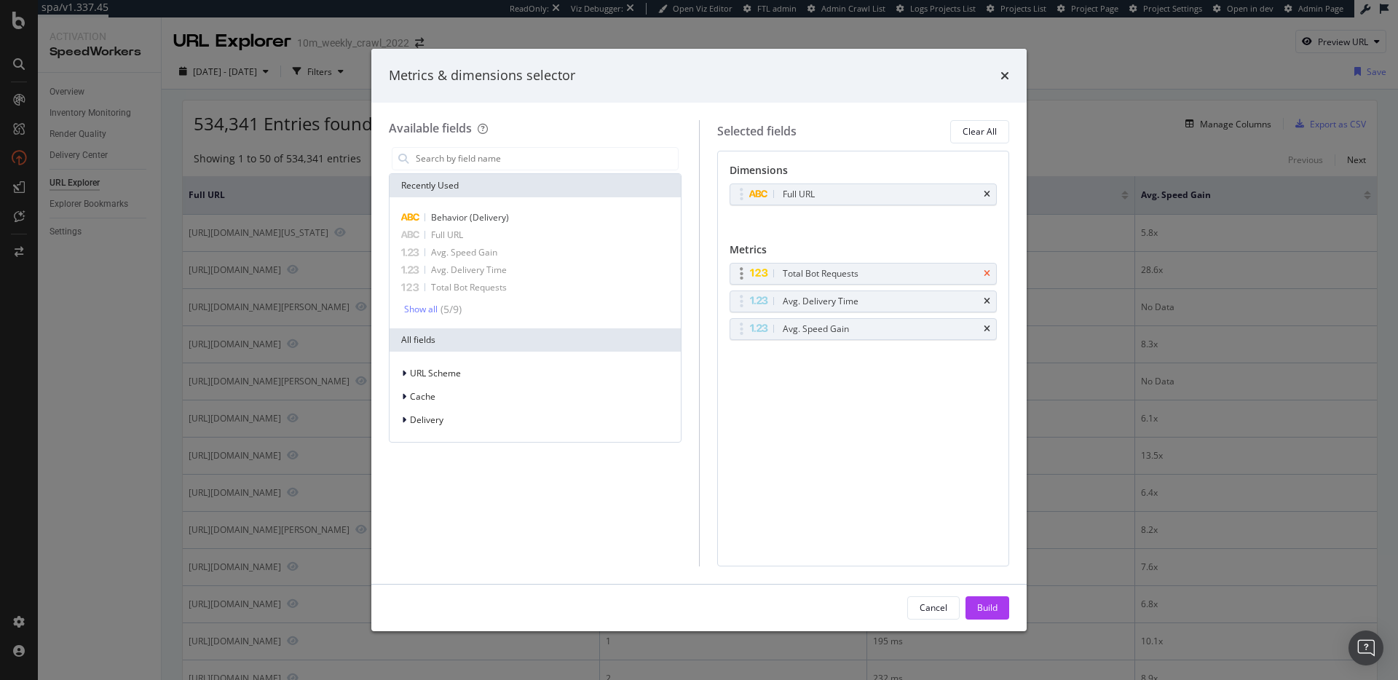
click at [984, 271] on icon "times" at bounding box center [987, 273] width 7 height 9
click at [986, 269] on icon "times" at bounding box center [987, 273] width 7 height 9
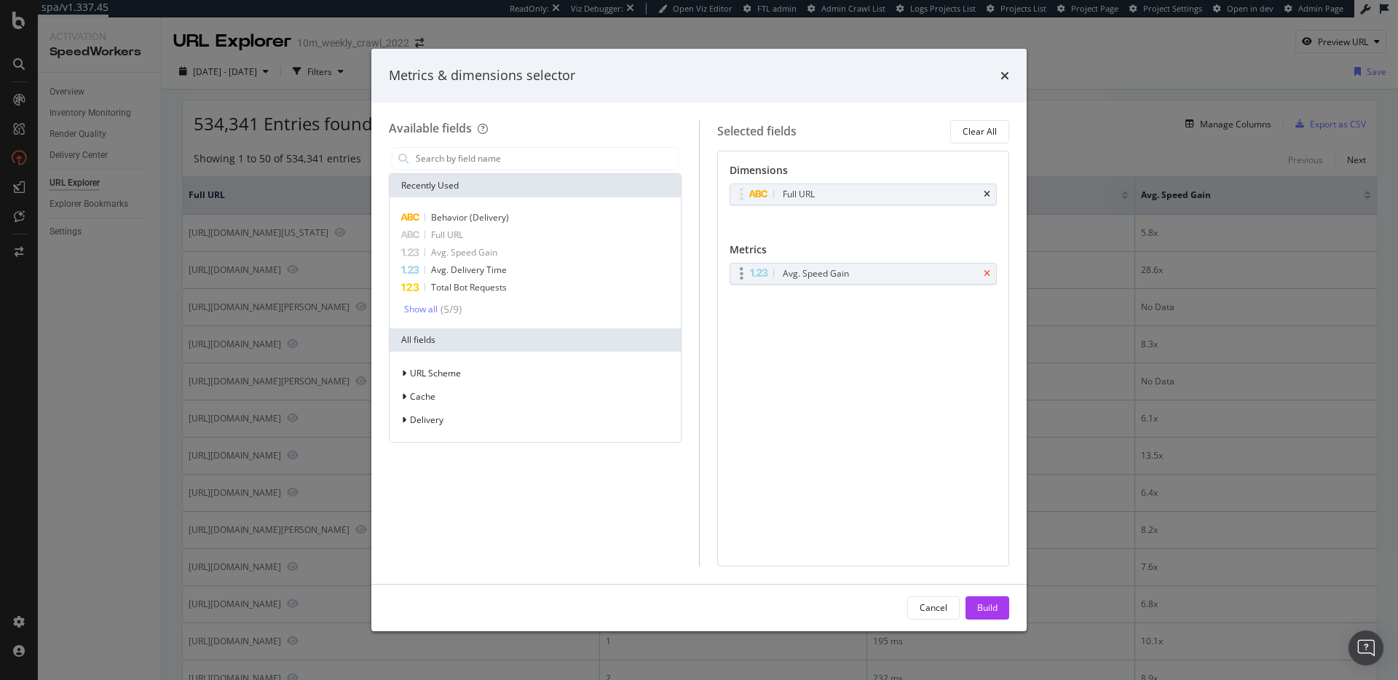
click at [990, 272] on icon "times" at bounding box center [987, 273] width 7 height 9
click at [988, 605] on div "Build" at bounding box center [987, 607] width 20 height 12
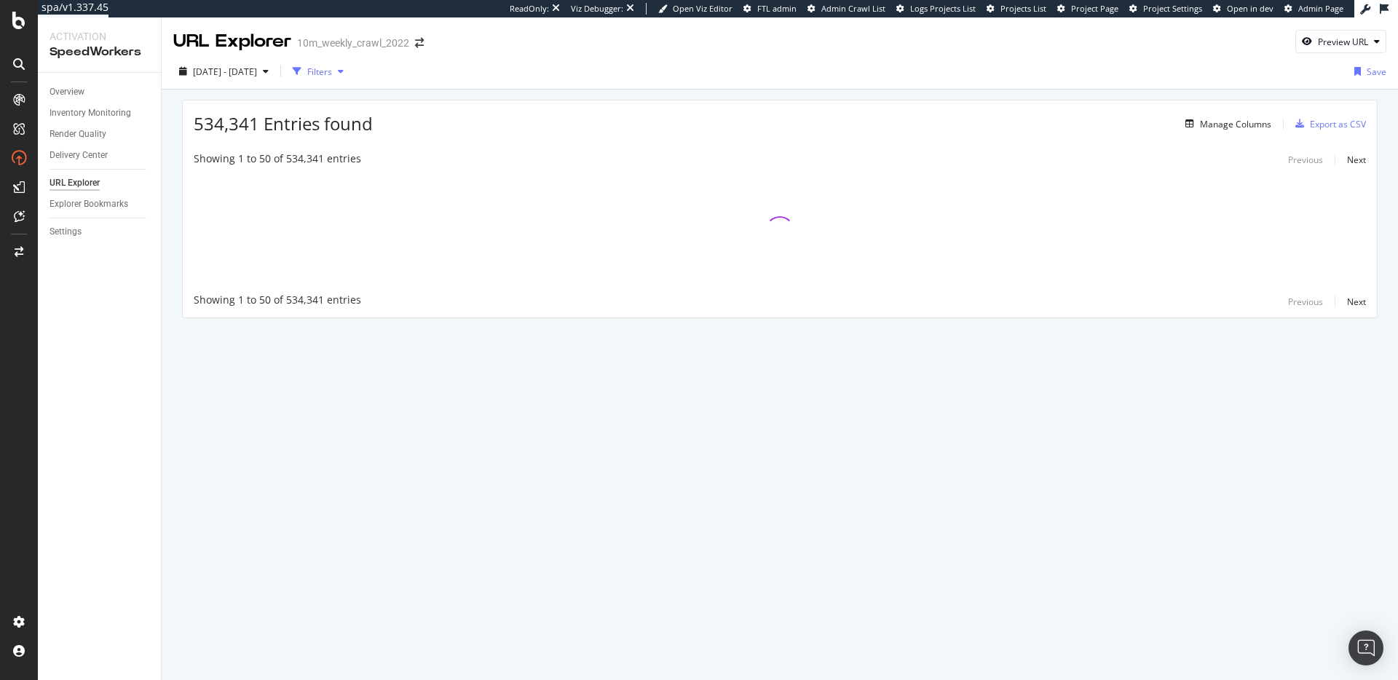
click at [332, 71] on div "Filters" at bounding box center [319, 72] width 25 height 12
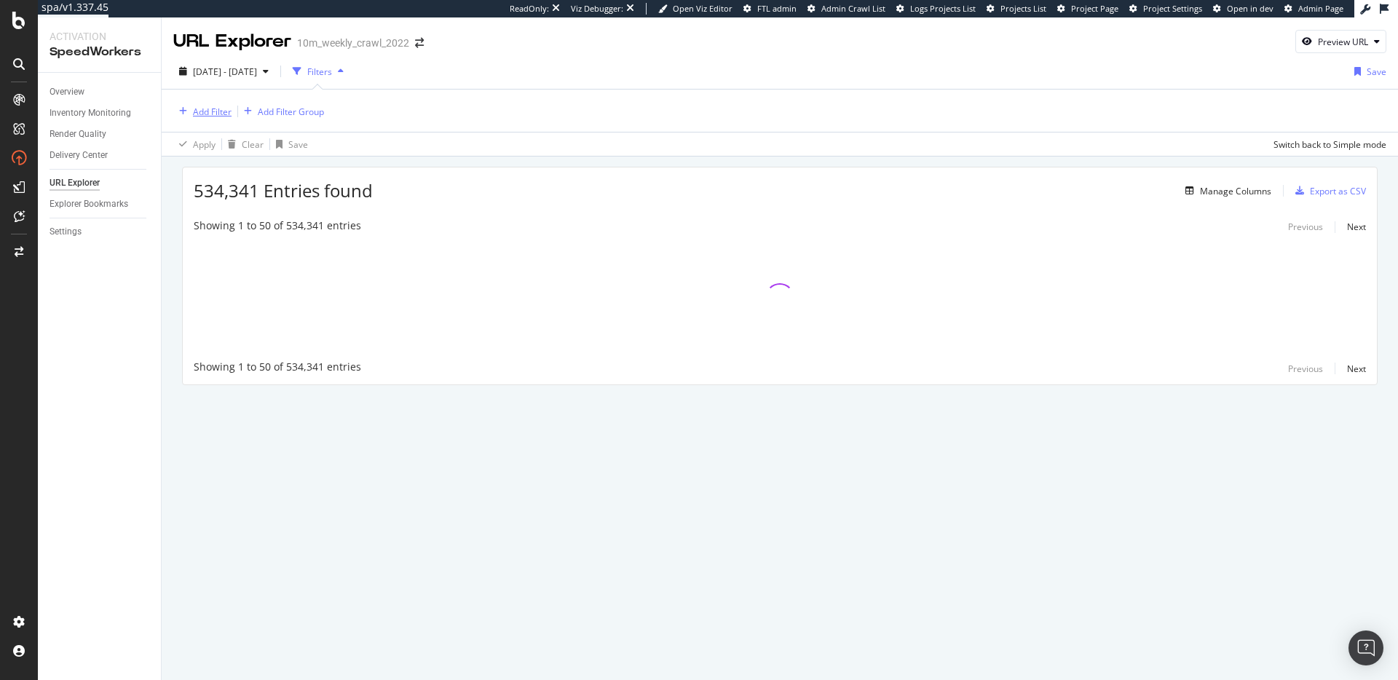
click at [216, 109] on div "Add Filter" at bounding box center [212, 112] width 39 height 12
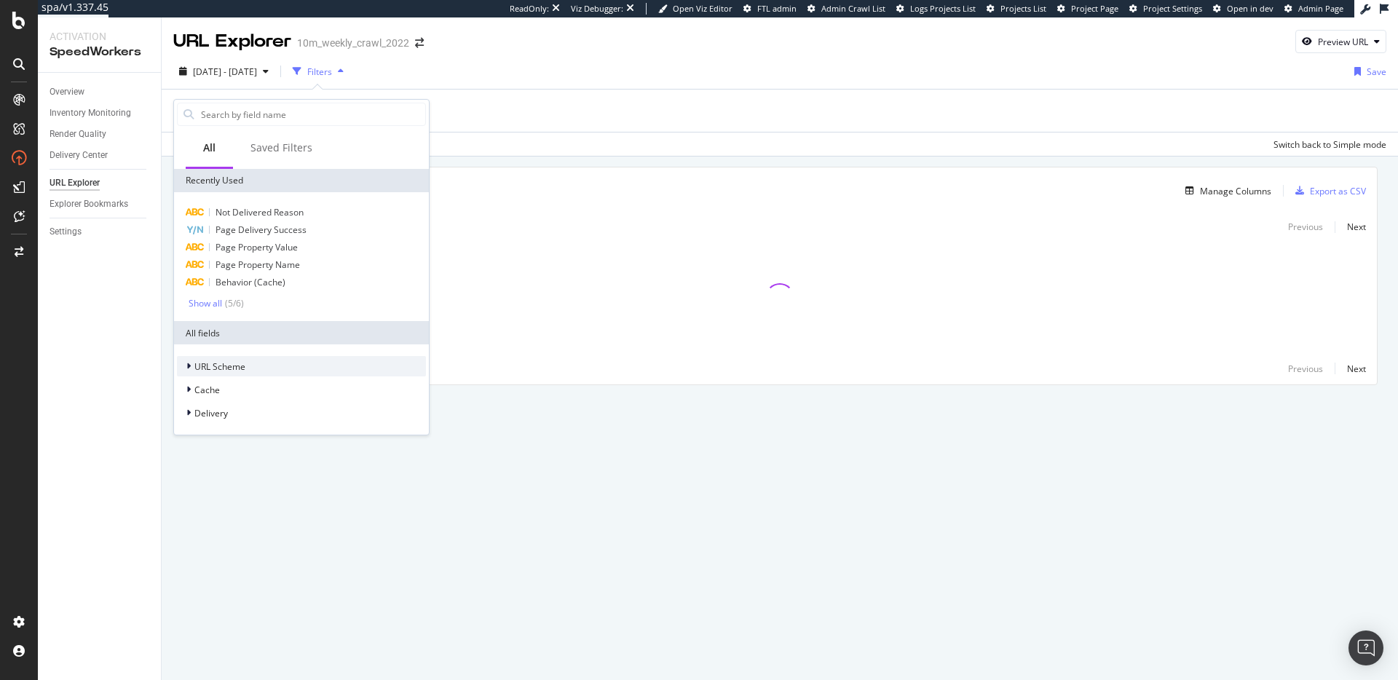
click at [232, 371] on span "URL Scheme" at bounding box center [219, 366] width 51 height 12
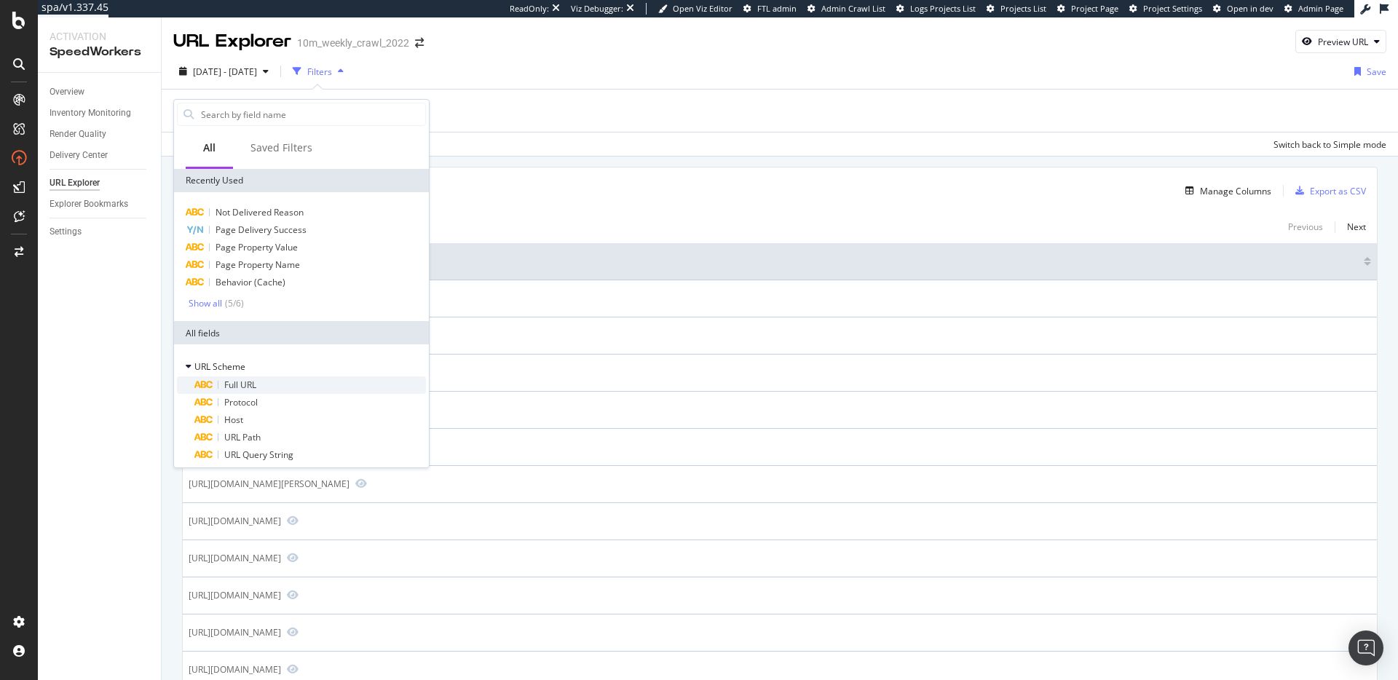
click at [240, 390] on span "Full URL" at bounding box center [240, 385] width 32 height 12
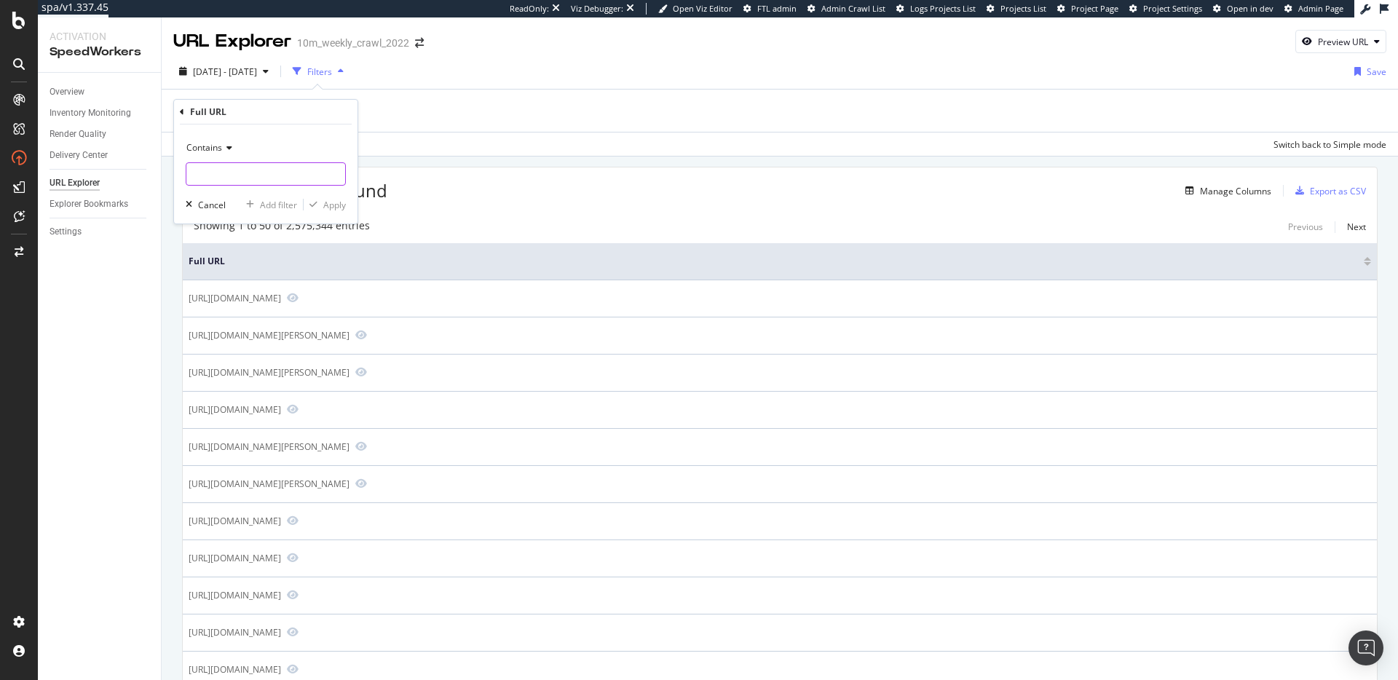
click at [232, 174] on input "text" at bounding box center [265, 173] width 159 height 23
type input "/guides"
click at [323, 204] on div "Apply" at bounding box center [334, 205] width 23 height 12
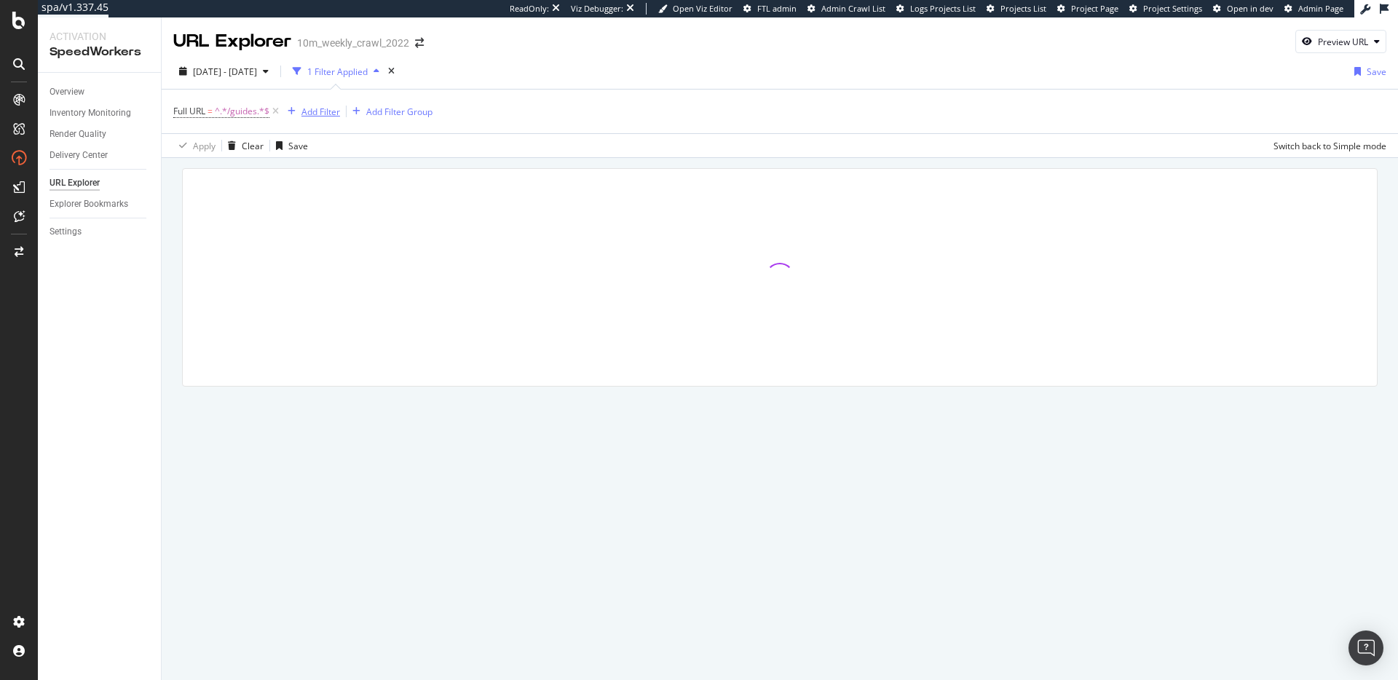
click at [324, 115] on div "Add Filter" at bounding box center [320, 112] width 39 height 12
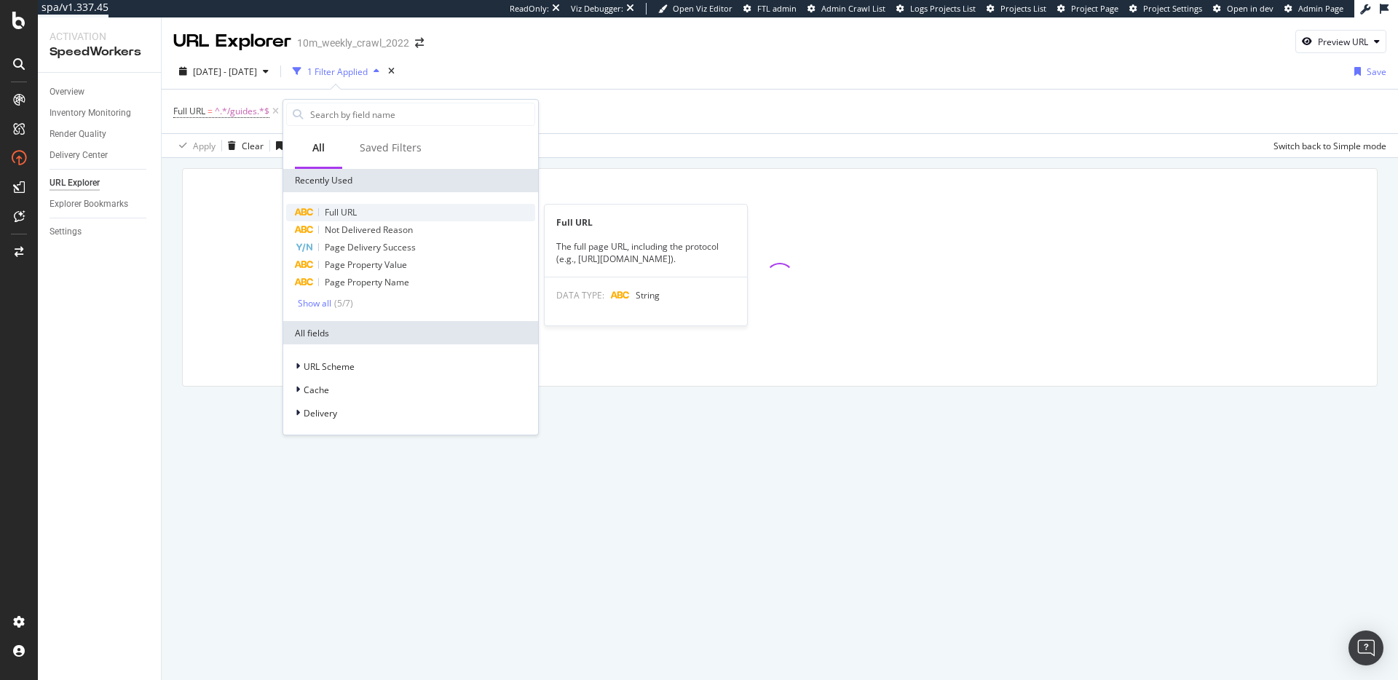
click at [366, 208] on div "Full URL" at bounding box center [410, 212] width 249 height 17
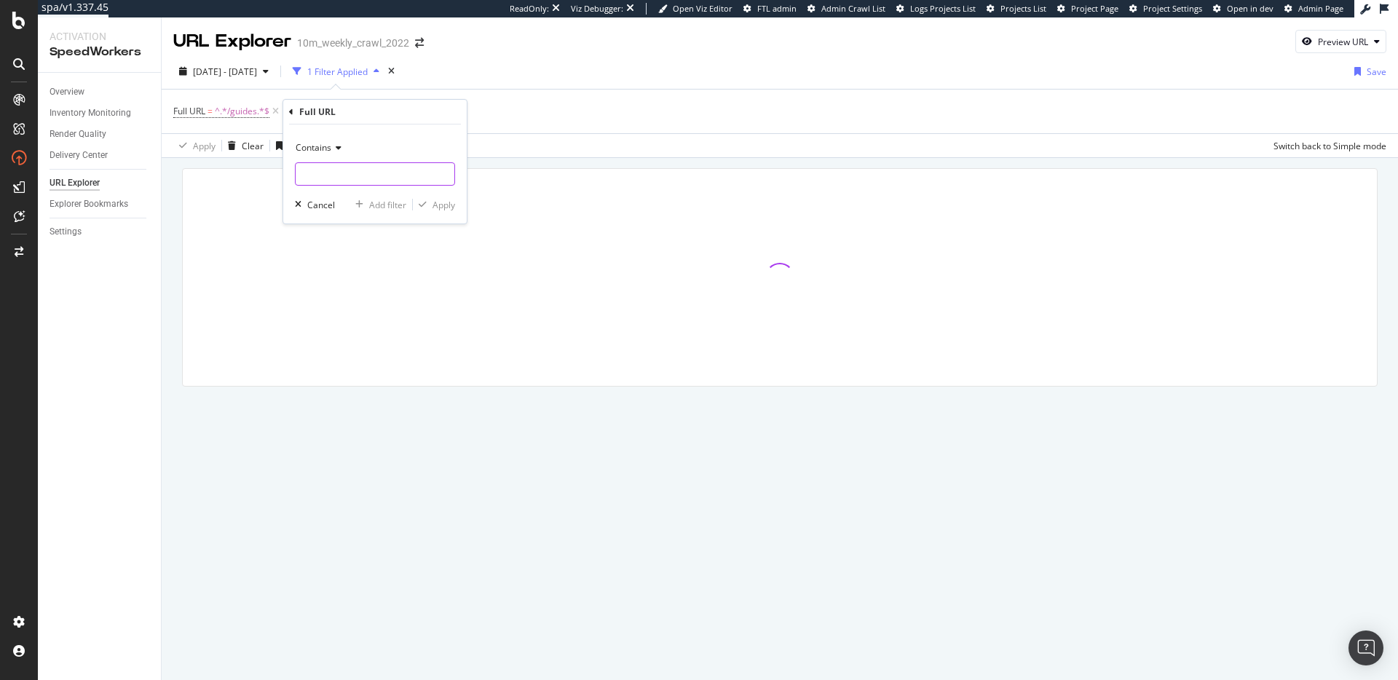
click at [348, 170] on input "text" at bounding box center [375, 173] width 159 height 23
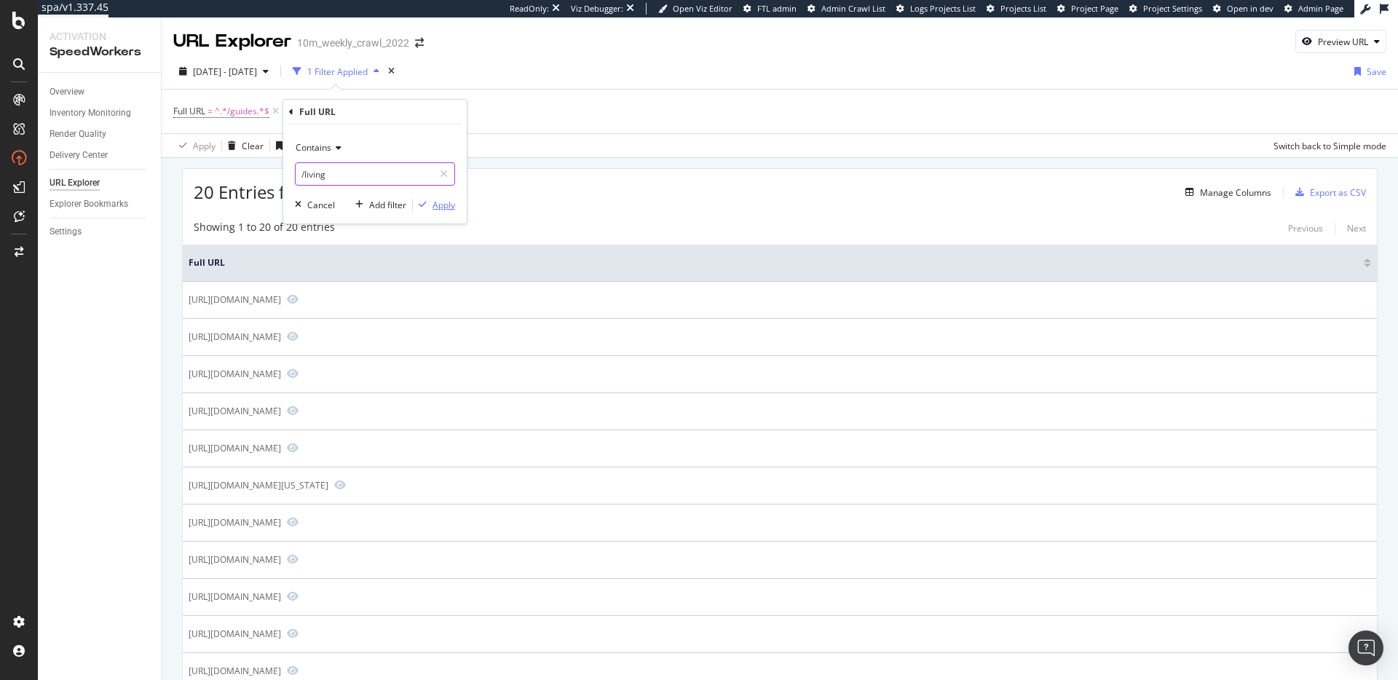
type input "/living"
click at [452, 203] on div "Apply" at bounding box center [444, 205] width 23 height 12
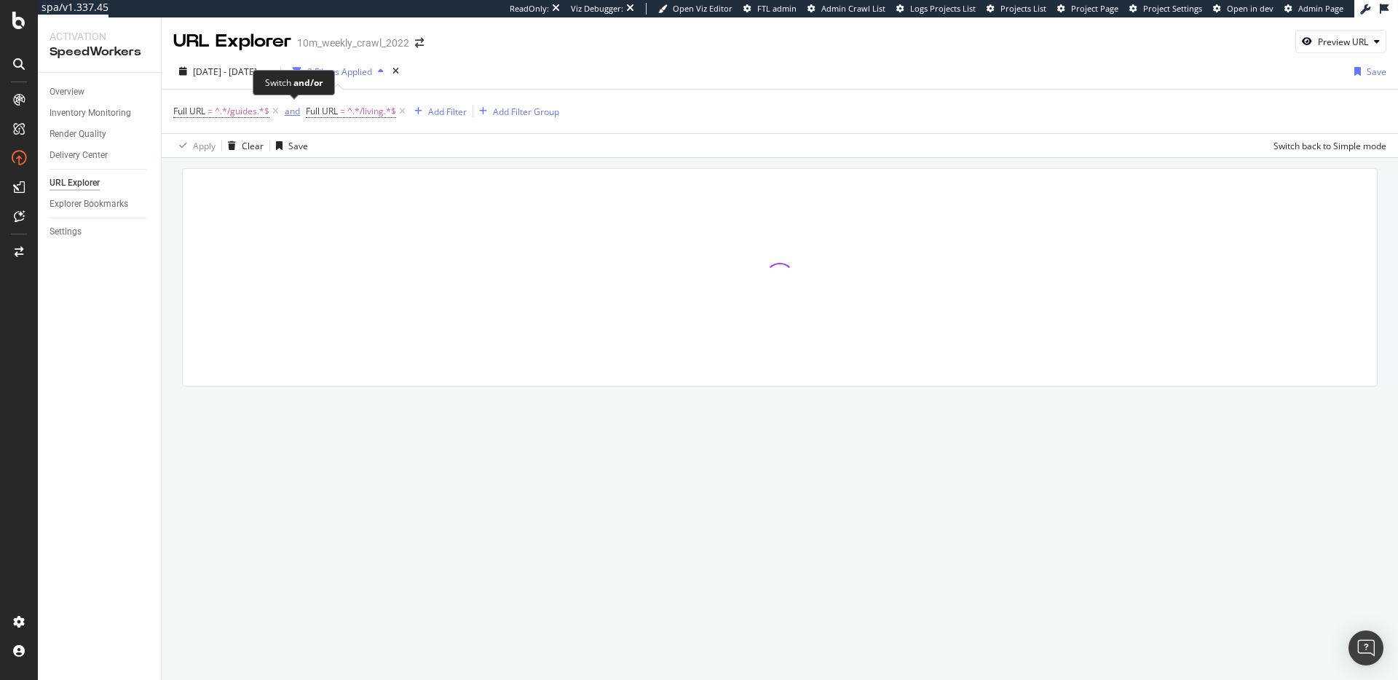
click at [296, 111] on div "and" at bounding box center [292, 111] width 15 height 12
click at [673, 188] on div at bounding box center [780, 277] width 1194 height 217
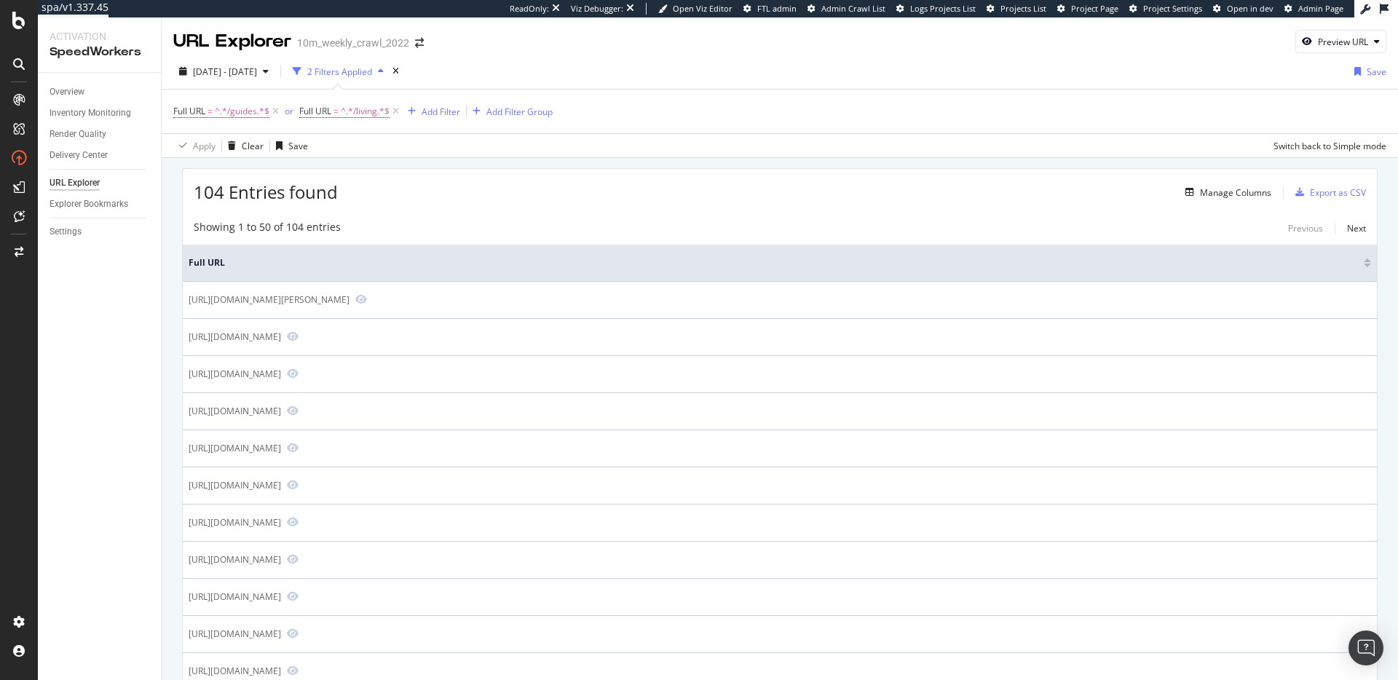
click at [509, 189] on div "104 Entries found Manage Columns Export as CSV" at bounding box center [780, 187] width 1194 height 36
click at [545, 190] on div "104 Entries found Manage Columns Export as CSV" at bounding box center [780, 187] width 1194 height 36
